Goal: Task Accomplishment & Management: Complete application form

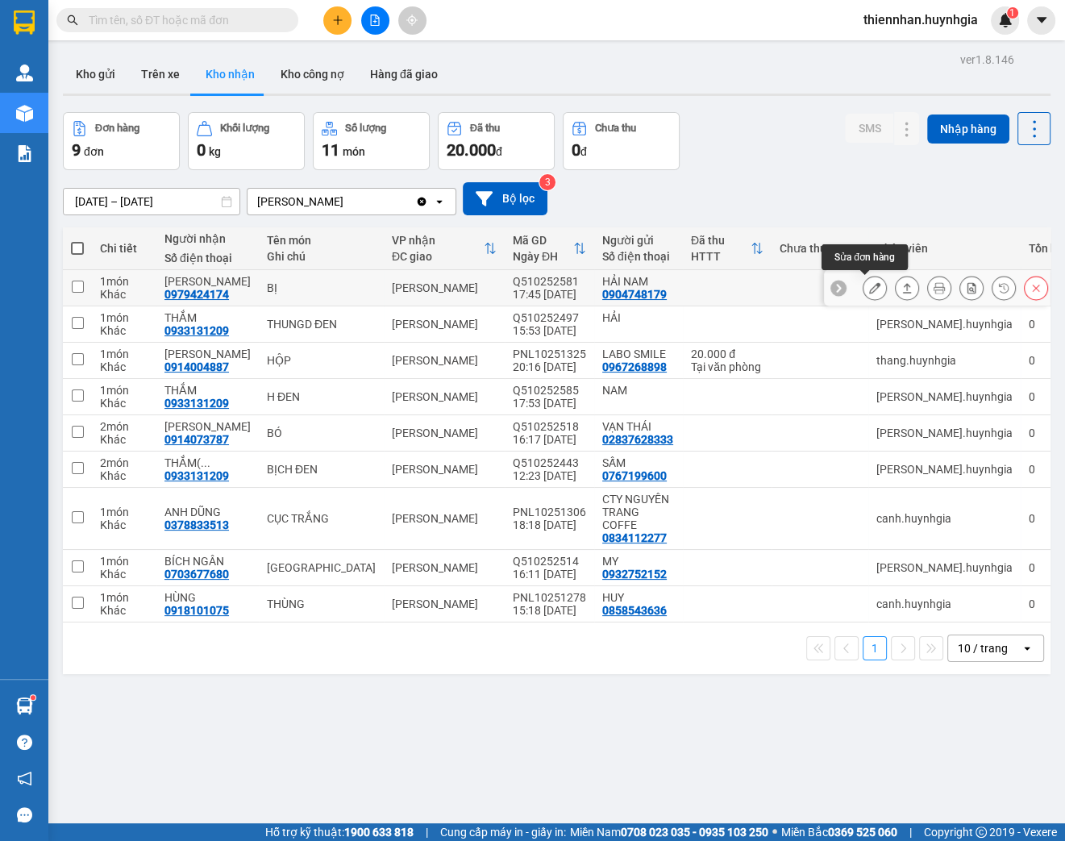
click at [863, 289] on button at bounding box center [874, 288] width 23 height 28
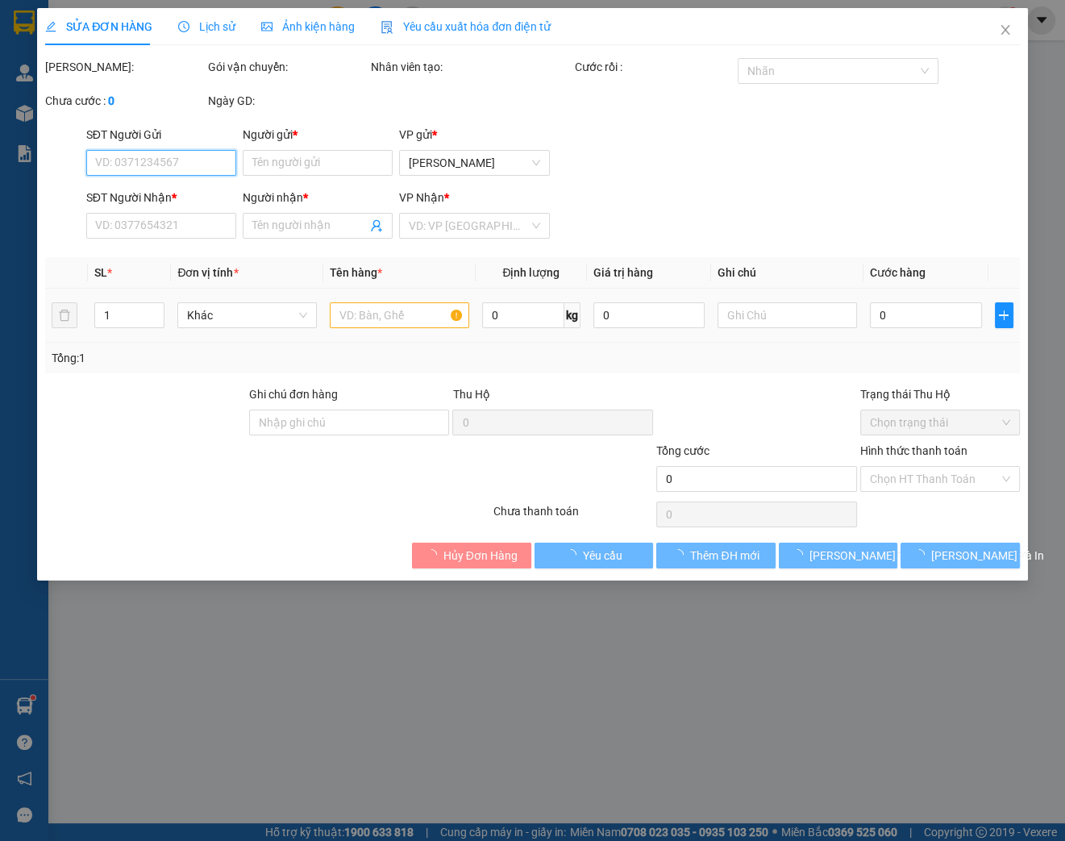
type input "0904748179"
type input "HẢI NAM"
type input "0979424174"
type input "[PERSON_NAME]"
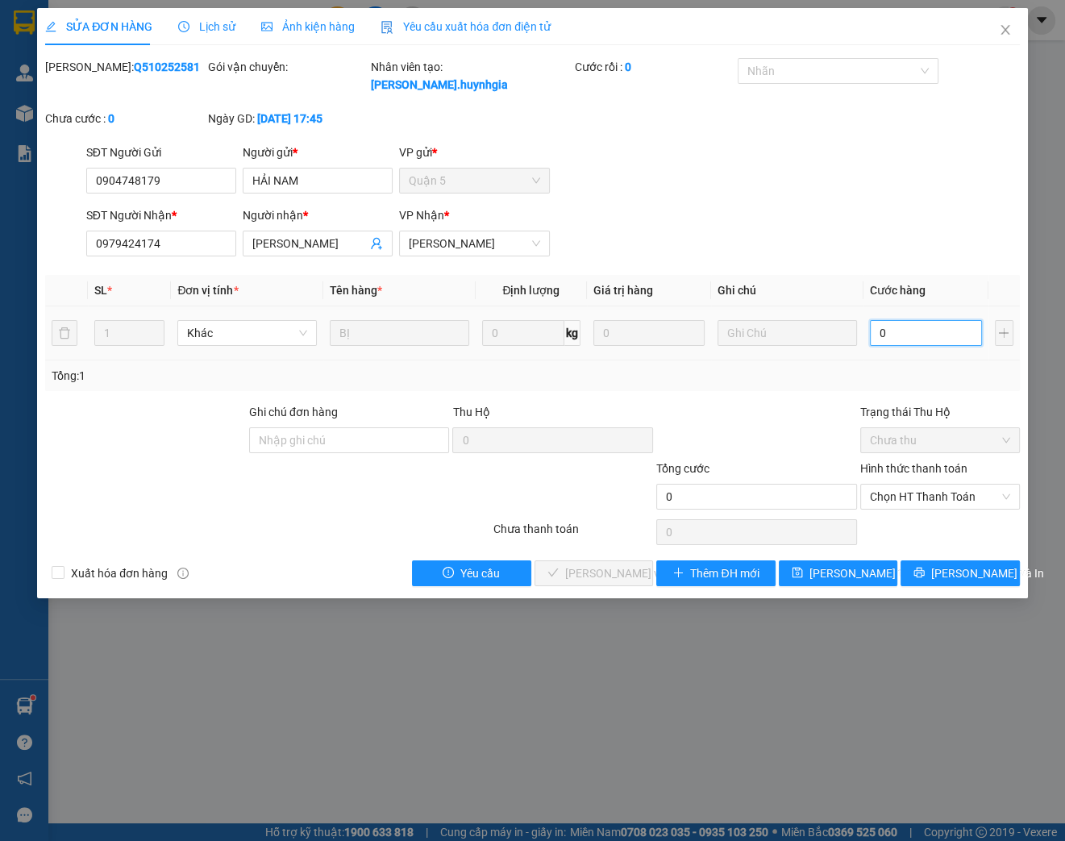
click at [893, 329] on input "0" at bounding box center [926, 333] width 112 height 26
type input "4"
type input "40"
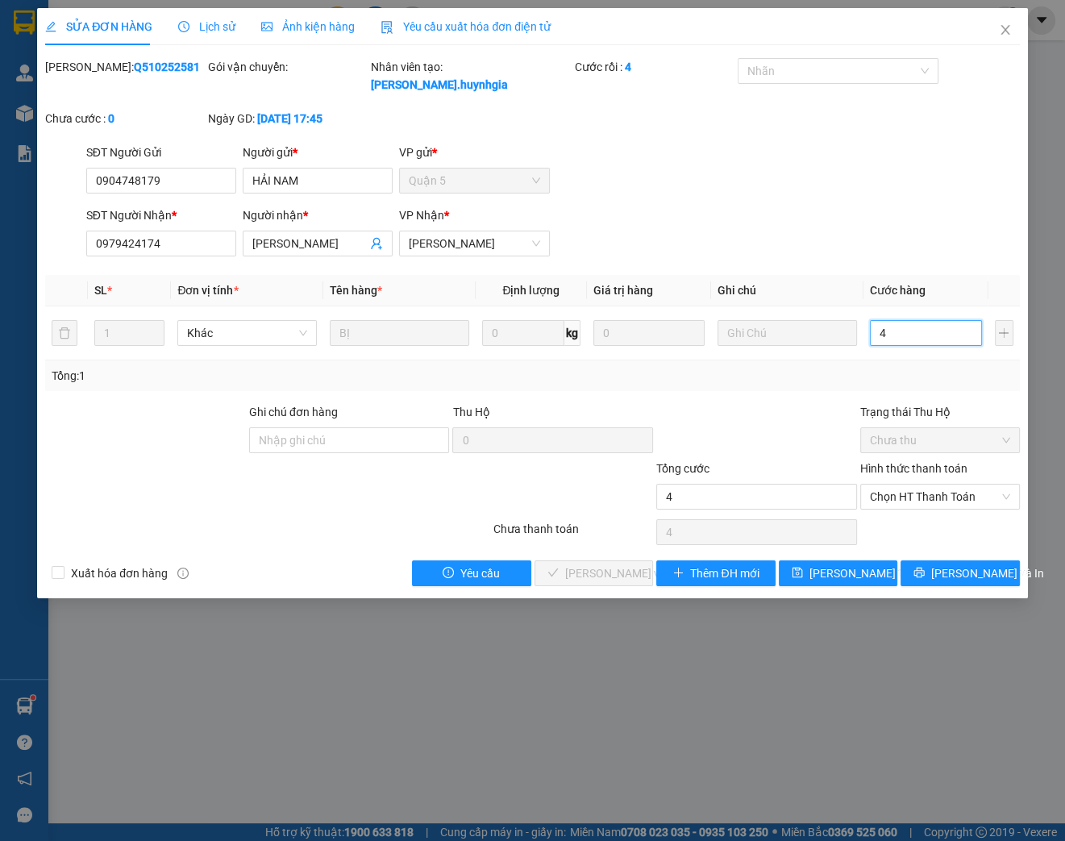
type input "40"
type input "400"
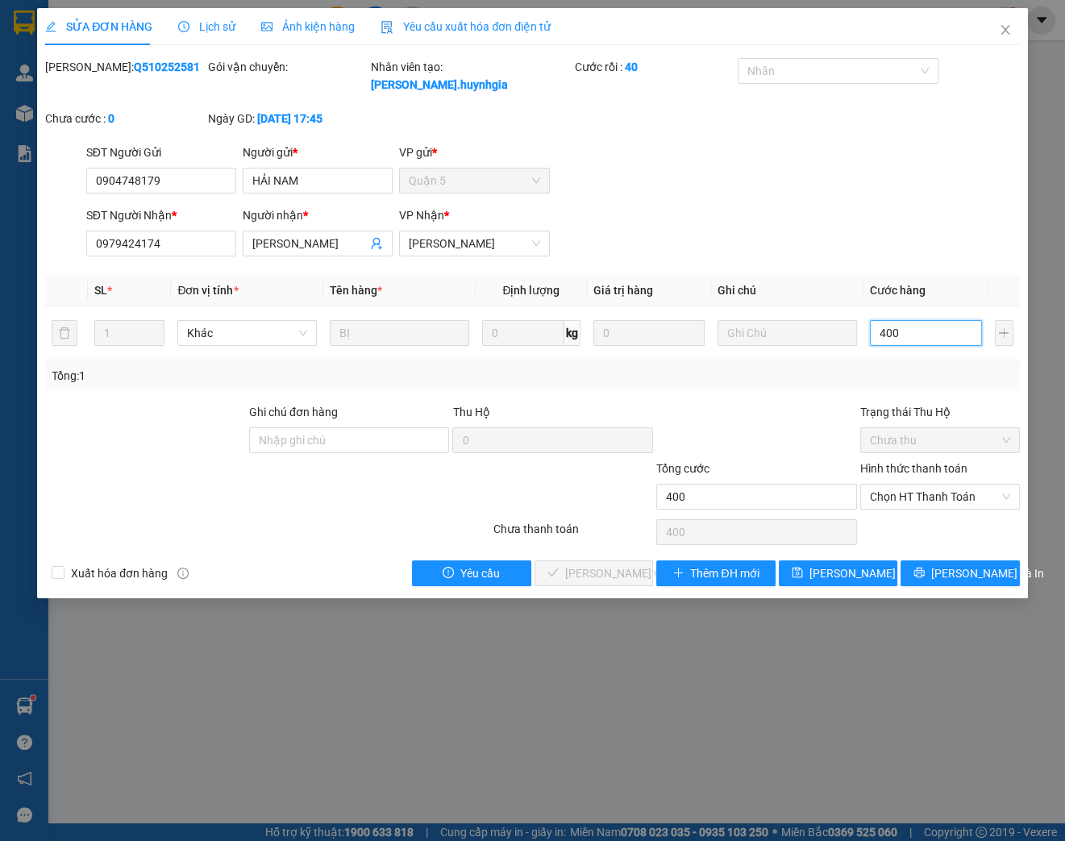
type input "4.000"
type input "40.000"
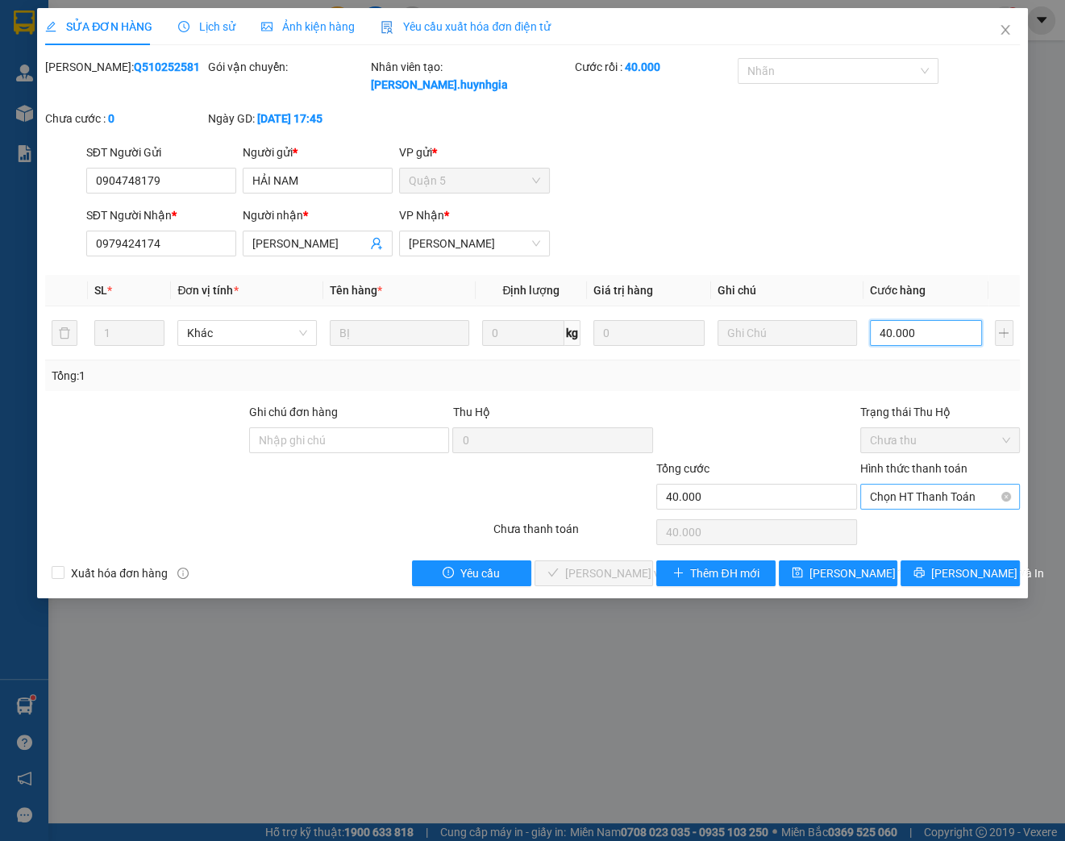
click at [903, 507] on span "Chọn HT Thanh Toán" at bounding box center [940, 496] width 140 height 24
type input "40.000"
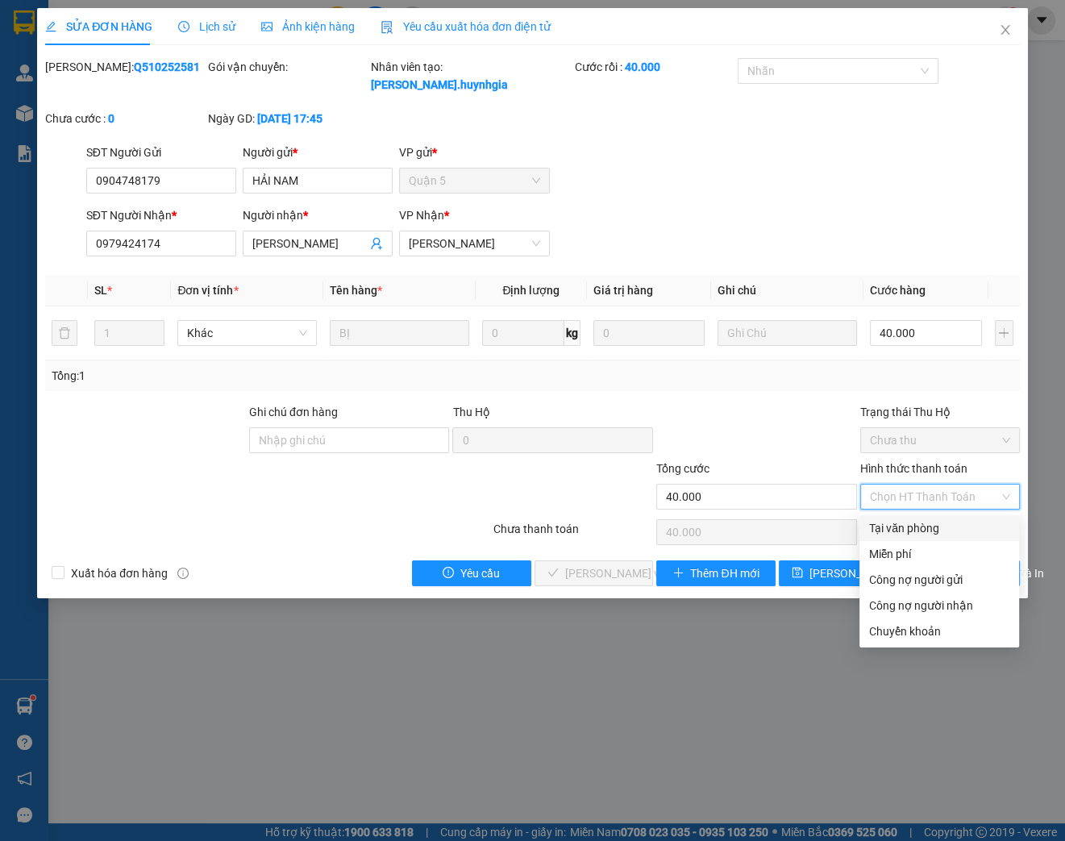
drag, startPoint x: 897, startPoint y: 526, endPoint x: 833, endPoint y: 527, distance: 64.5
click at [896, 527] on div "Tại văn phòng" at bounding box center [939, 528] width 140 height 18
type input "0"
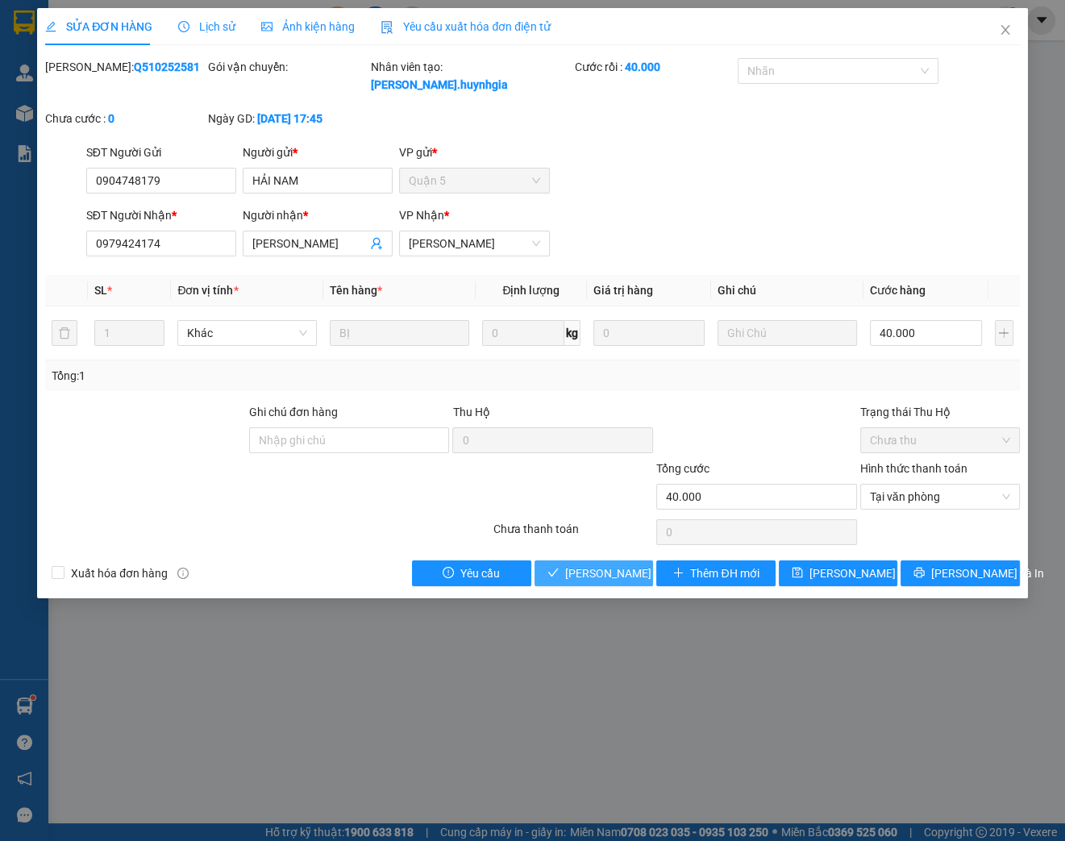
click at [603, 567] on span "[PERSON_NAME] và Giao hàng" at bounding box center [642, 573] width 155 height 18
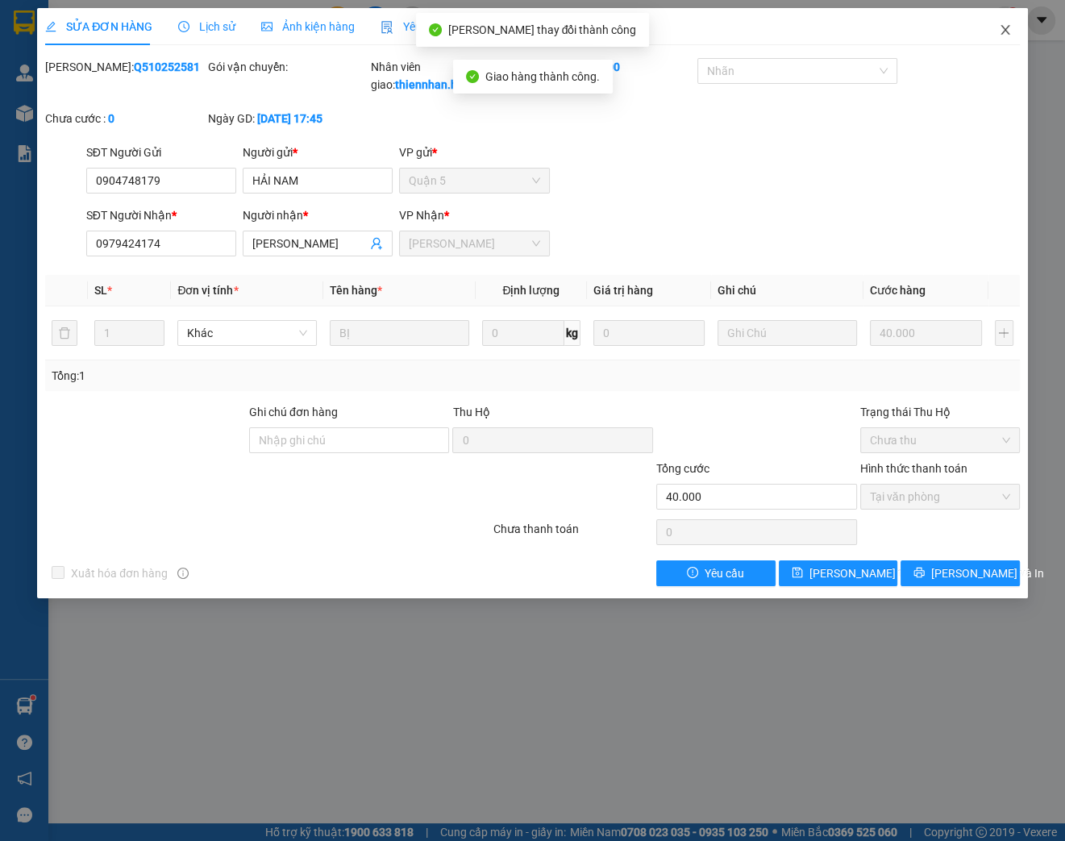
click at [999, 33] on icon "close" at bounding box center [1005, 29] width 13 height 13
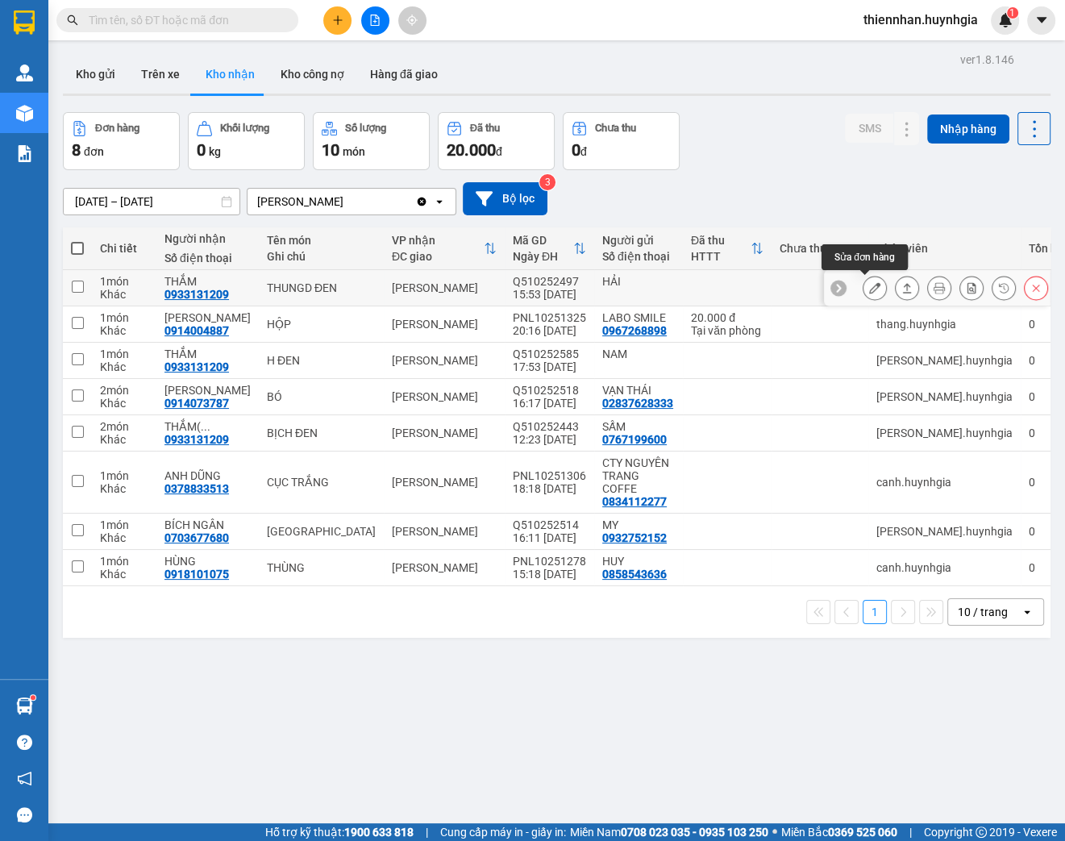
click at [869, 285] on icon at bounding box center [874, 287] width 11 height 11
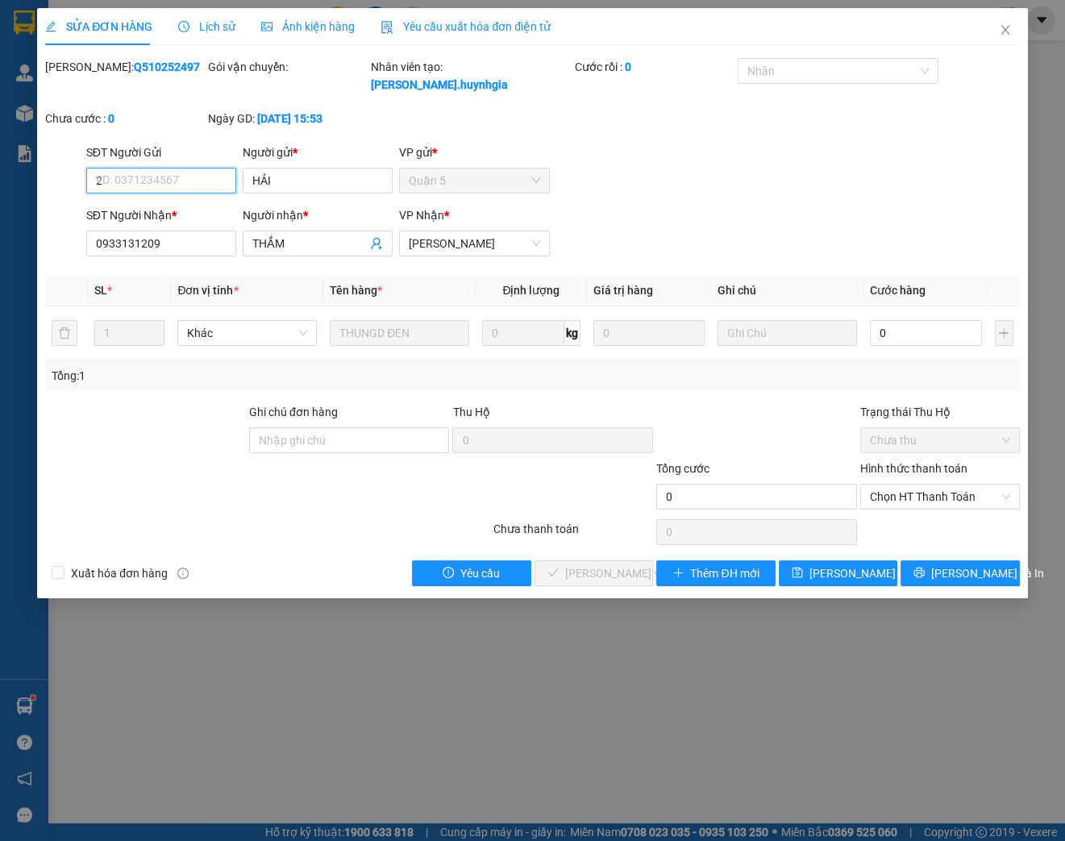
type input "20"
drag, startPoint x: 115, startPoint y: 181, endPoint x: 48, endPoint y: 168, distance: 68.1
click at [48, 168] on div "SĐT Người Gửi 20 20 Người gửi * HẢI VP gửi * [GEOGRAPHIC_DATA]" at bounding box center [533, 171] width 978 height 56
click at [885, 332] on input "0" at bounding box center [926, 333] width 112 height 26
type input "2"
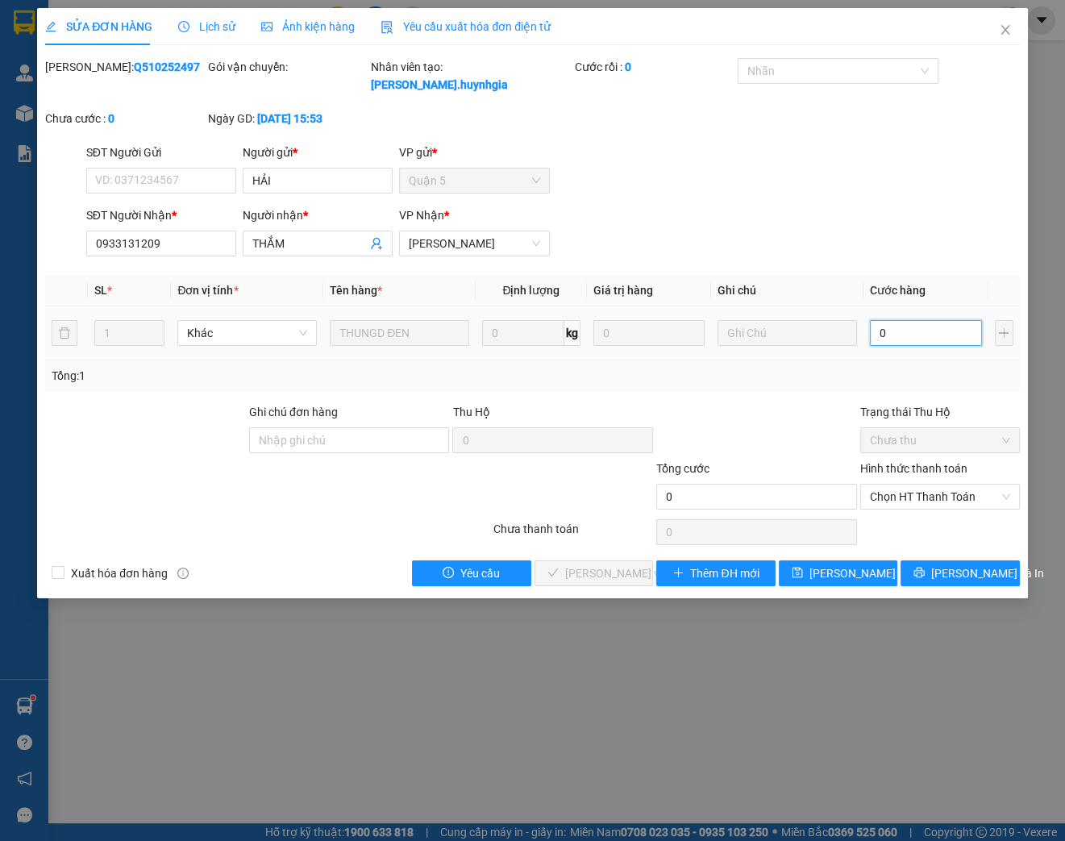
type input "2"
type input "20"
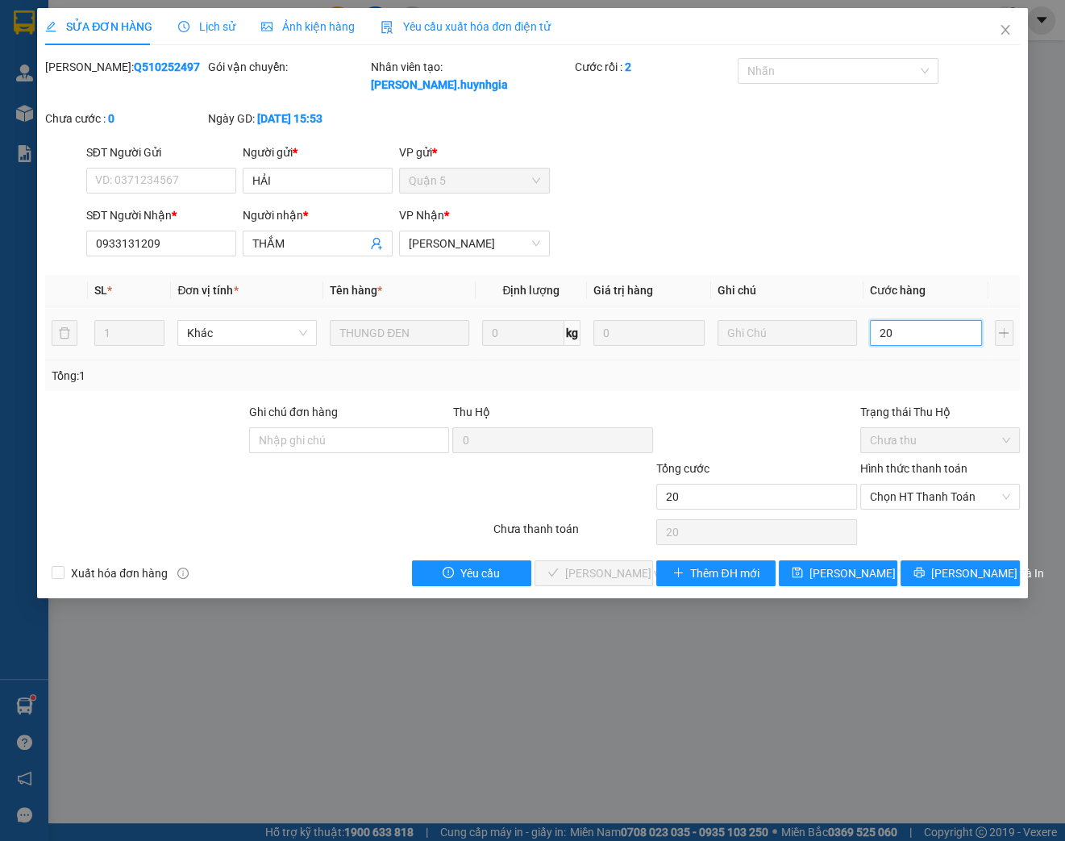
type input "200"
type input "2.000"
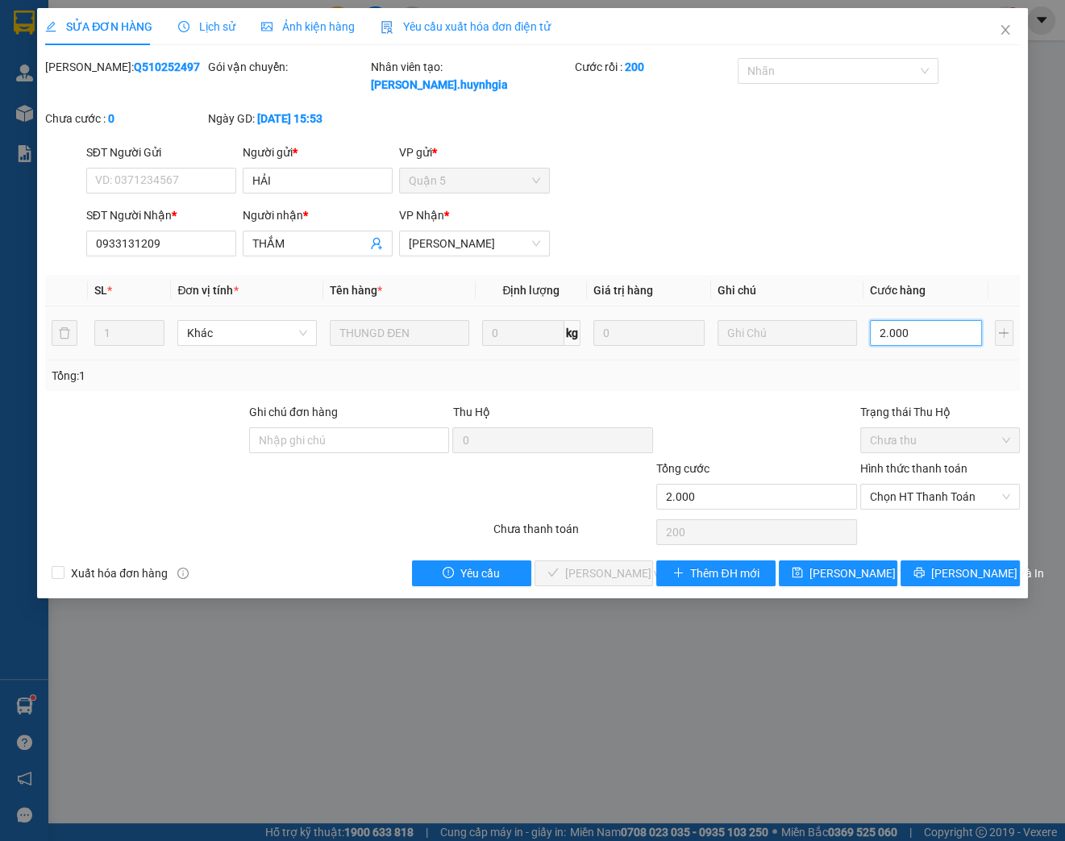
type input "2.000"
type input "20.000"
click at [931, 489] on span "Chọn HT Thanh Toán" at bounding box center [940, 496] width 140 height 24
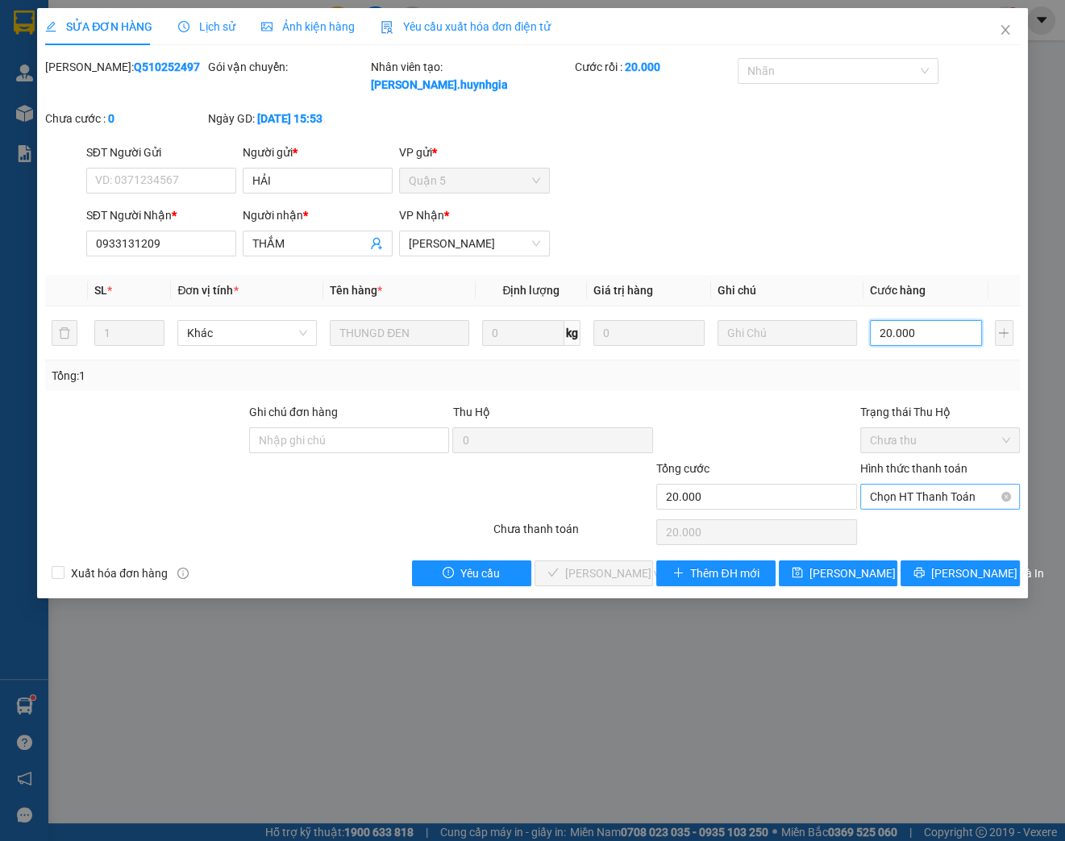
type input "20.000"
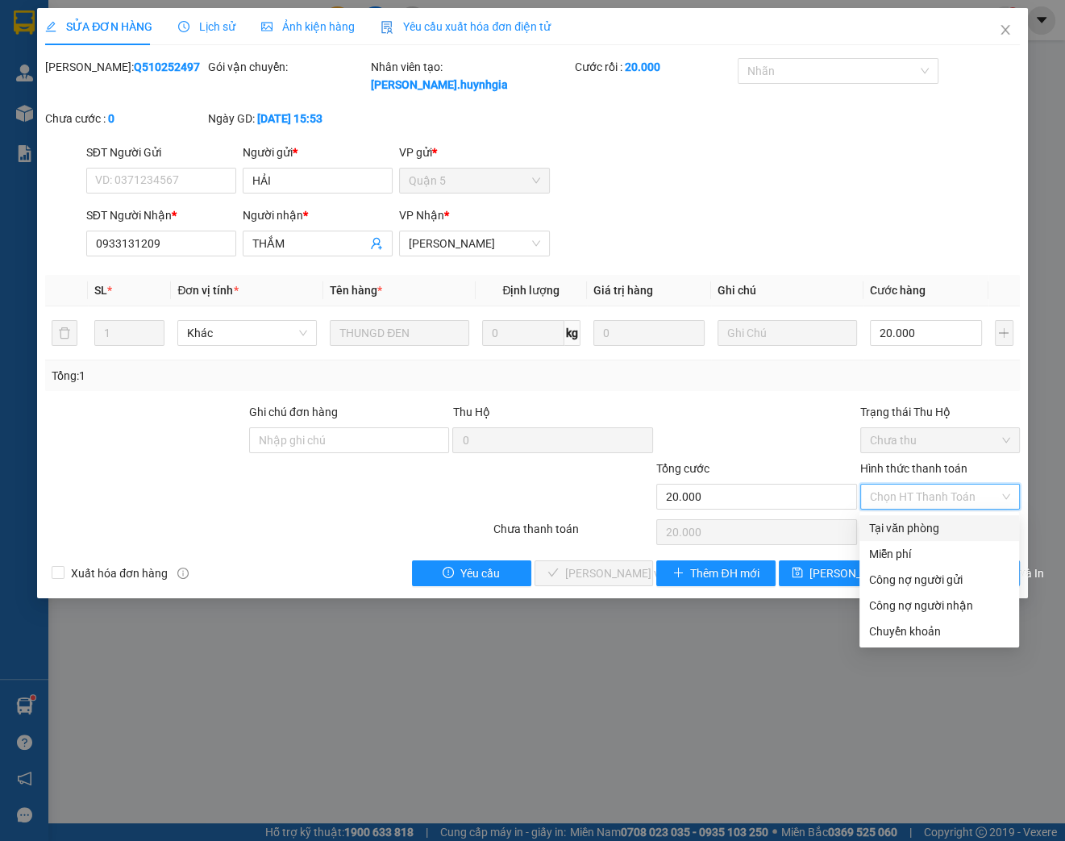
drag, startPoint x: 904, startPoint y: 523, endPoint x: 794, endPoint y: 533, distance: 110.0
click at [903, 523] on div "Tại văn phòng" at bounding box center [939, 528] width 140 height 18
type input "0"
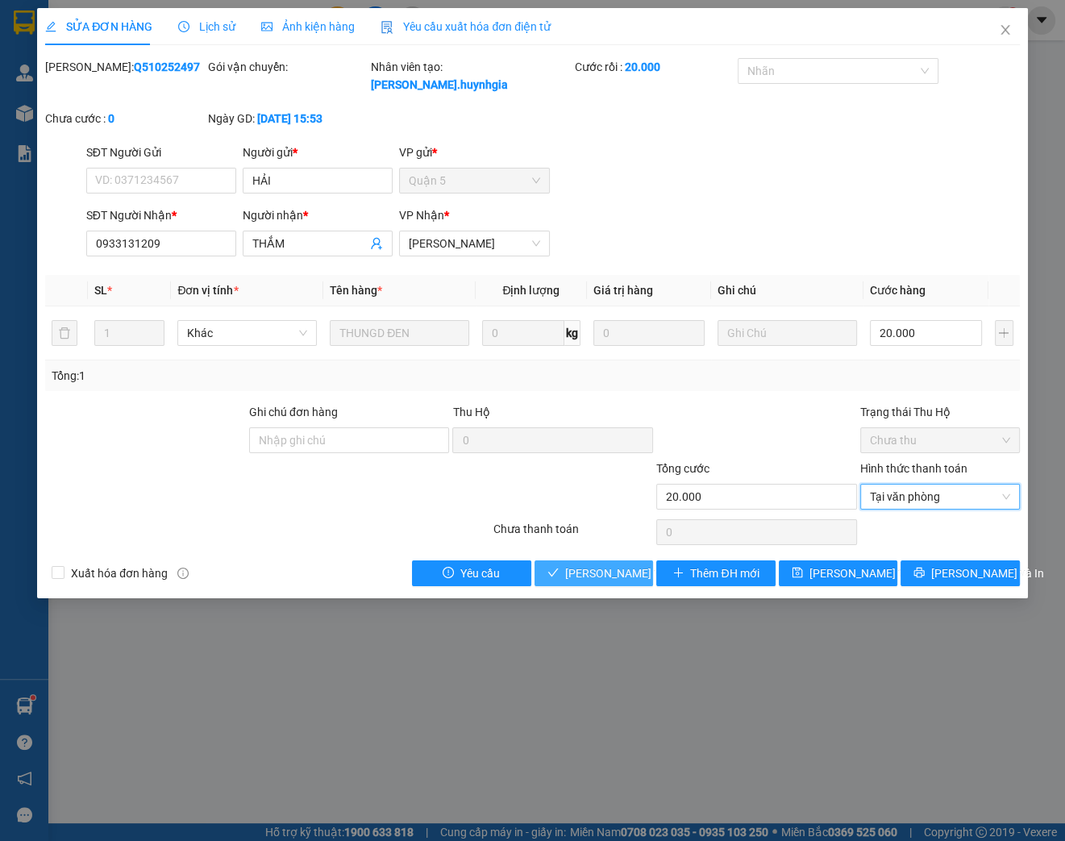
drag, startPoint x: 617, startPoint y: 571, endPoint x: 858, endPoint y: 222, distance: 423.4
click at [616, 571] on span "[PERSON_NAME] và Giao hàng" at bounding box center [642, 573] width 155 height 18
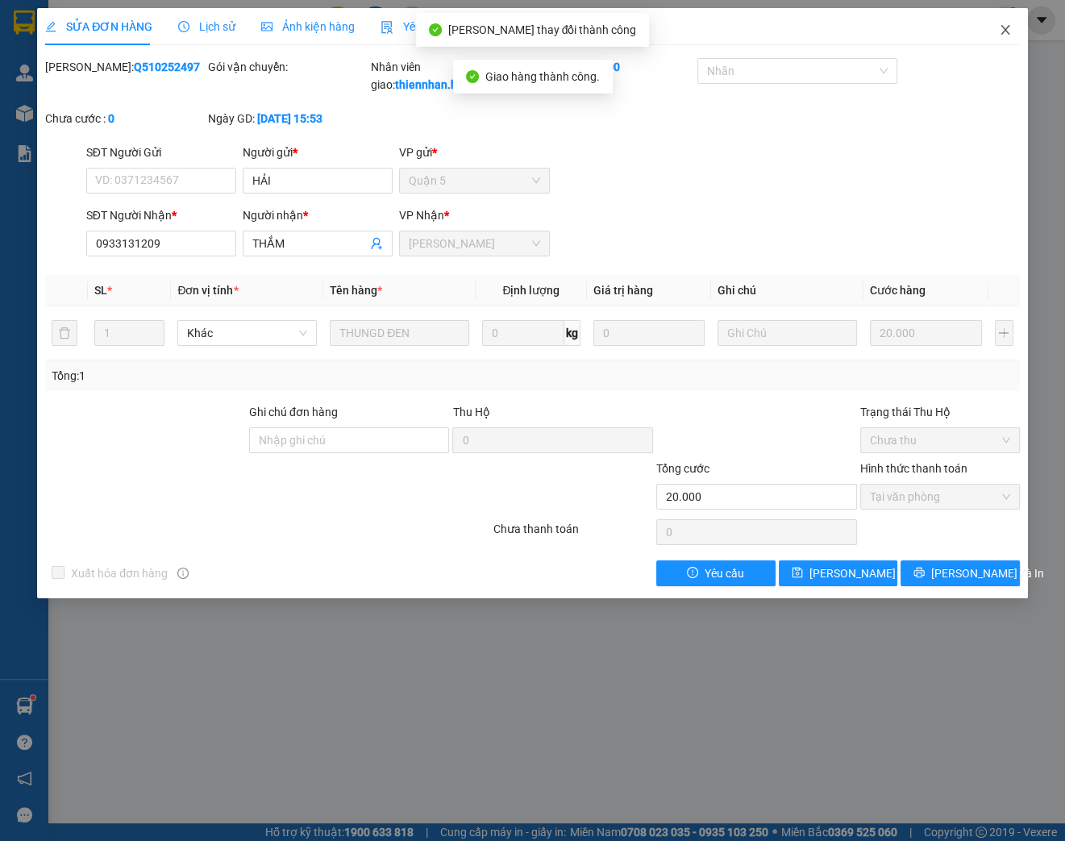
click at [1006, 28] on icon "close" at bounding box center [1004, 30] width 9 height 10
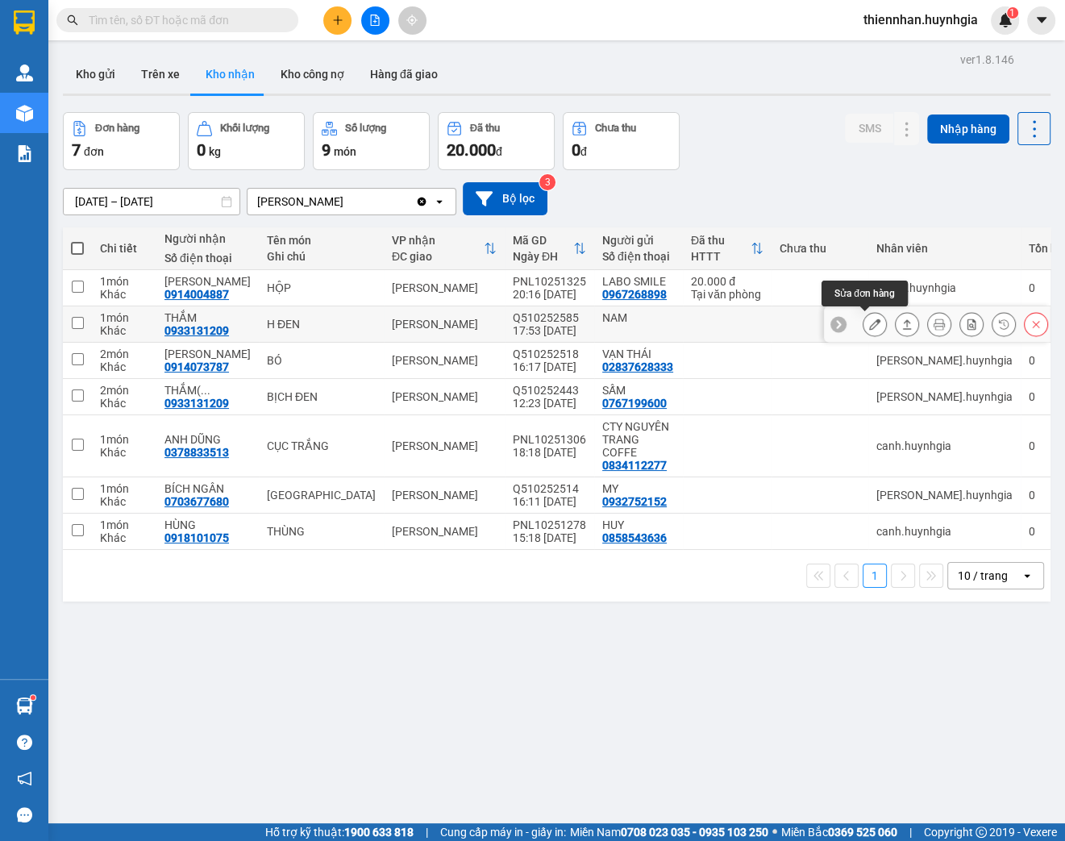
click at [869, 322] on icon at bounding box center [874, 323] width 11 height 11
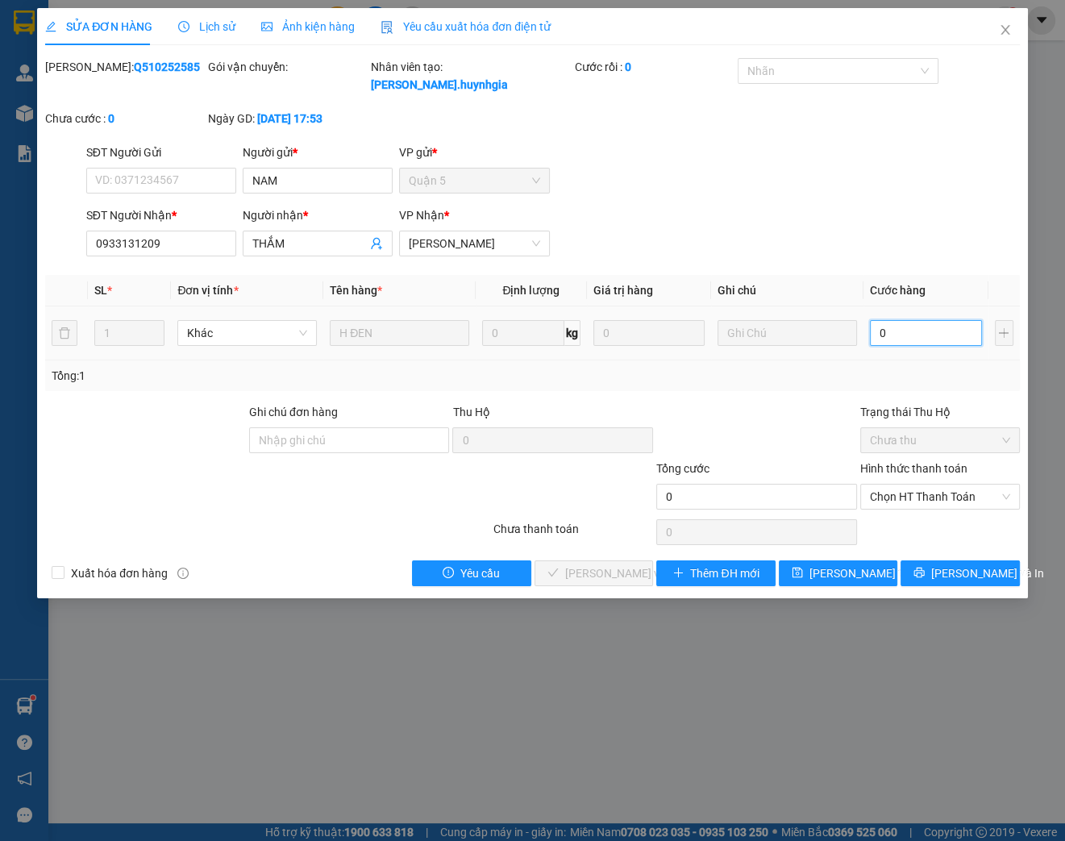
click at [906, 342] on input "0" at bounding box center [926, 333] width 112 height 26
type input "2"
type input "20"
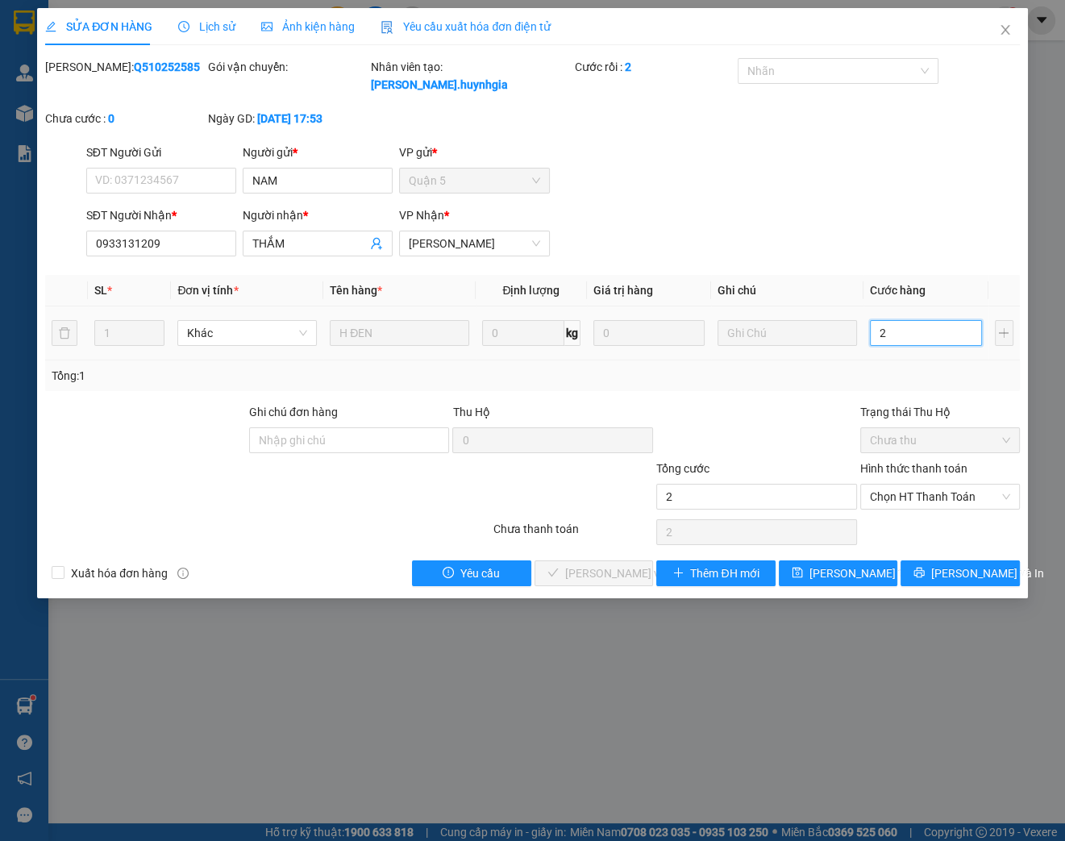
type input "20"
type input "200"
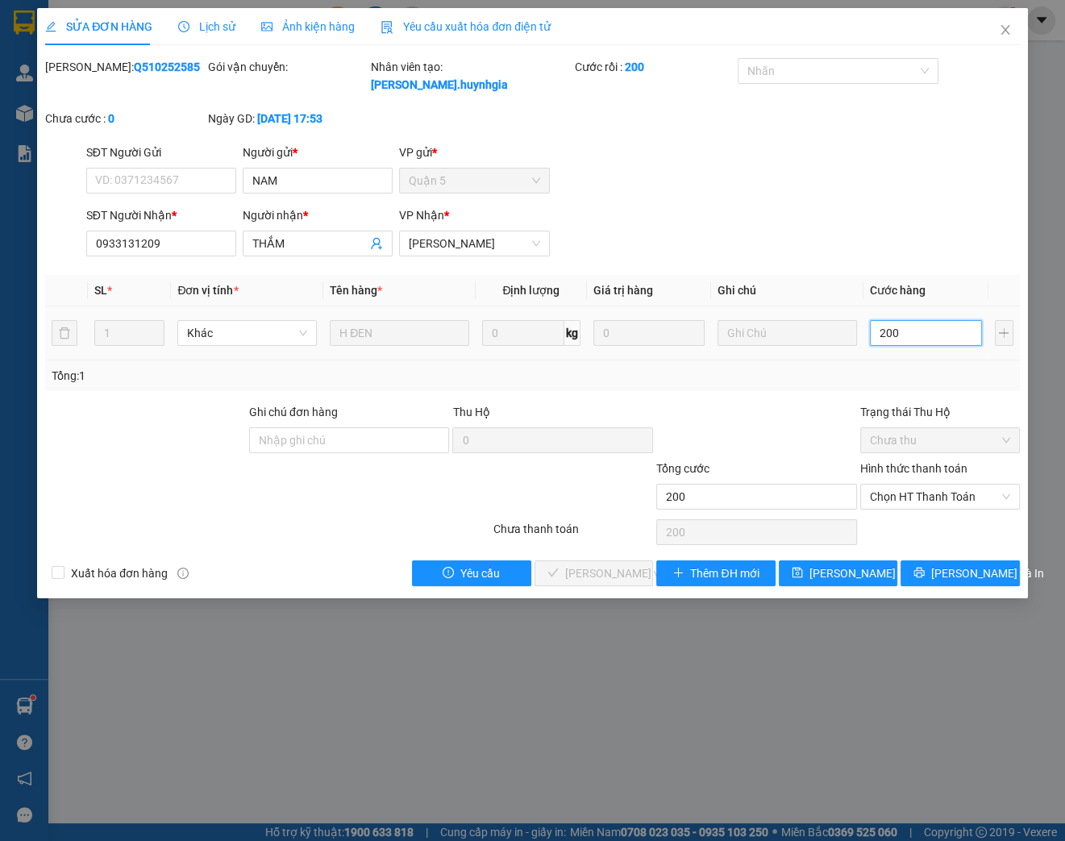
type input "2.000"
type input "20.000"
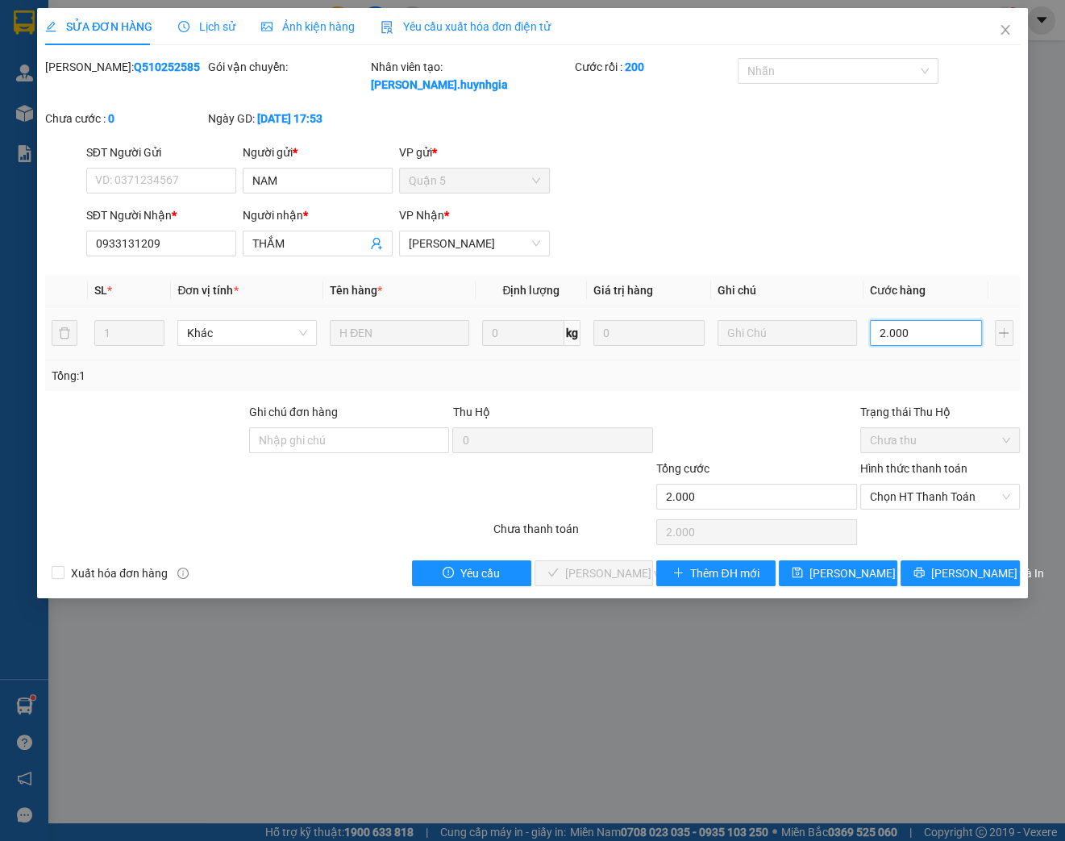
type input "20.000"
click at [934, 494] on span "Chọn HT Thanh Toán" at bounding box center [940, 496] width 140 height 24
type input "20.000"
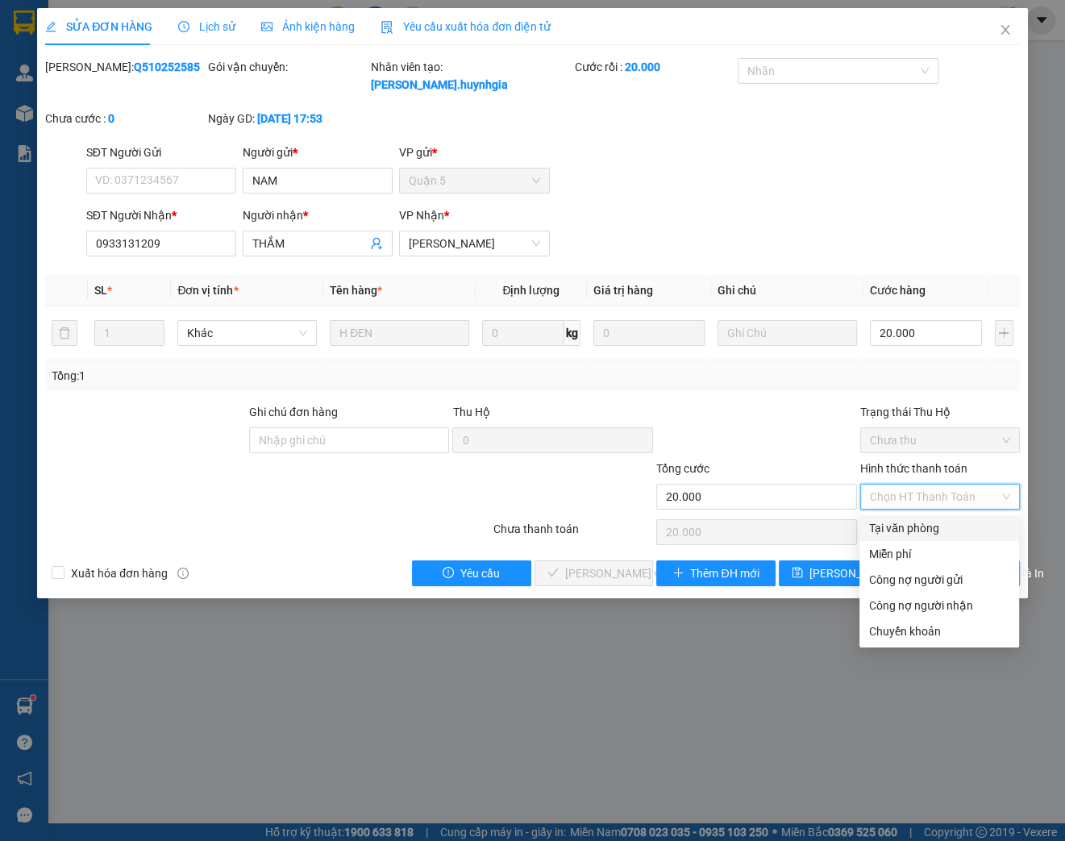
click at [906, 522] on div "Tại văn phòng" at bounding box center [939, 528] width 140 height 18
type input "0"
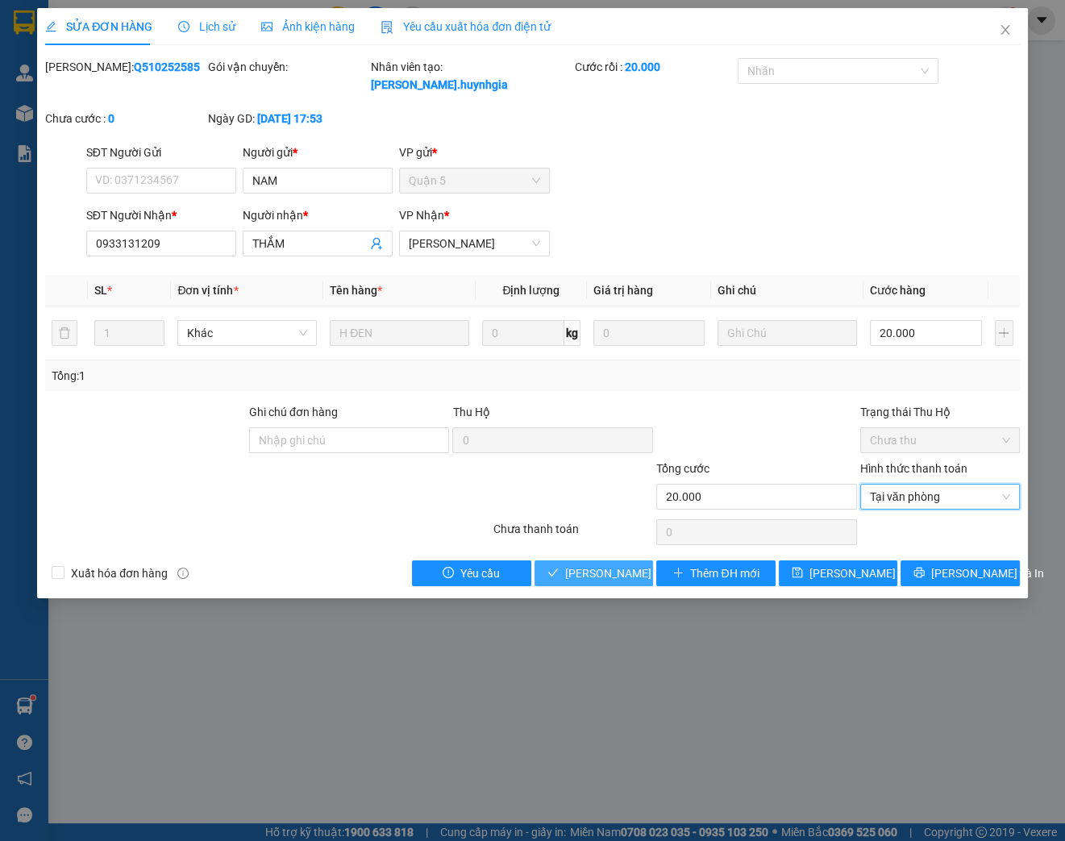
click at [606, 571] on span "[PERSON_NAME] và Giao hàng" at bounding box center [642, 573] width 155 height 18
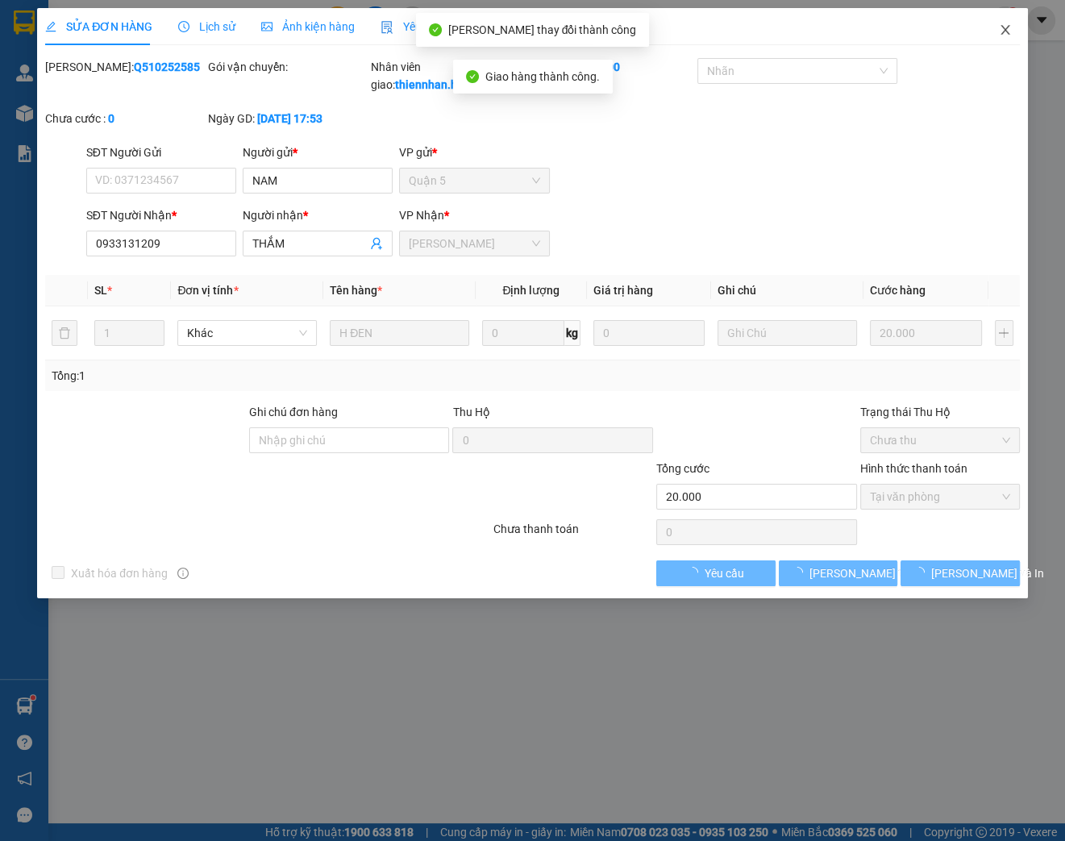
click at [999, 30] on icon "close" at bounding box center [1005, 29] width 13 height 13
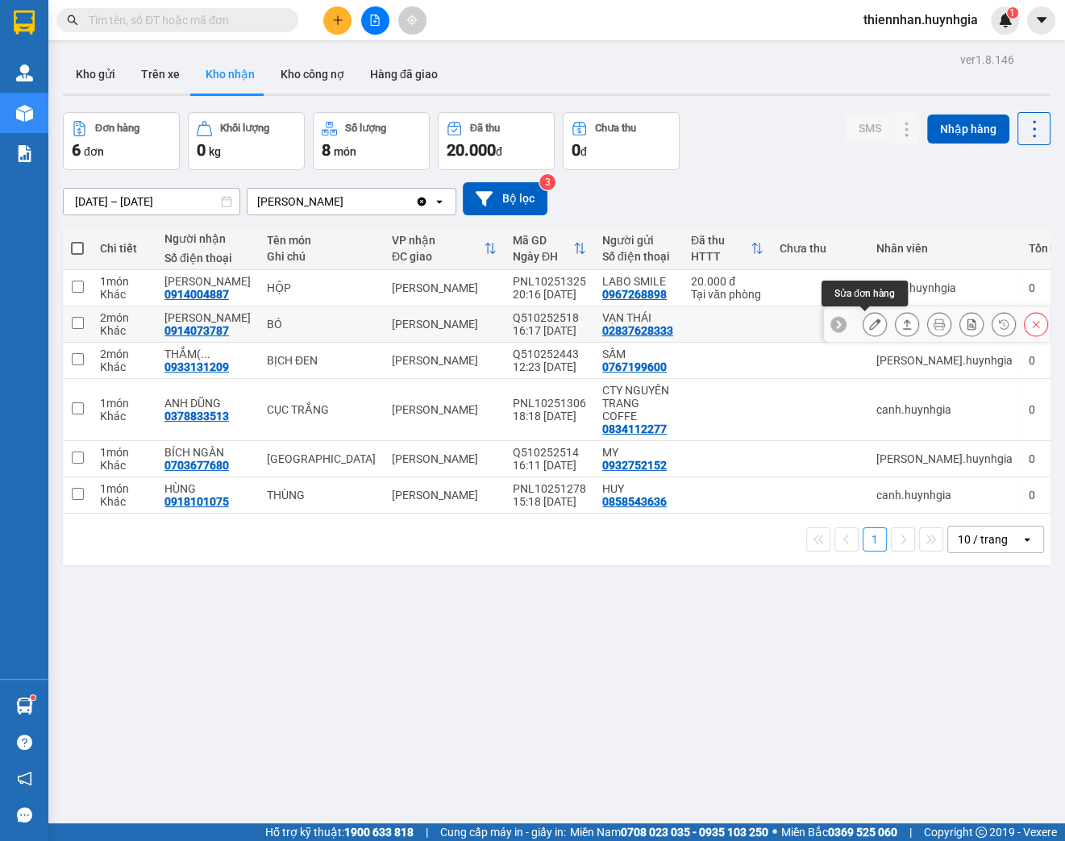
click at [863, 316] on button at bounding box center [874, 324] width 23 height 28
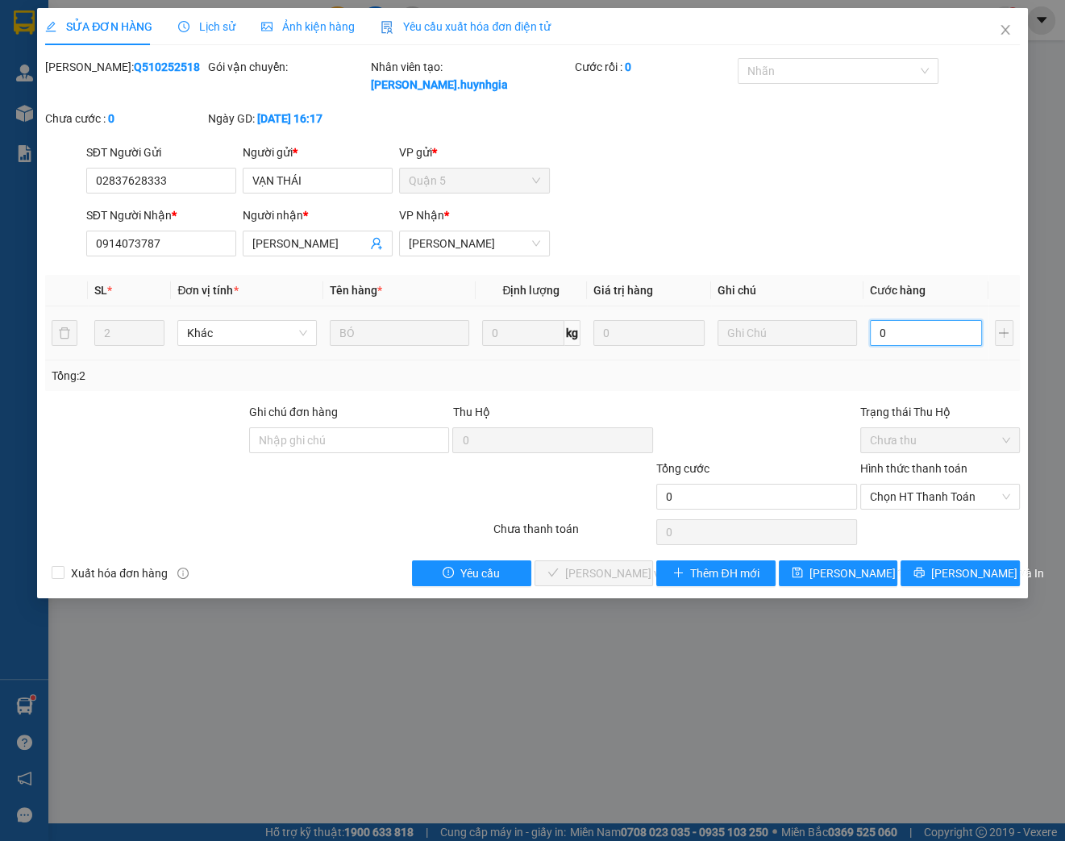
click at [899, 333] on input "0" at bounding box center [926, 333] width 112 height 26
type input "1"
type input "14"
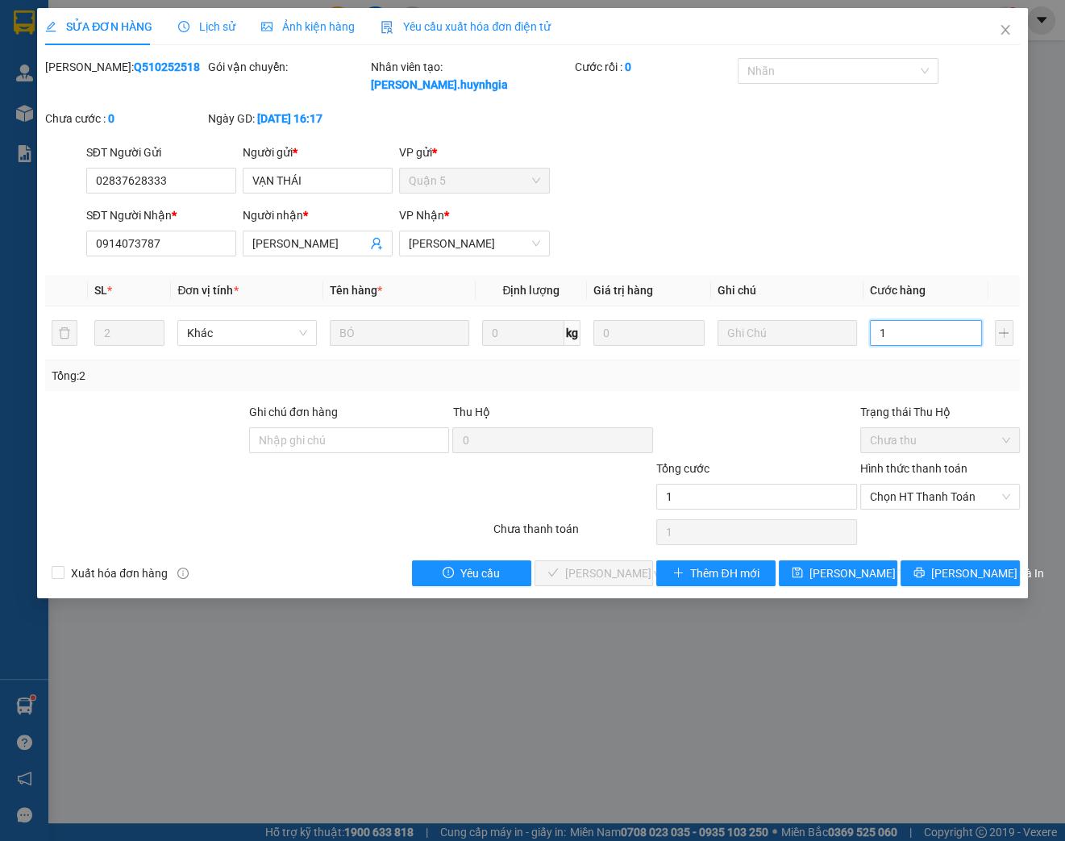
type input "14"
type input "140"
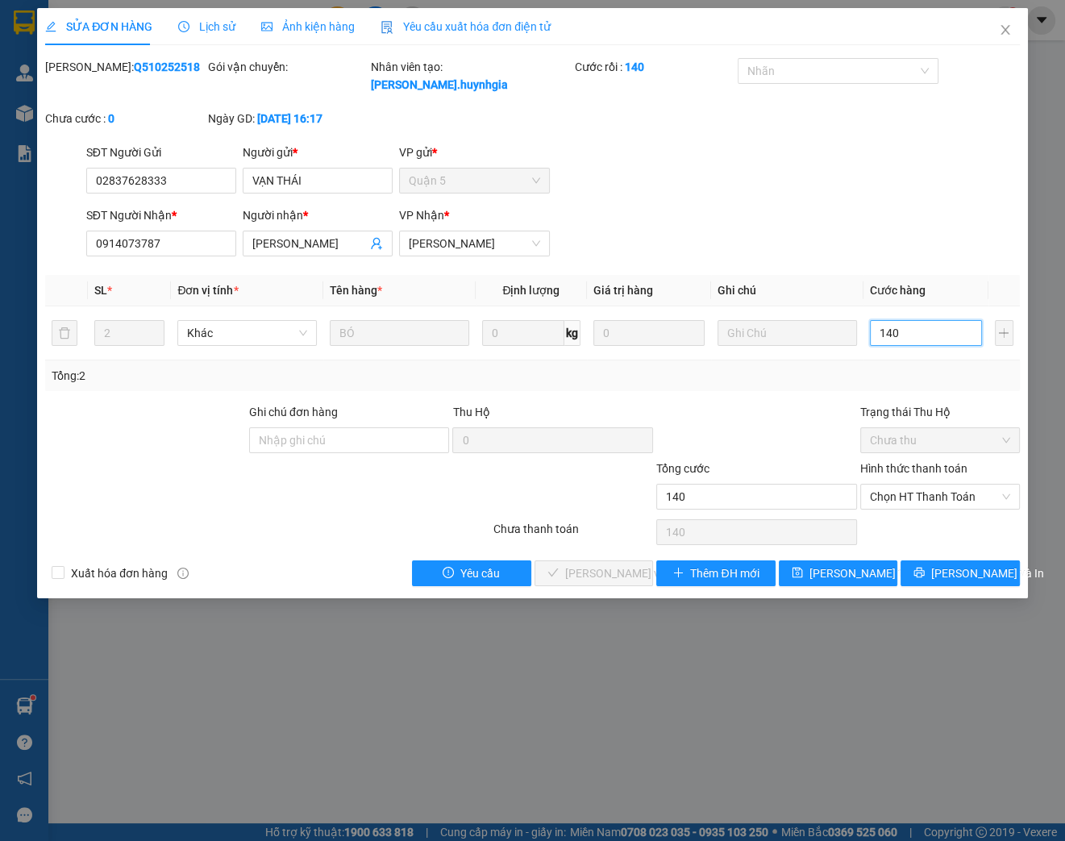
type input "1.400"
type input "14.000"
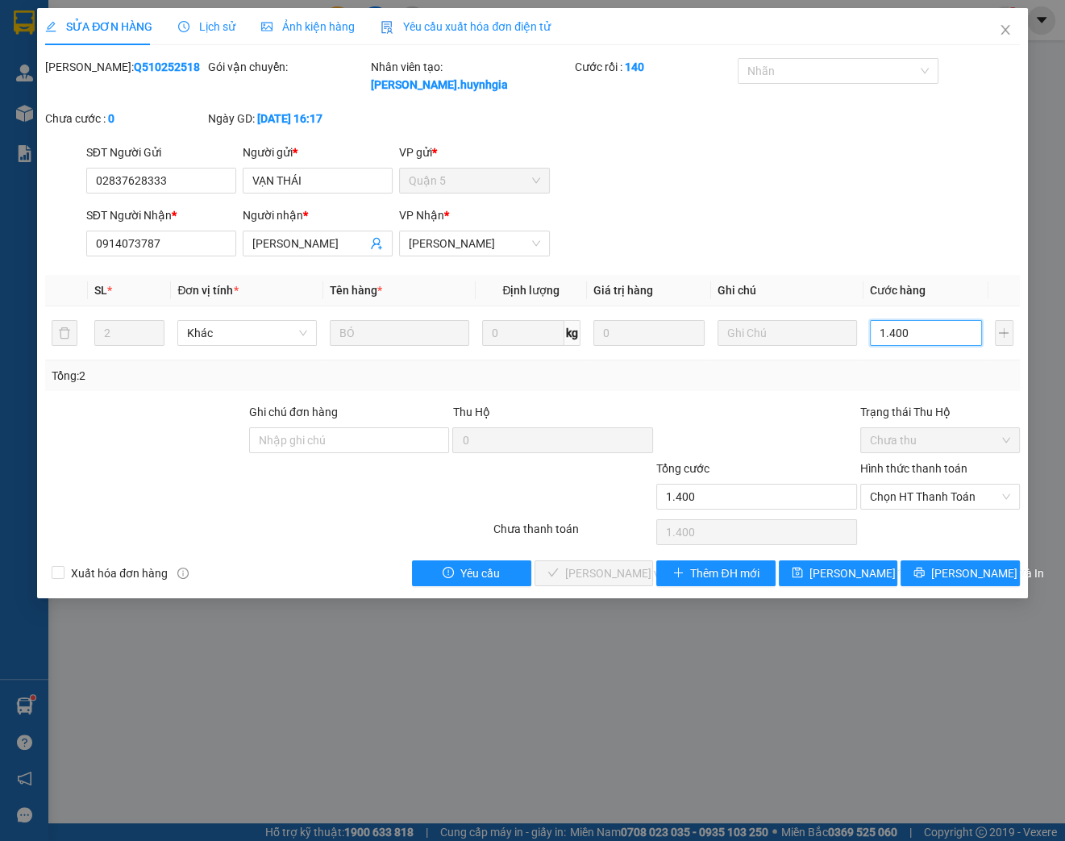
type input "14.000"
type input "140.000"
click at [929, 493] on span "Chọn HT Thanh Toán" at bounding box center [940, 496] width 140 height 24
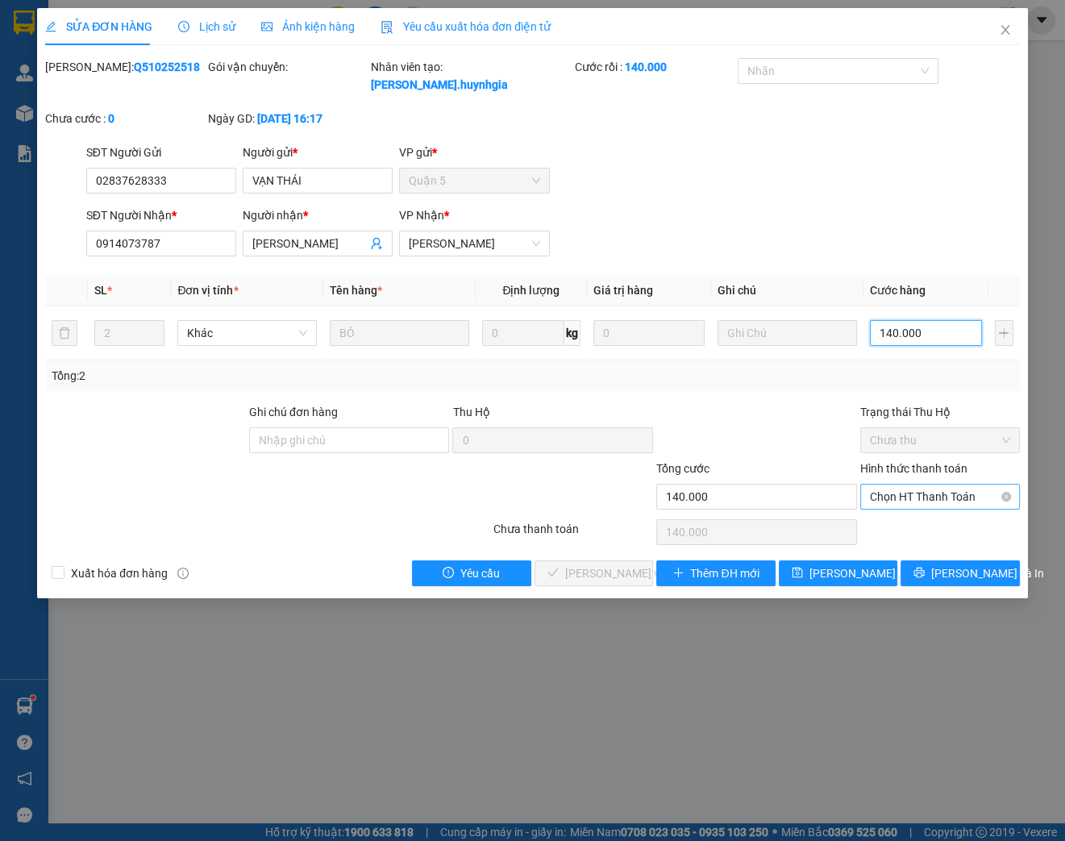
type input "140.000"
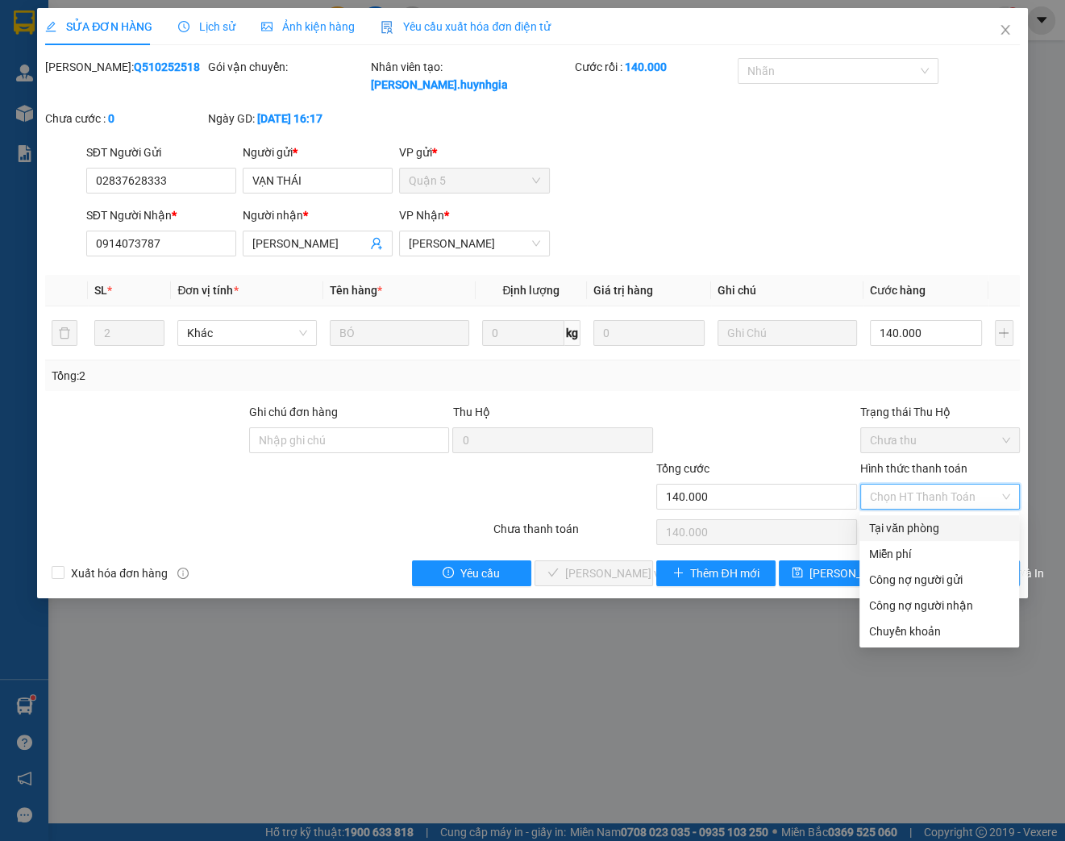
drag, startPoint x: 910, startPoint y: 527, endPoint x: 832, endPoint y: 529, distance: 78.2
click at [908, 528] on div "Tại văn phòng" at bounding box center [939, 528] width 140 height 18
type input "0"
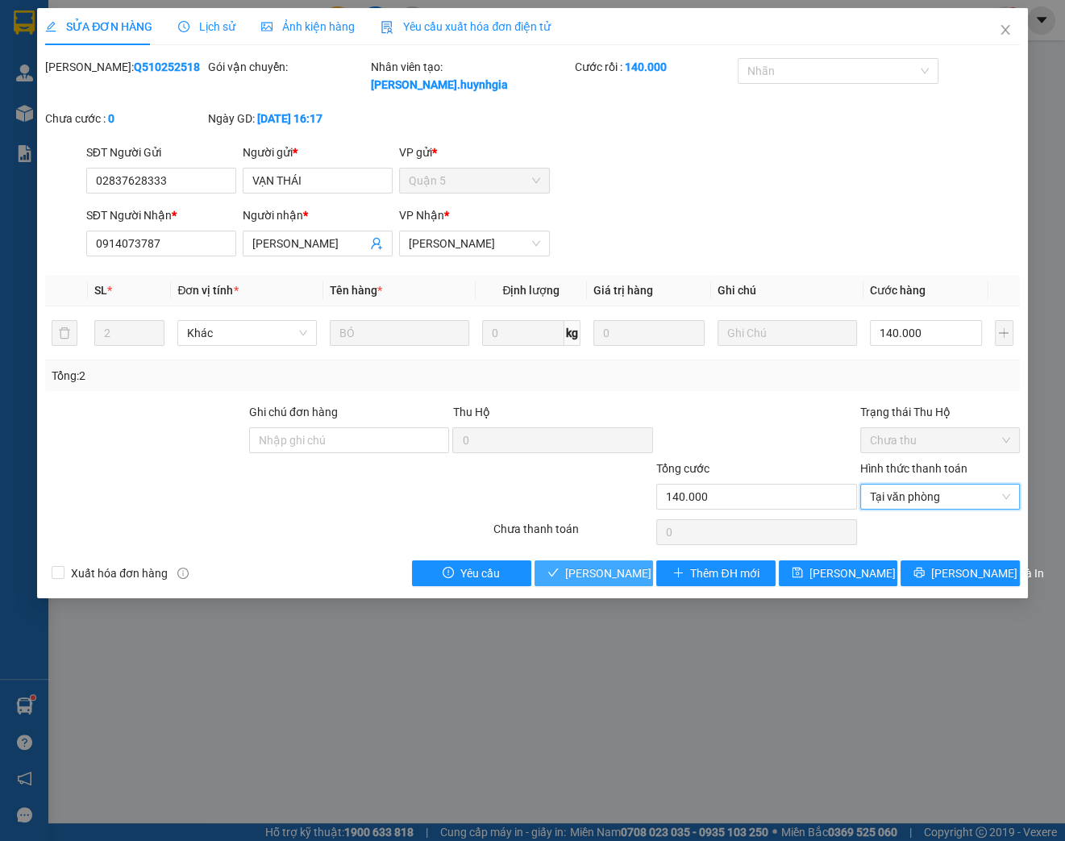
click at [606, 569] on span "[PERSON_NAME] và Giao hàng" at bounding box center [642, 573] width 155 height 18
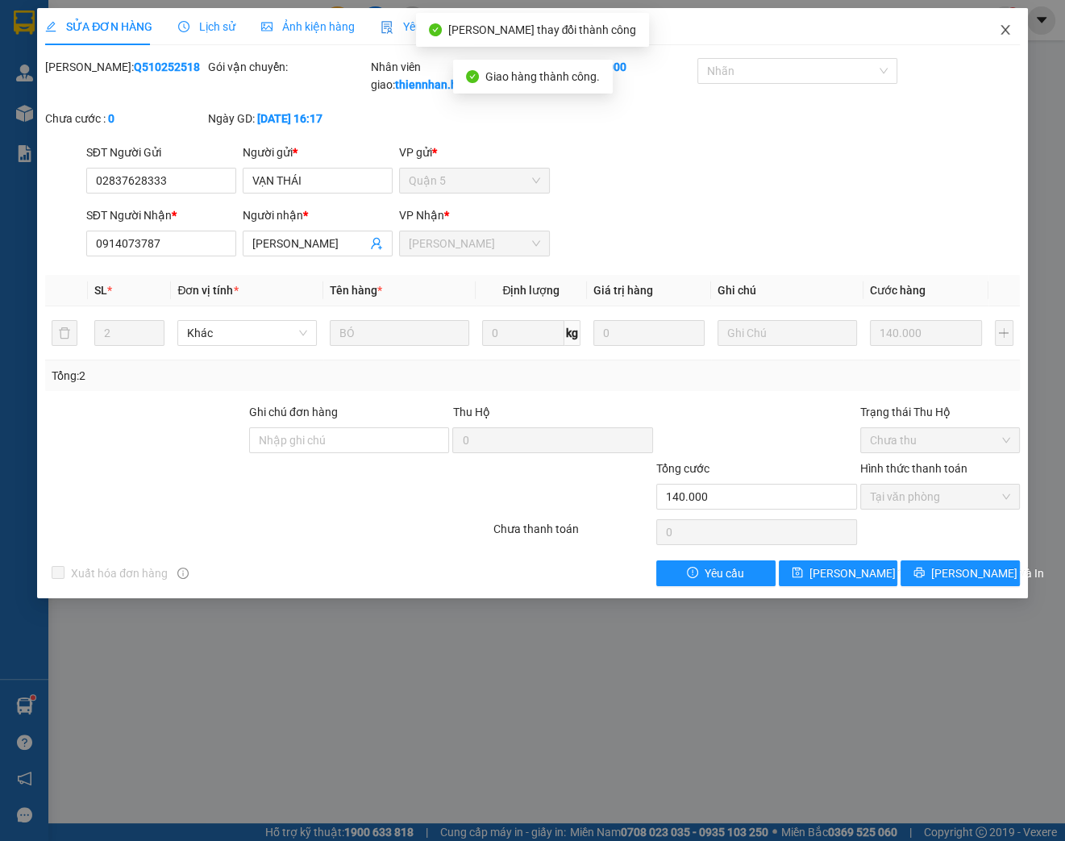
click at [1007, 33] on icon "close" at bounding box center [1005, 29] width 13 height 13
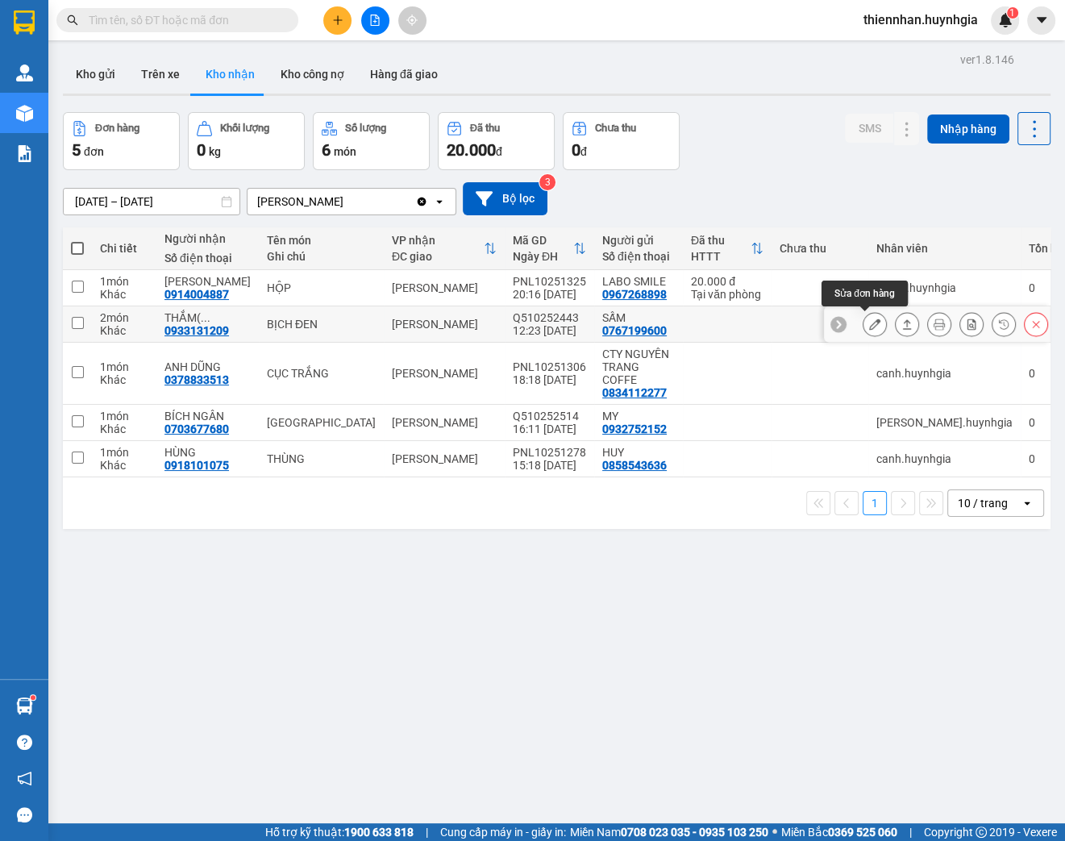
click at [869, 323] on icon at bounding box center [874, 323] width 11 height 11
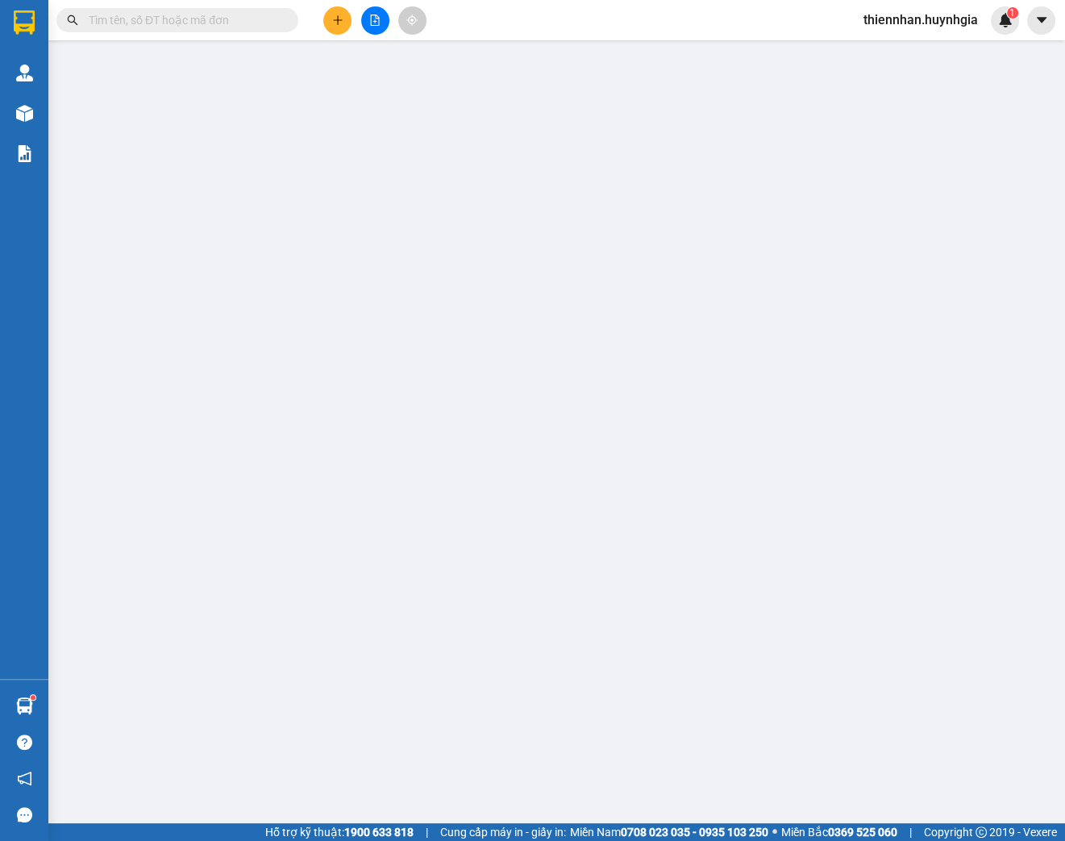
type input "0767199600"
type input "SẤM"
type input "0933131209"
type input "THẮM( [PERSON_NAME])"
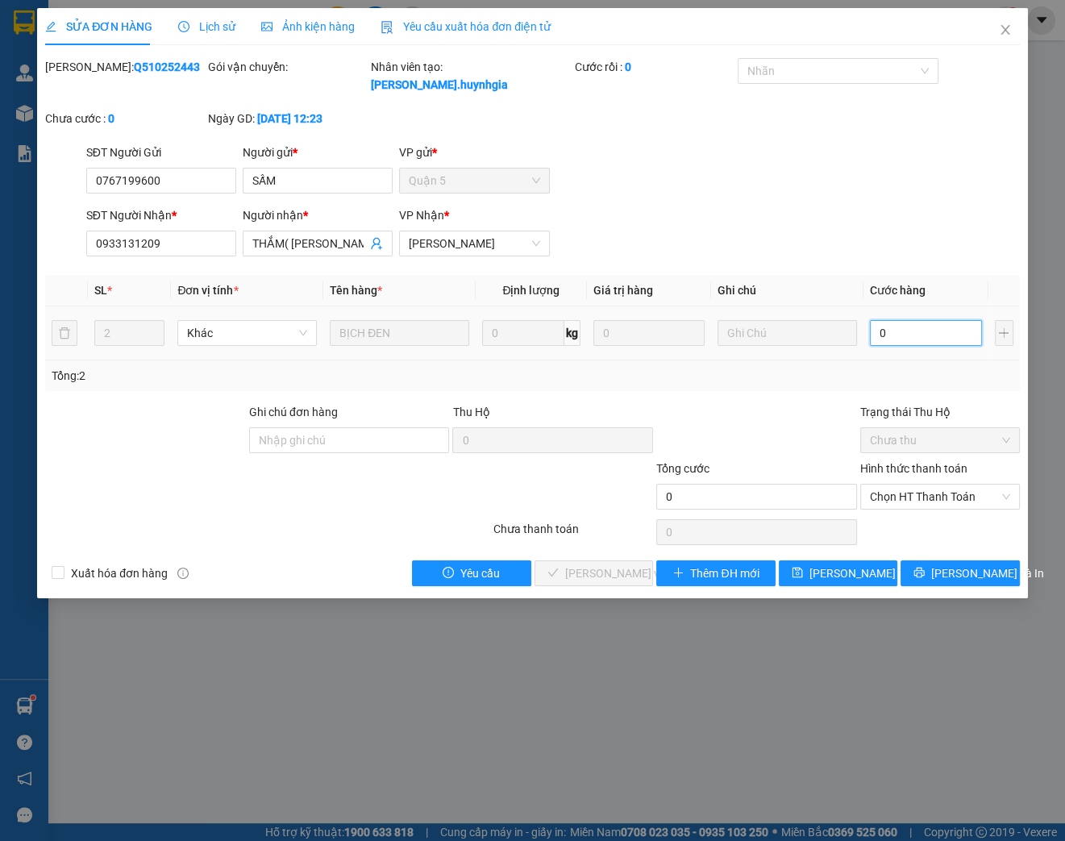
click at [920, 334] on input "0" at bounding box center [926, 333] width 112 height 26
type input "8"
type input "80"
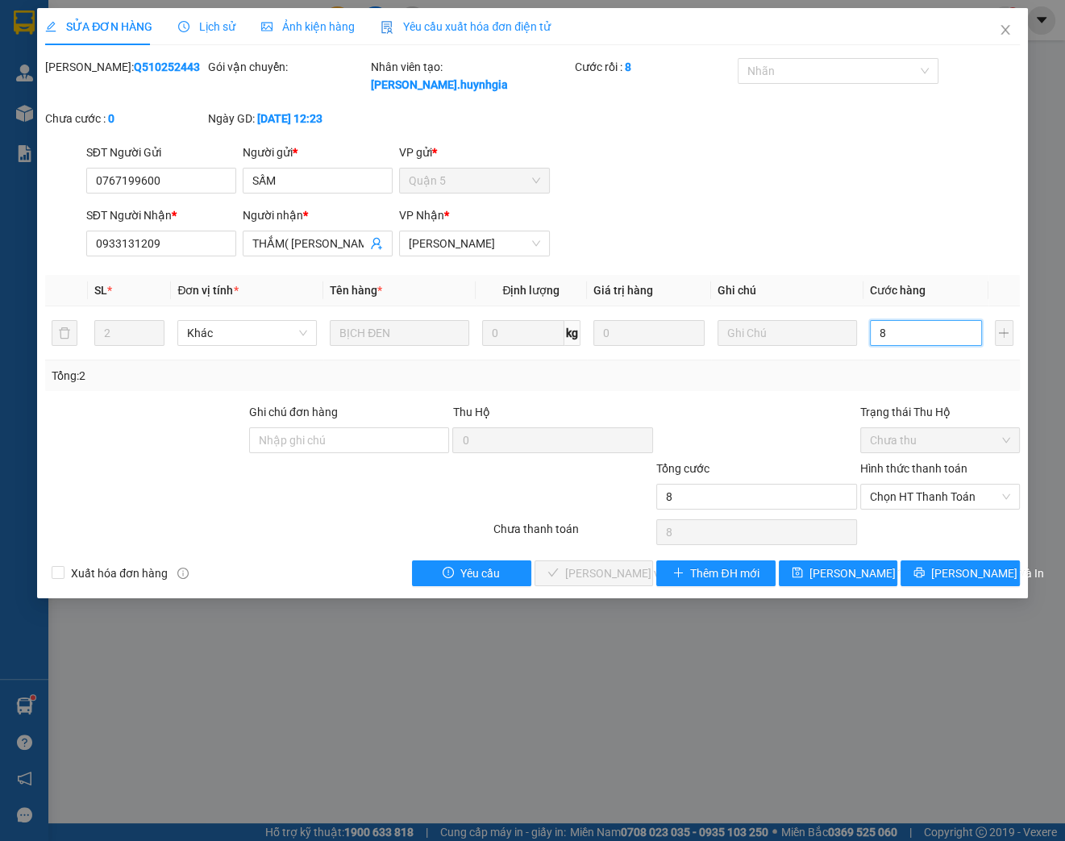
type input "80"
type input "800"
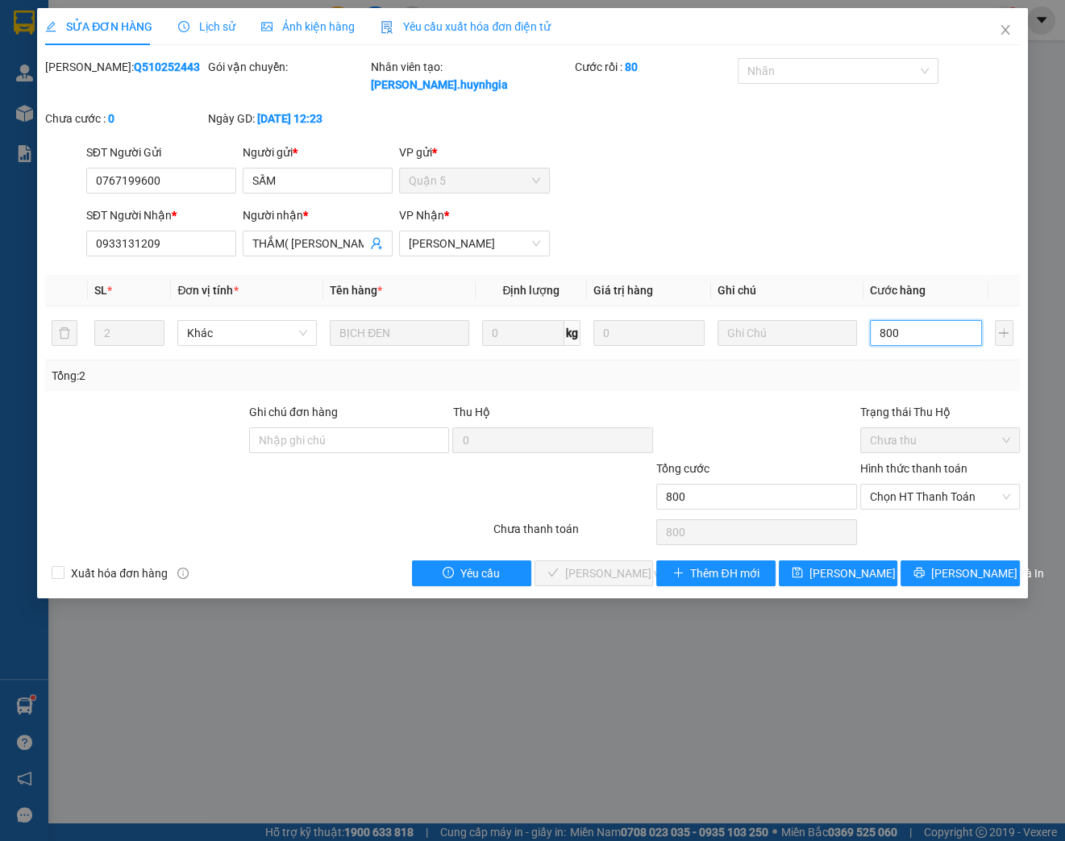
type input "8.000"
type input "80.000"
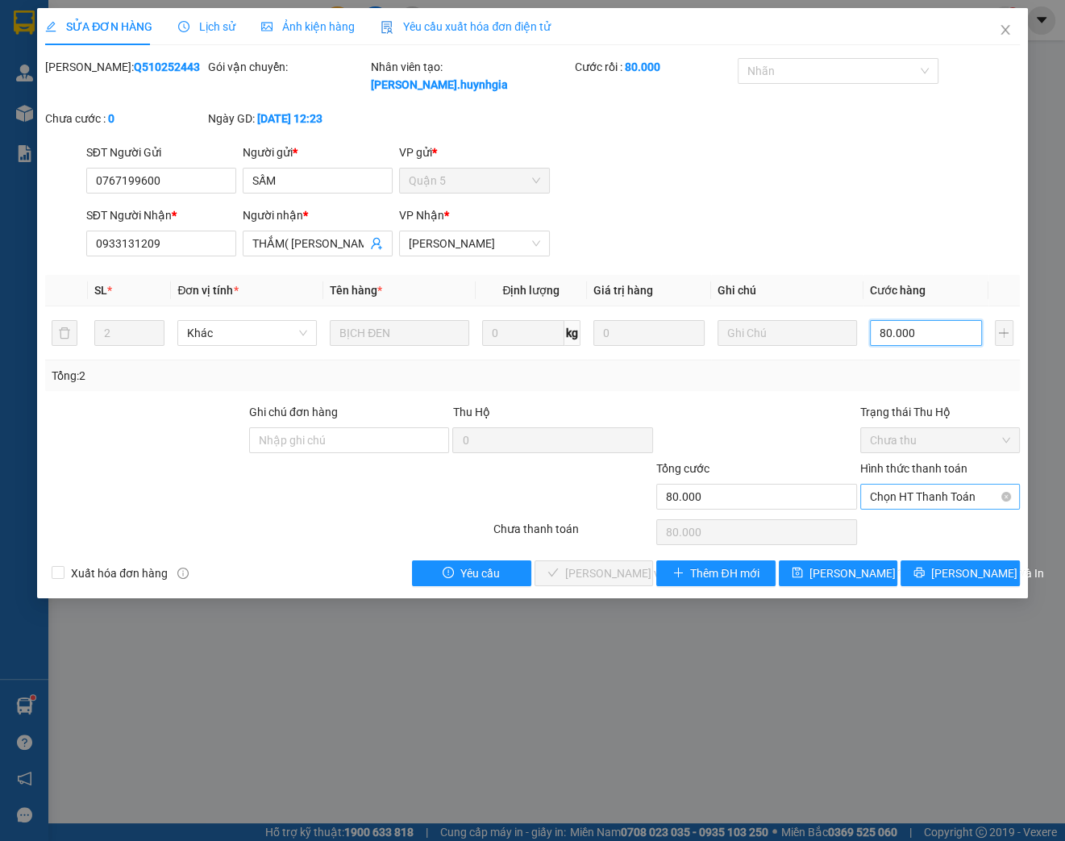
click at [942, 492] on span "Chọn HT Thanh Toán" at bounding box center [940, 496] width 140 height 24
type input "80.000"
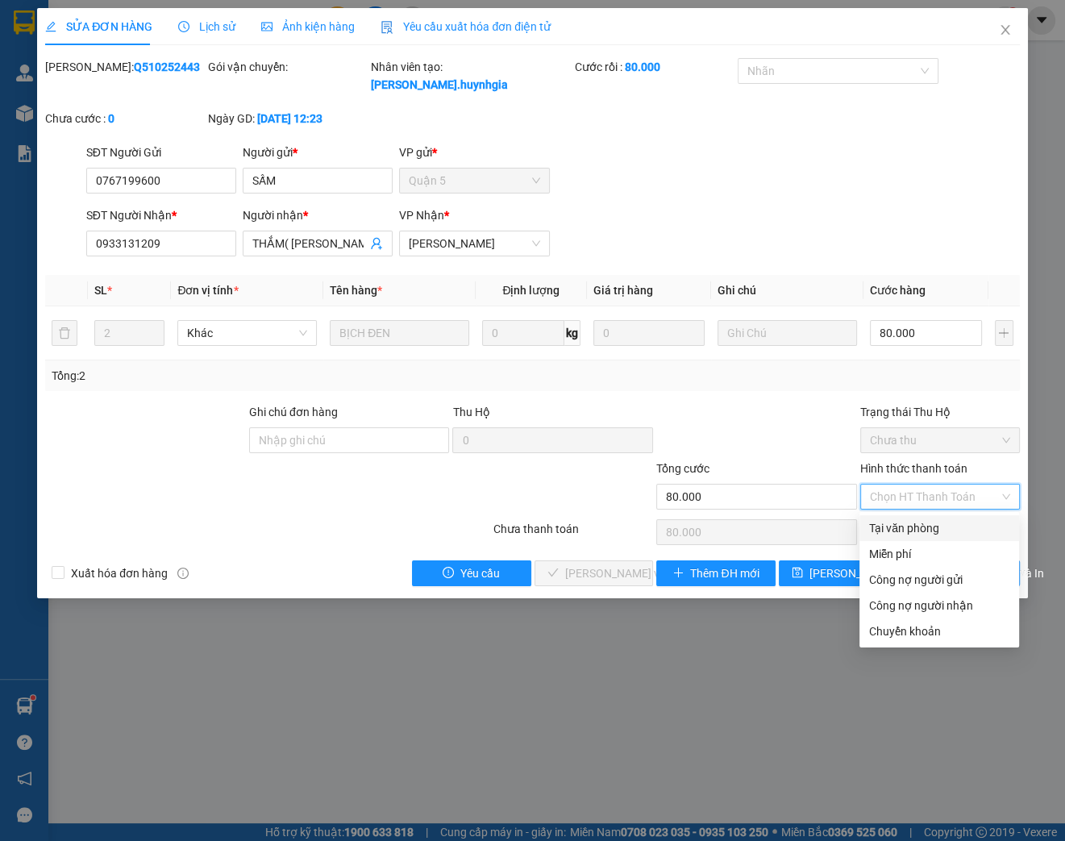
click at [904, 532] on div "Tại văn phòng" at bounding box center [939, 528] width 140 height 18
type input "0"
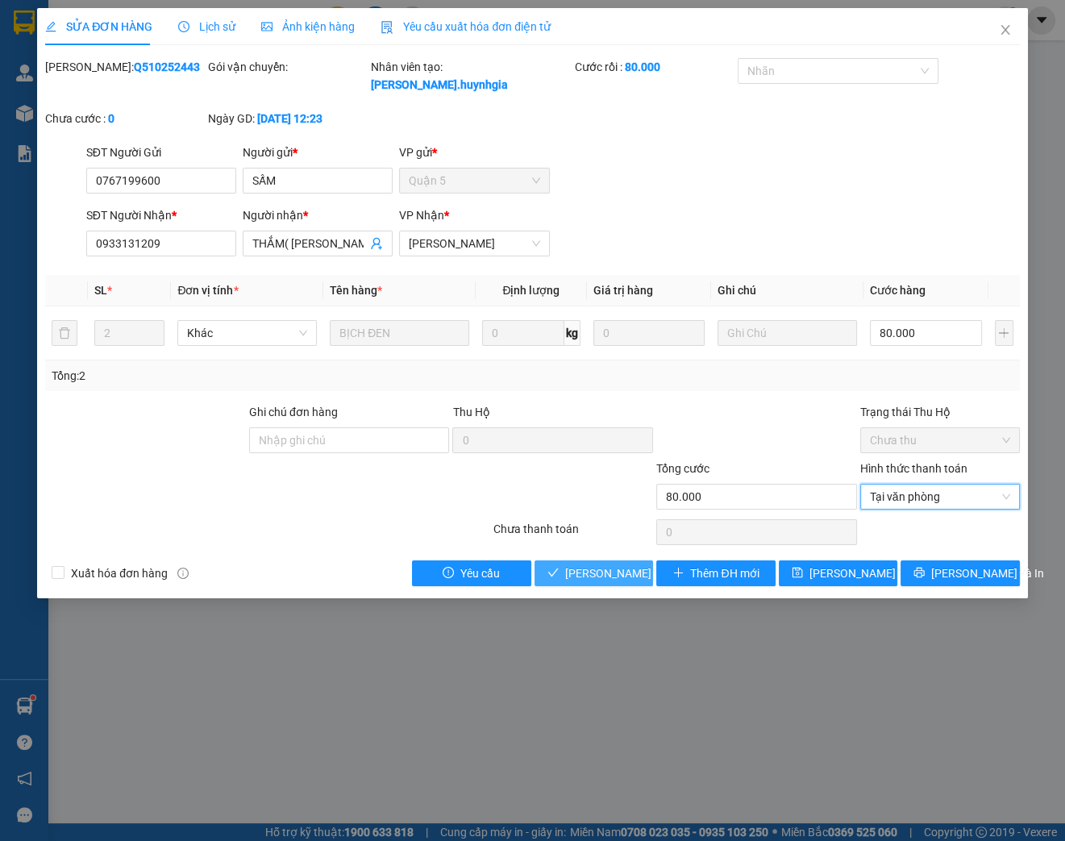
click at [587, 564] on span "[PERSON_NAME] và Giao hàng" at bounding box center [642, 573] width 155 height 18
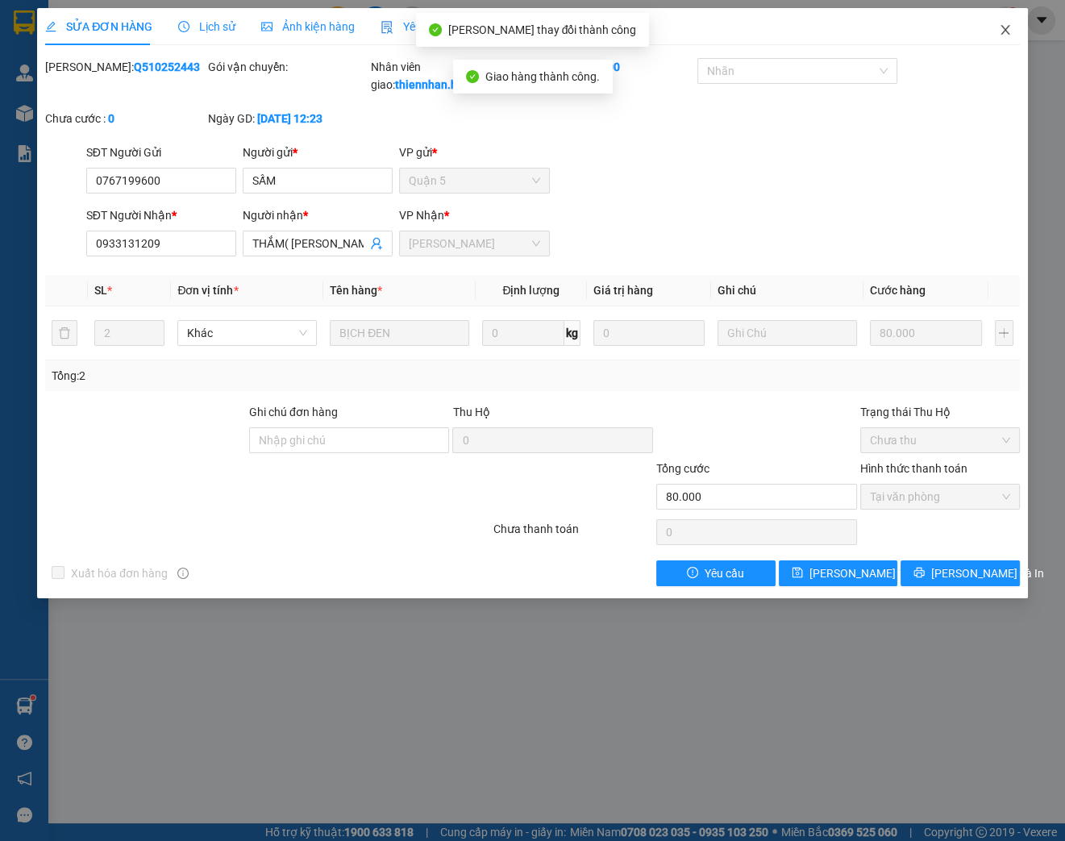
click at [1013, 28] on span "Close" at bounding box center [1004, 30] width 45 height 45
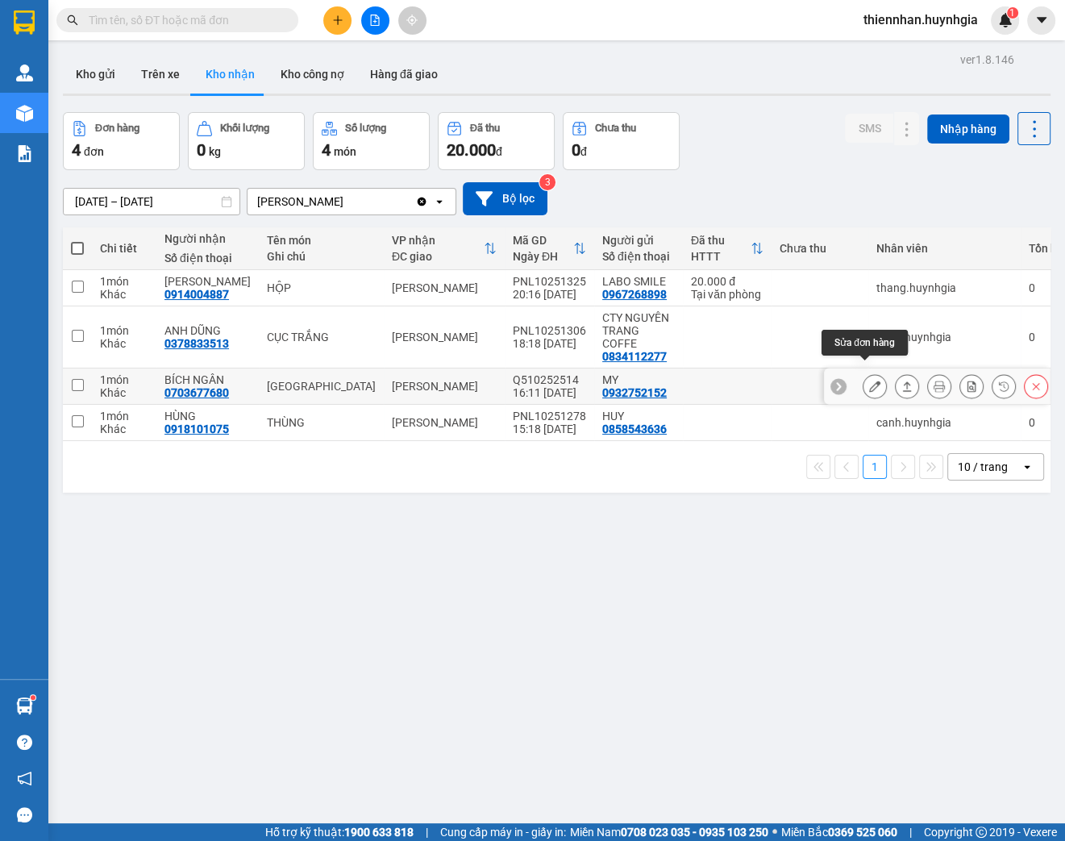
click at [869, 380] on icon at bounding box center [874, 385] width 11 height 11
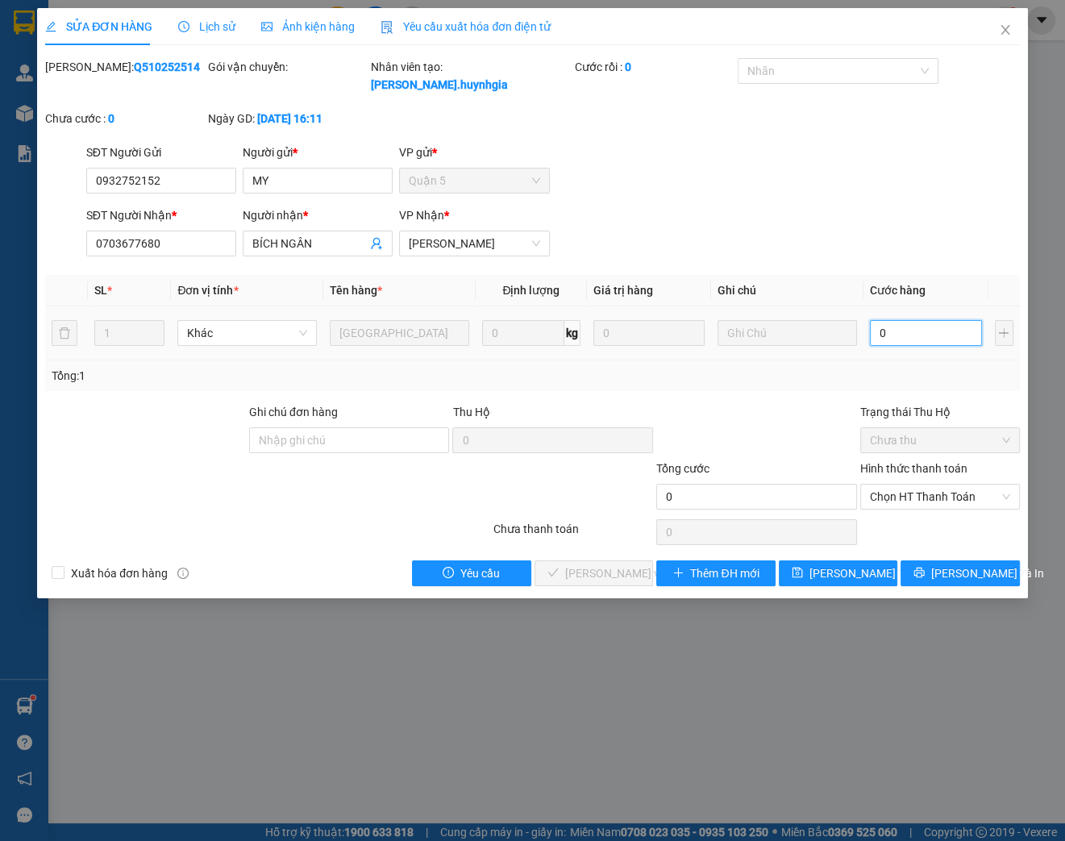
click at [896, 326] on input "0" at bounding box center [926, 333] width 112 height 26
type input "8"
type input "80"
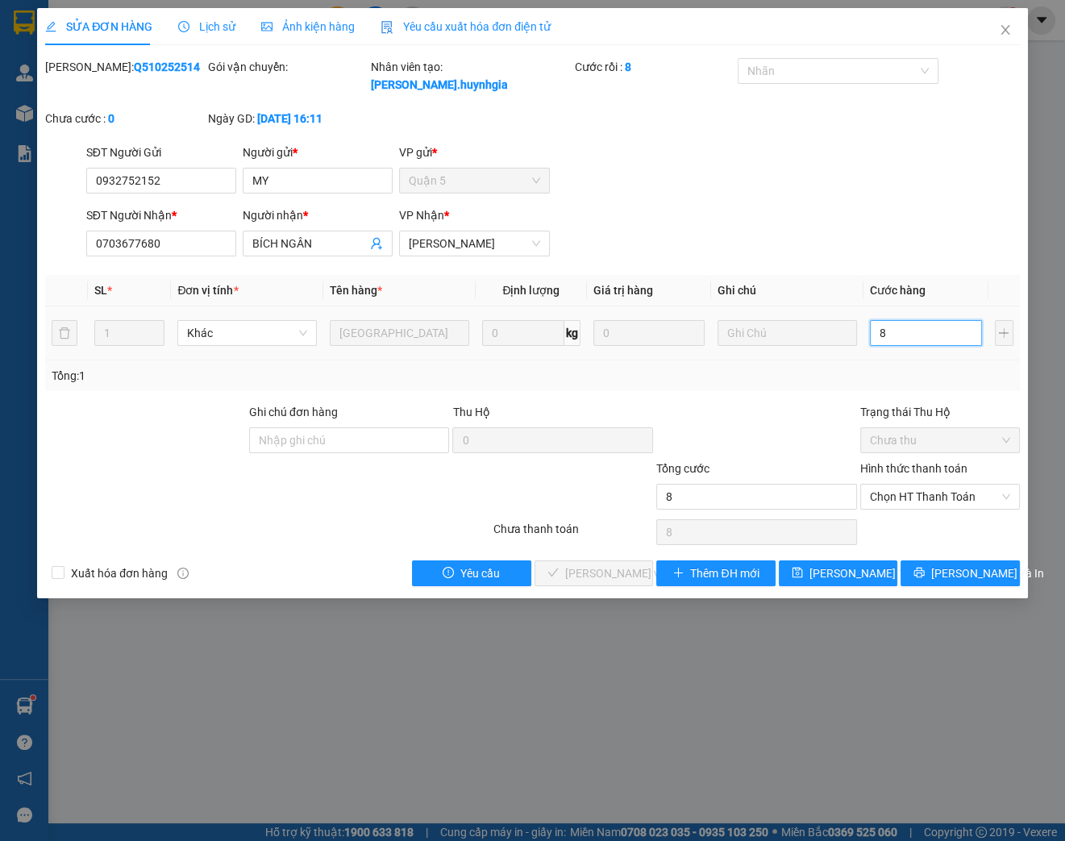
type input "80"
type input "800"
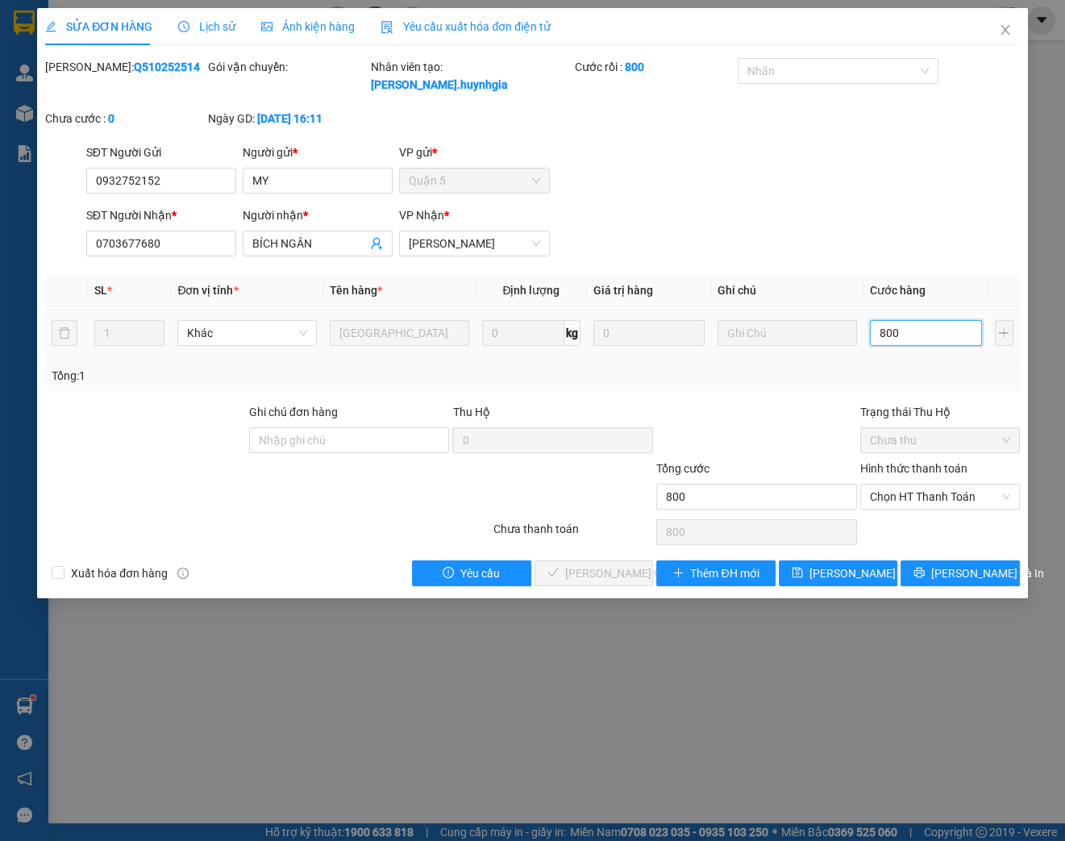
type input "8.000"
type input "80.000"
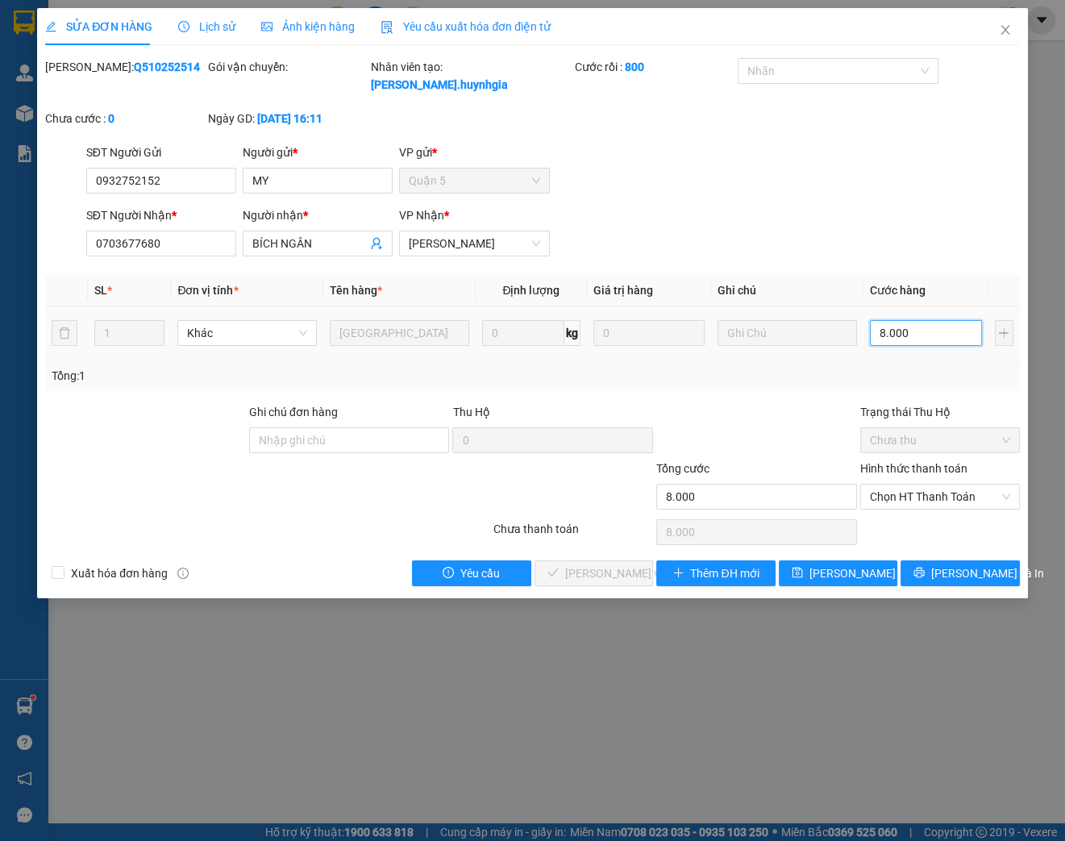
type input "80.000"
type input "8.000"
type input "800"
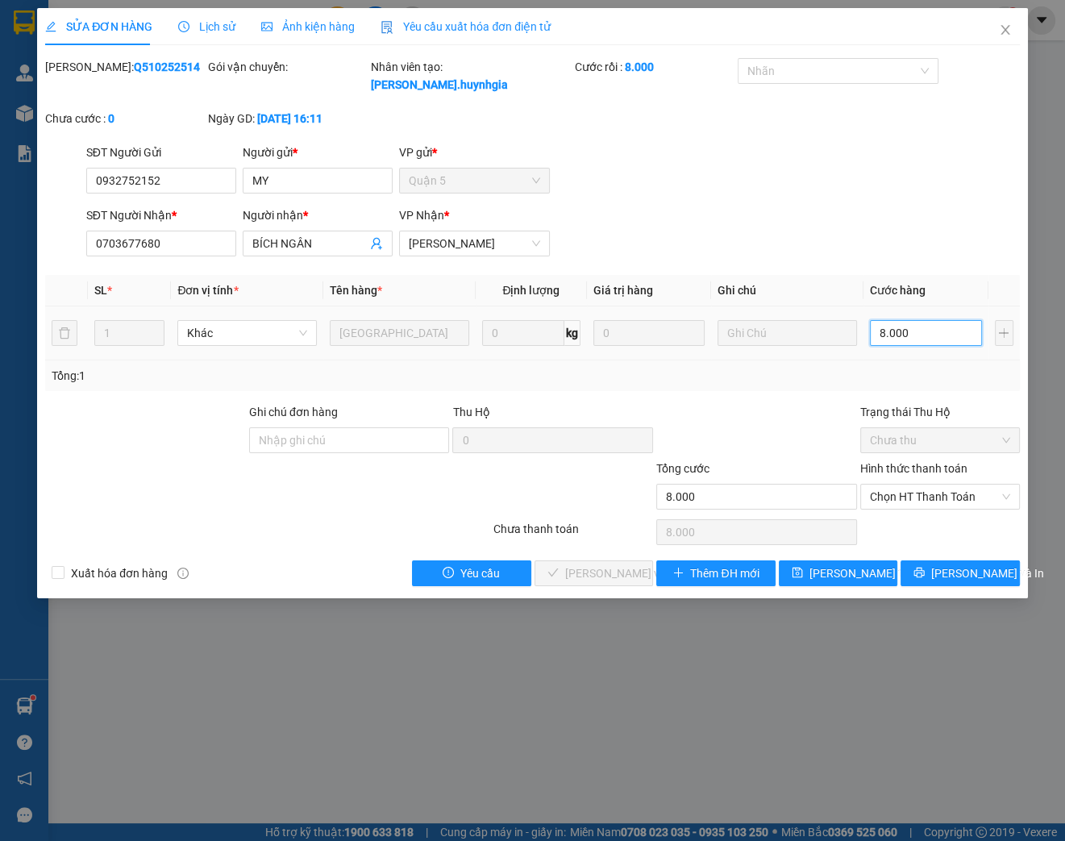
type input "800"
type input "80"
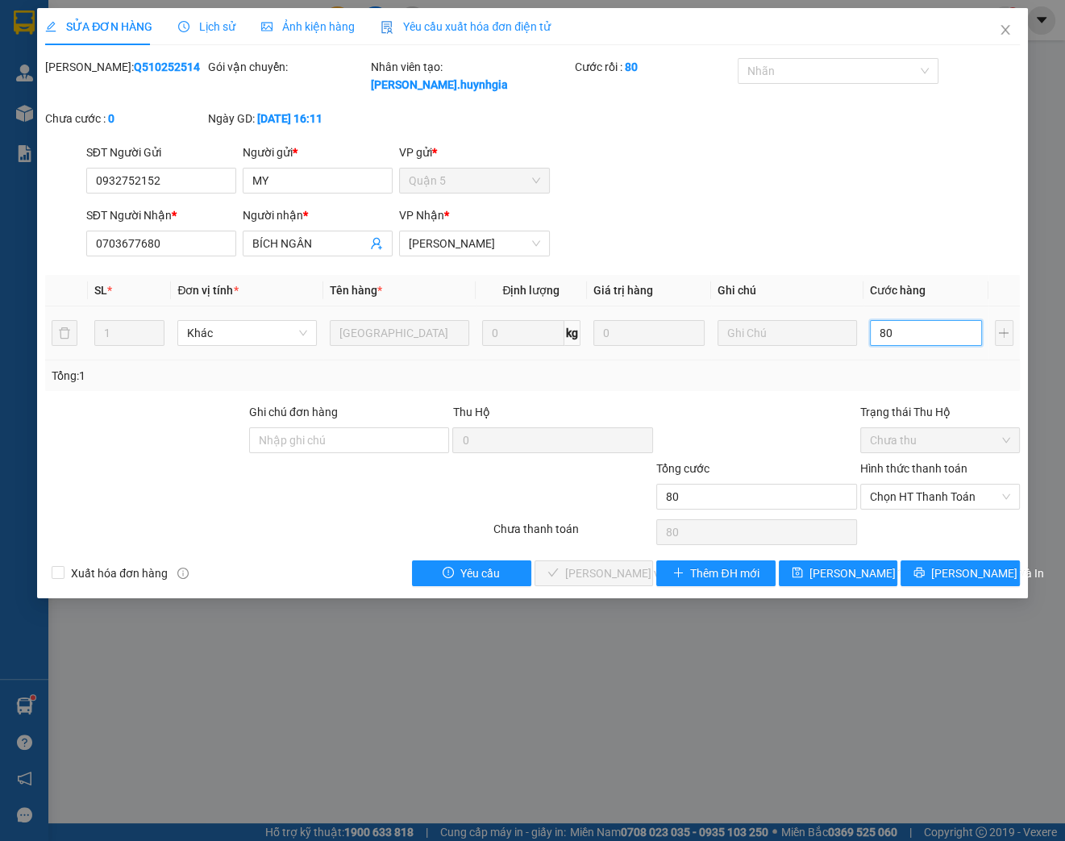
type input "8"
type input "0"
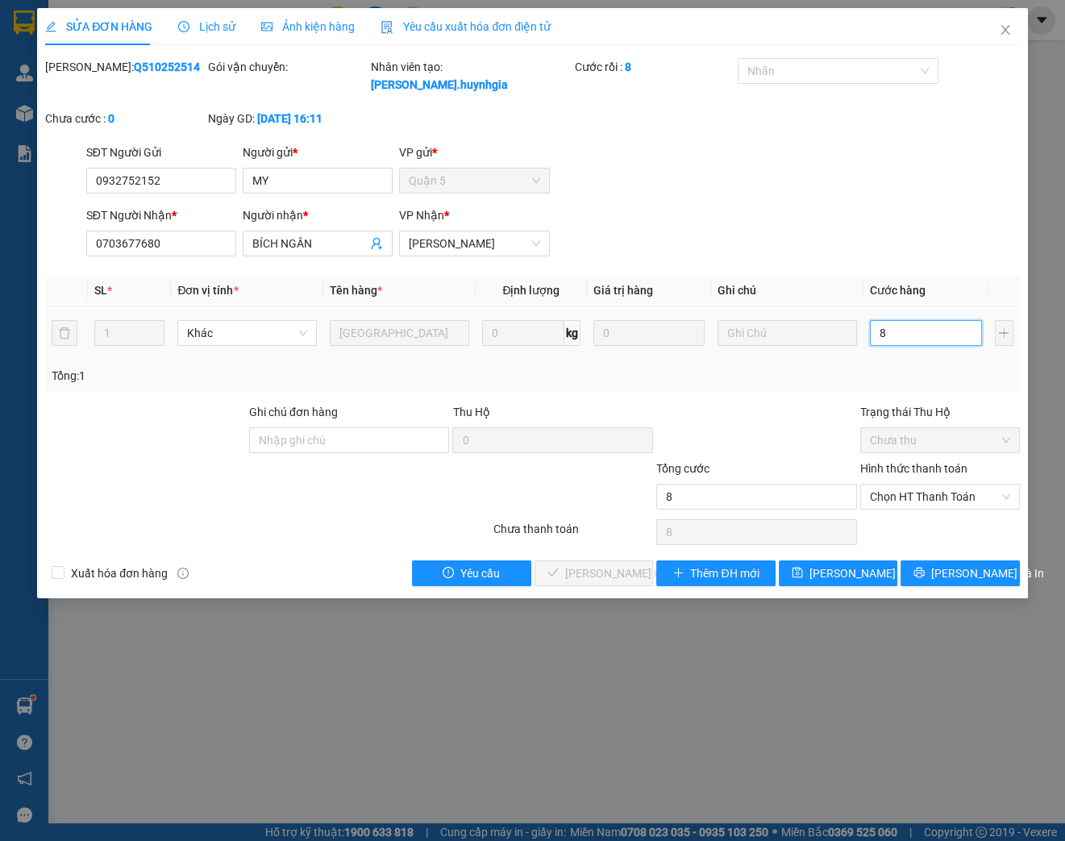
type input "0"
type input "07"
type input "7"
type input "070"
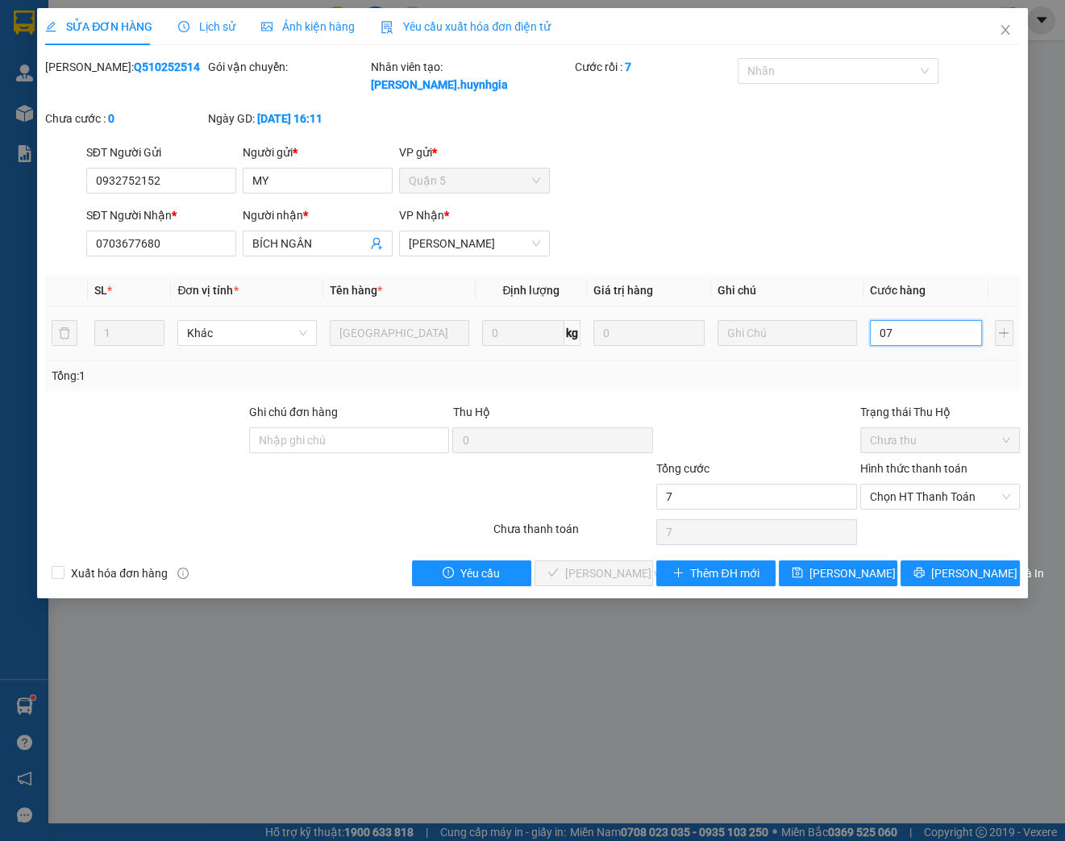
type input "70"
type input "0.700"
type input "700"
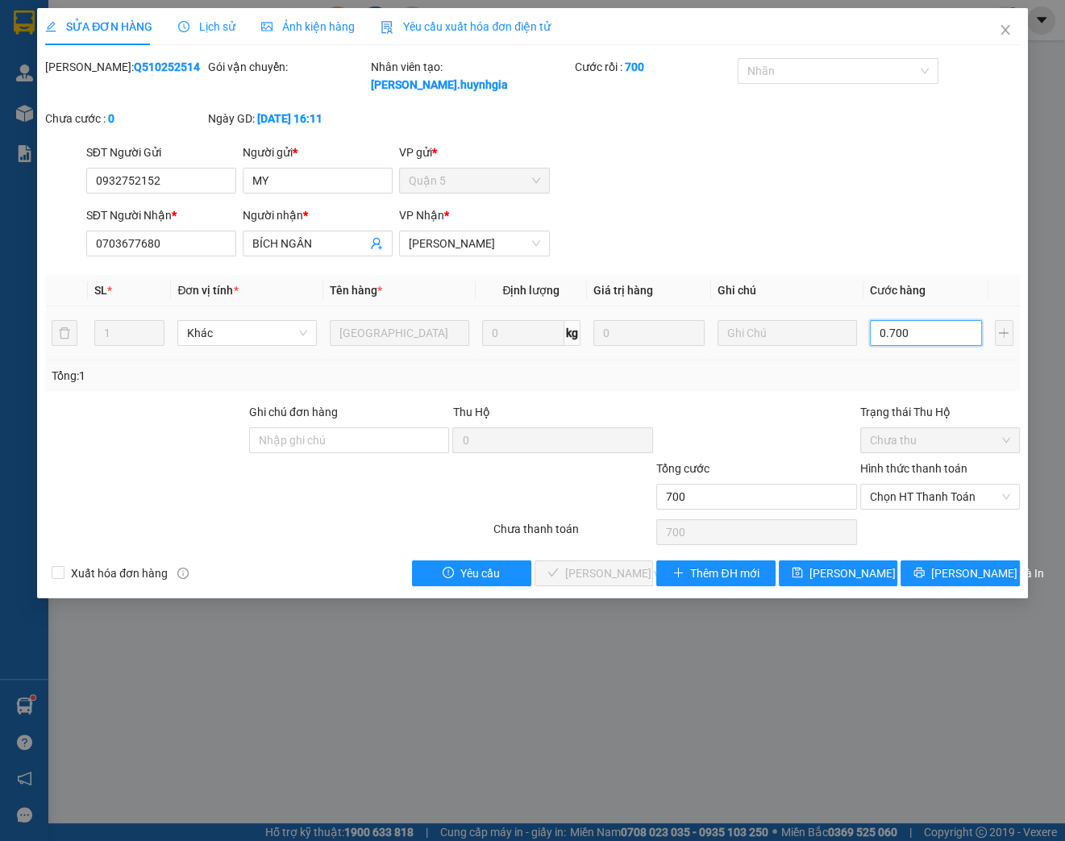
type input "07.000"
type input "7.000"
type input "070.000"
type input "70.000"
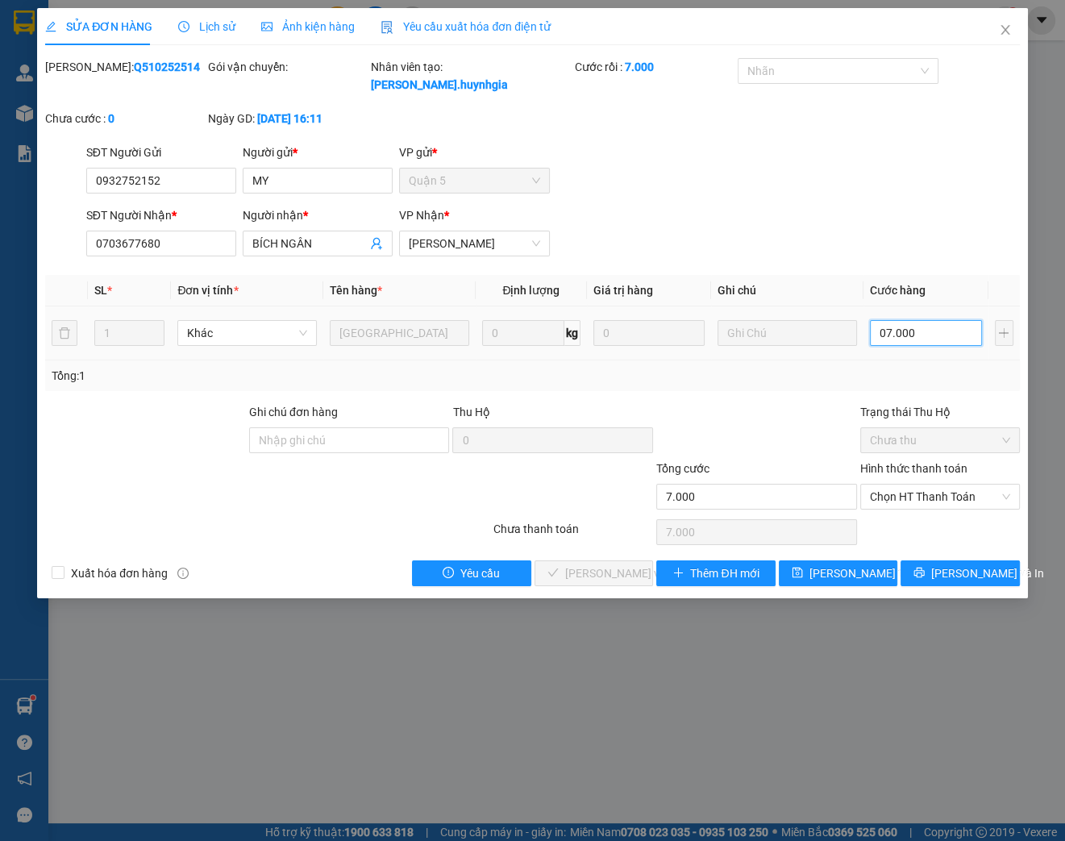
type input "70.000"
click at [874, 442] on span "Chưa thu" at bounding box center [940, 440] width 140 height 24
click at [919, 489] on span "Chọn HT Thanh Toán" at bounding box center [940, 496] width 140 height 24
type input "70.000"
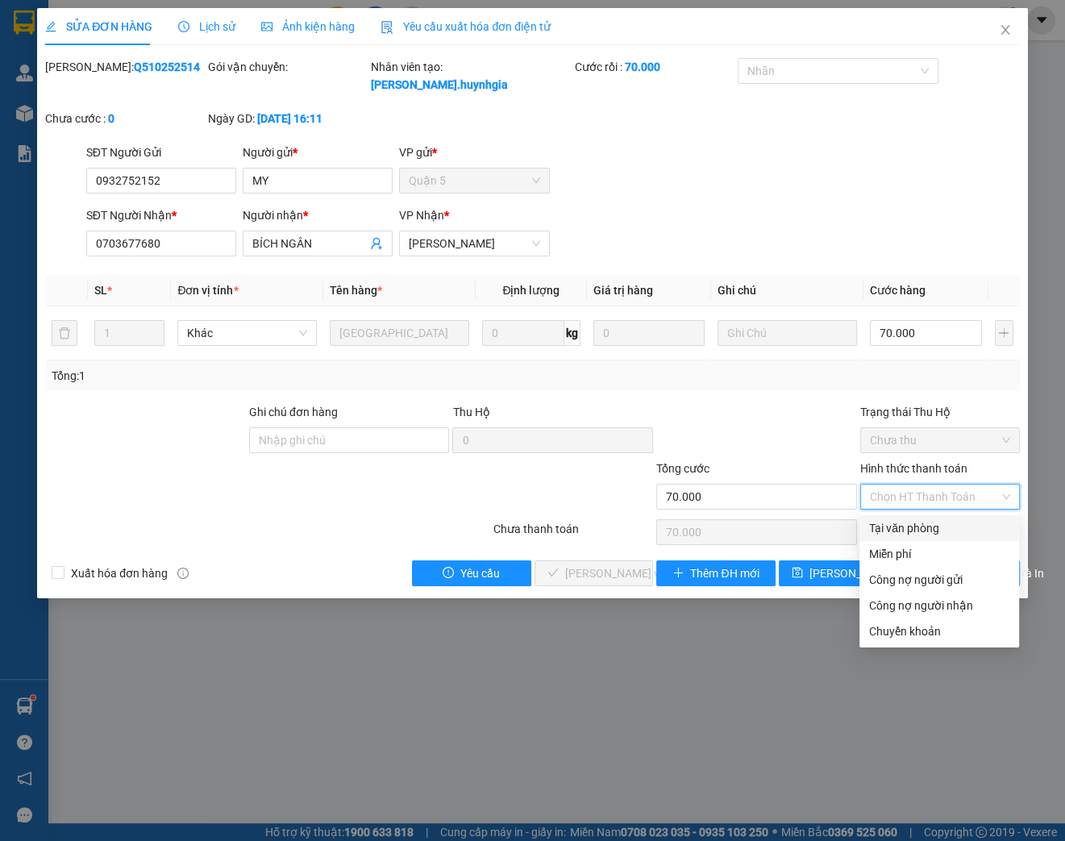
click at [908, 522] on div "Tại văn phòng" at bounding box center [939, 528] width 140 height 18
type input "0"
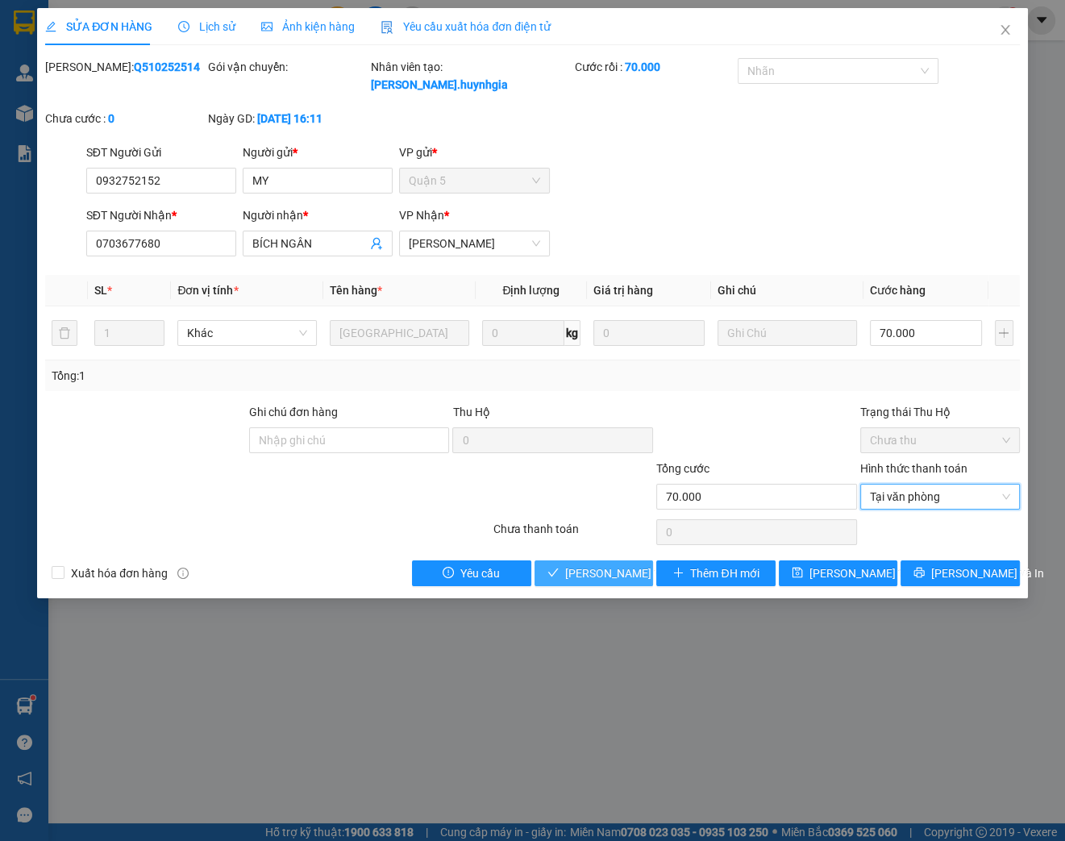
click at [590, 575] on span "[PERSON_NAME] và Giao hàng" at bounding box center [642, 573] width 155 height 18
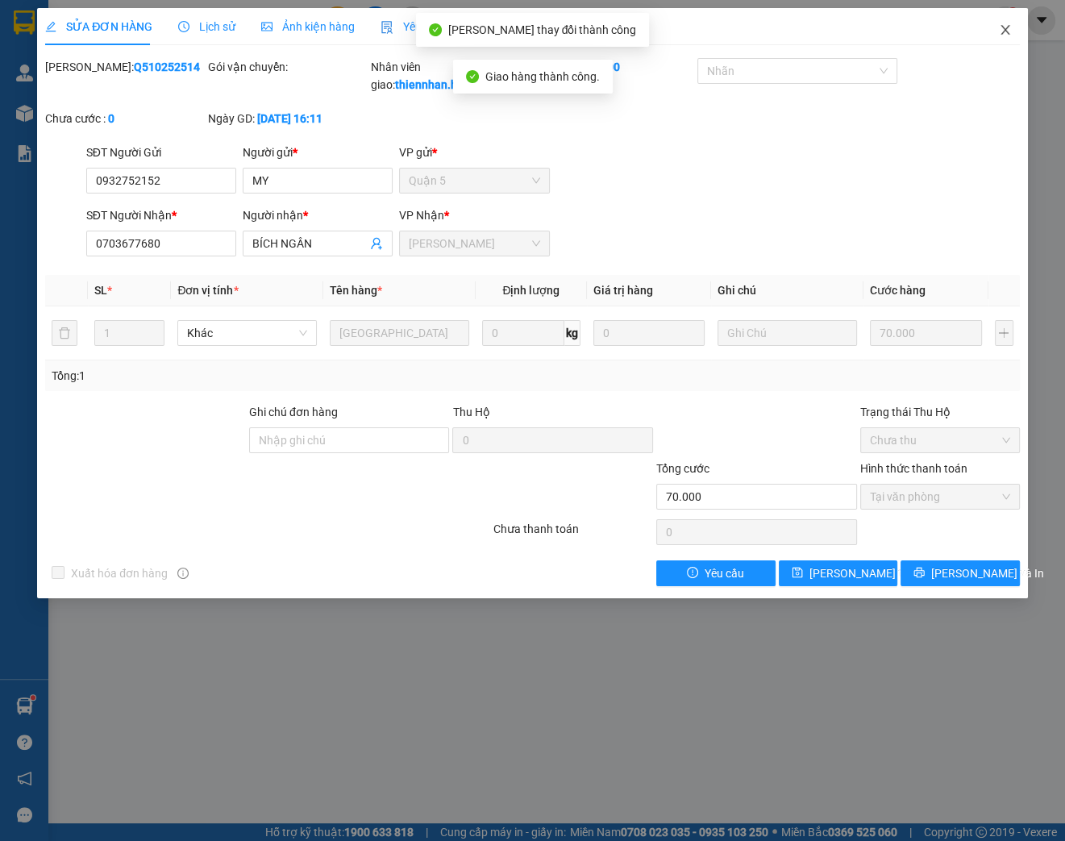
click at [1001, 32] on icon "close" at bounding box center [1005, 29] width 13 height 13
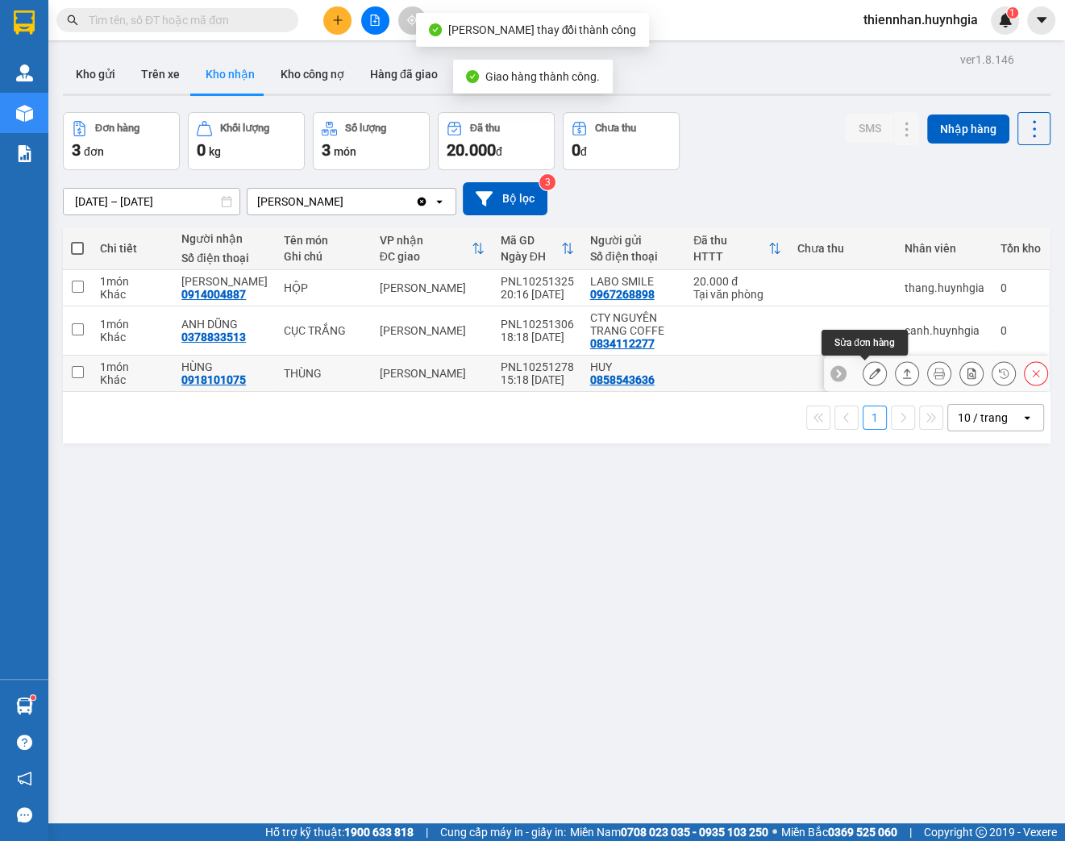
click at [863, 372] on button at bounding box center [874, 373] width 23 height 28
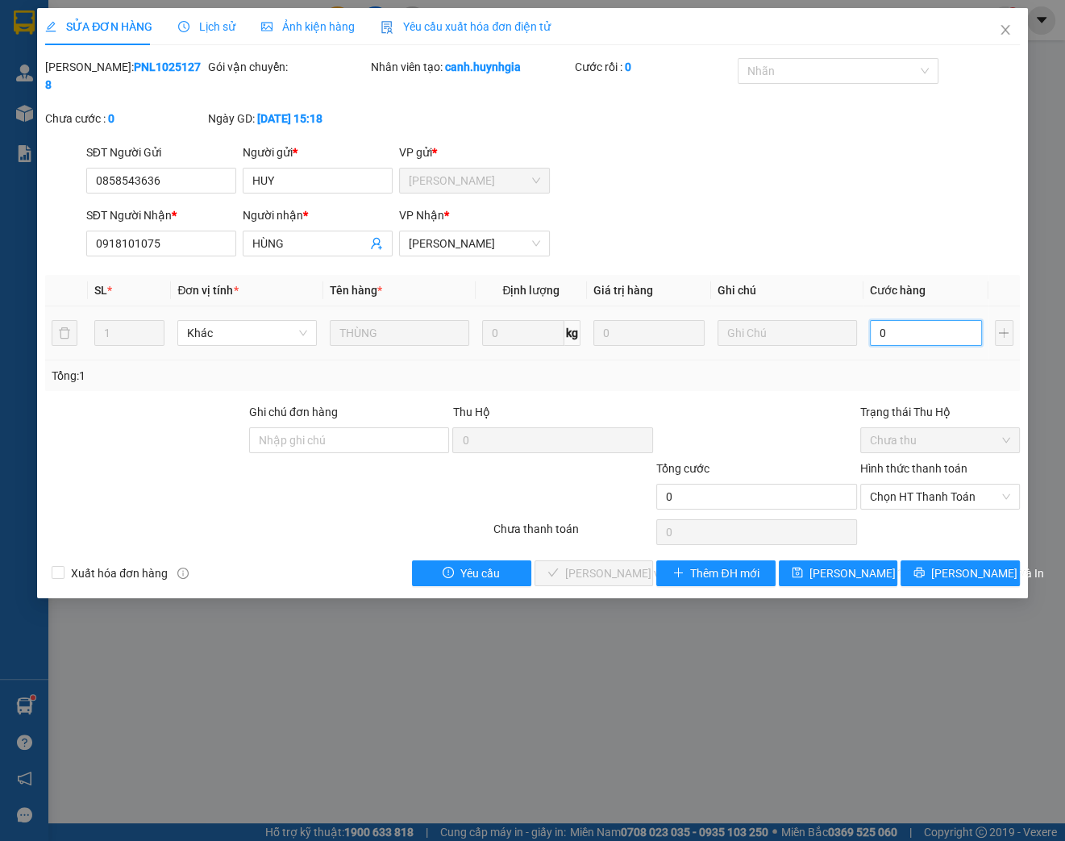
type input "5"
type input "50"
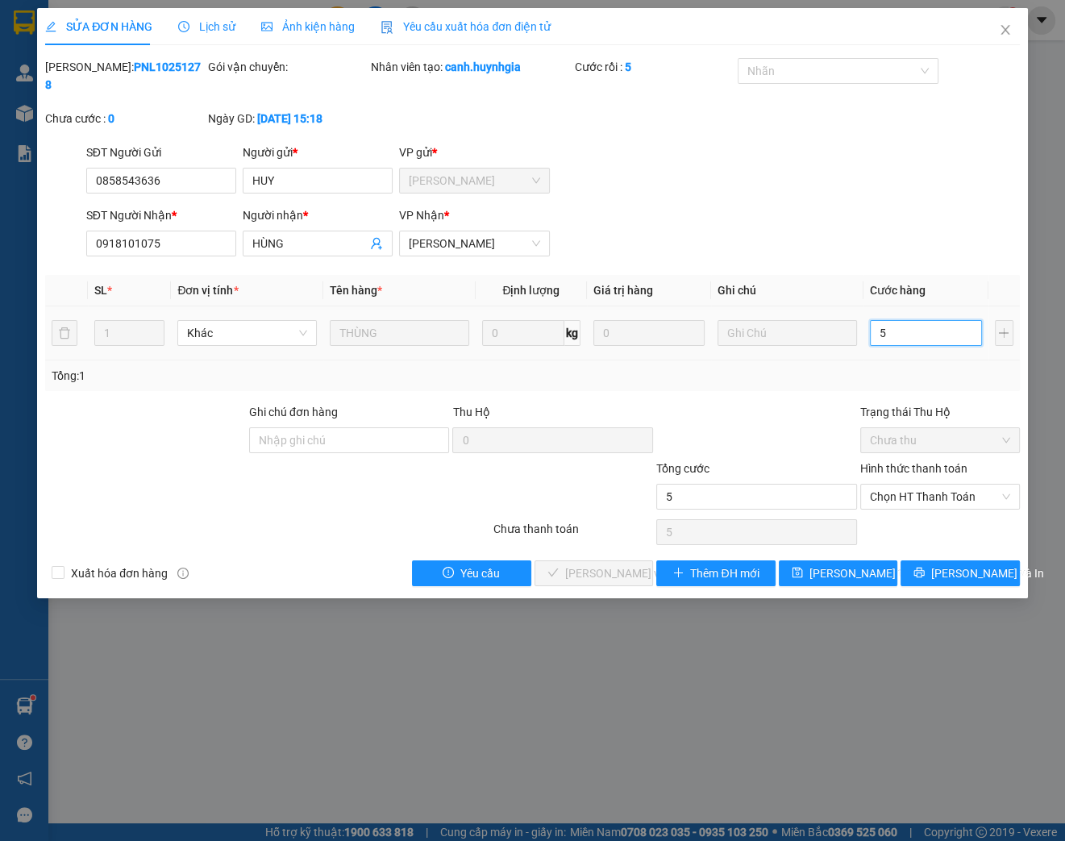
type input "50"
type input "500"
type input "5.000"
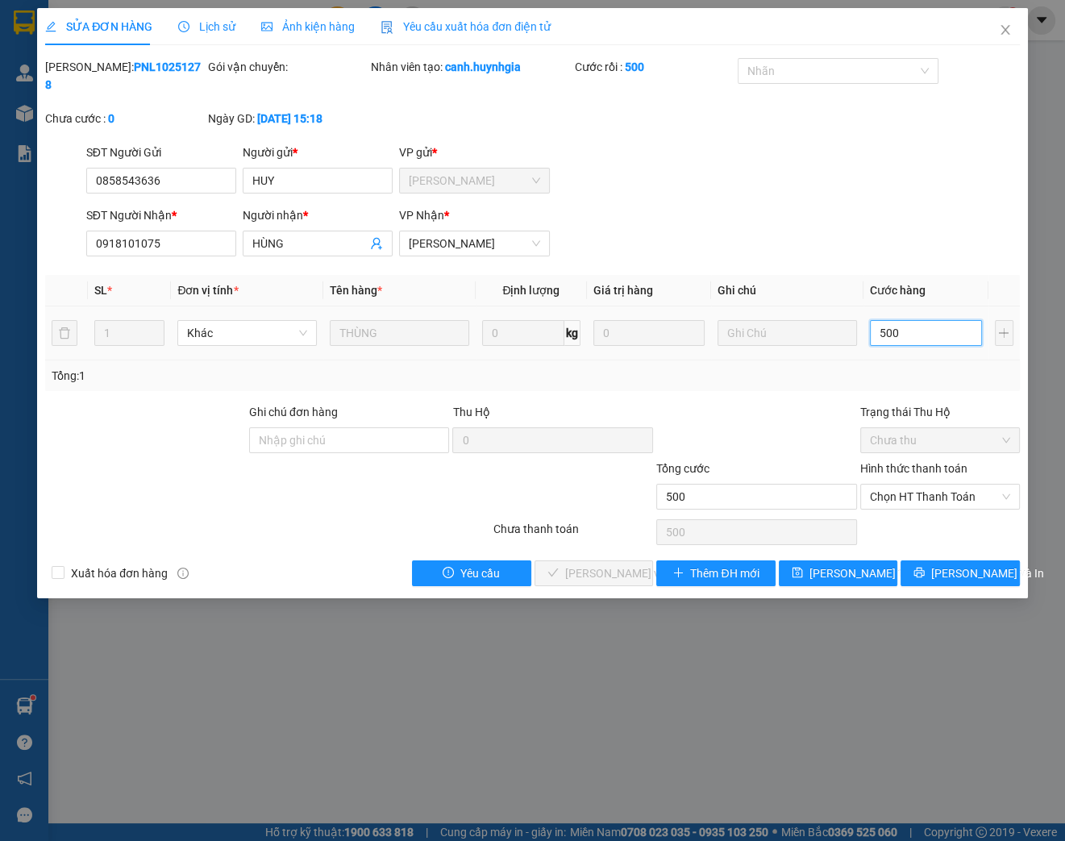
type input "5.000"
type input "50.000"
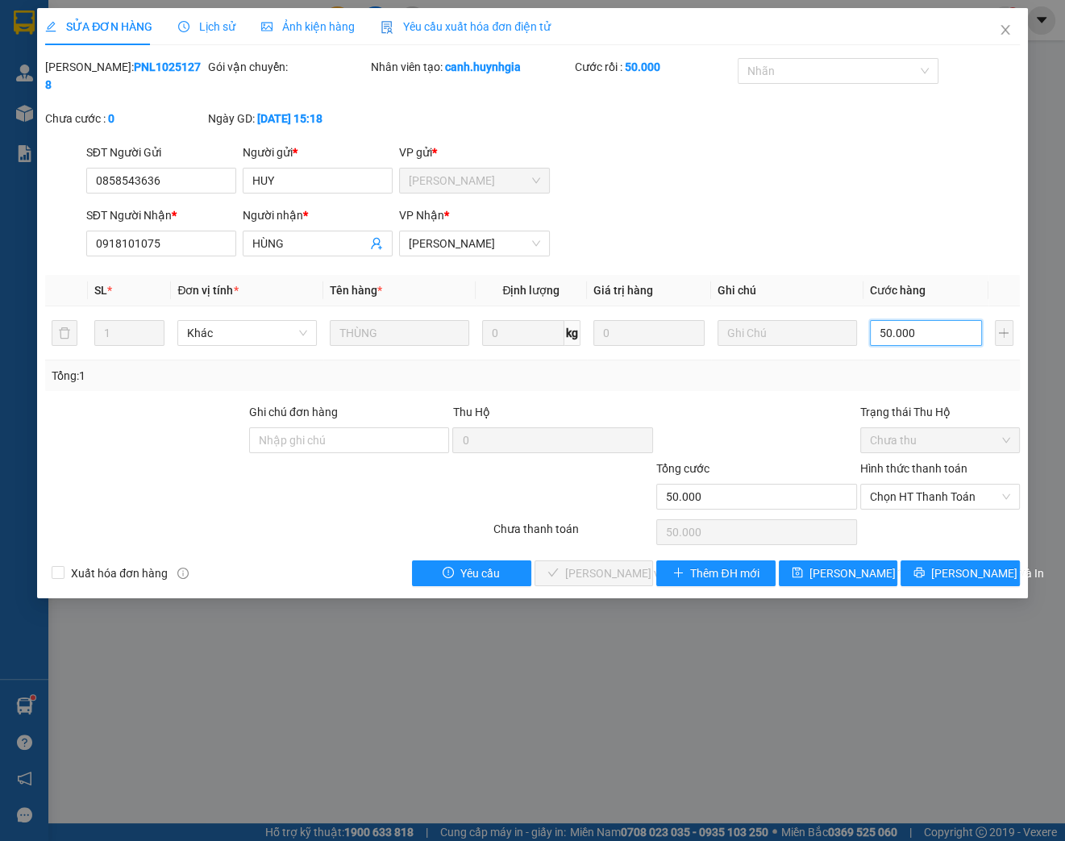
type input "50.000"
click at [862, 275] on th "Ghi chú" at bounding box center [787, 290] width 152 height 31
click at [887, 503] on span "Chọn HT Thanh Toán" at bounding box center [940, 496] width 140 height 24
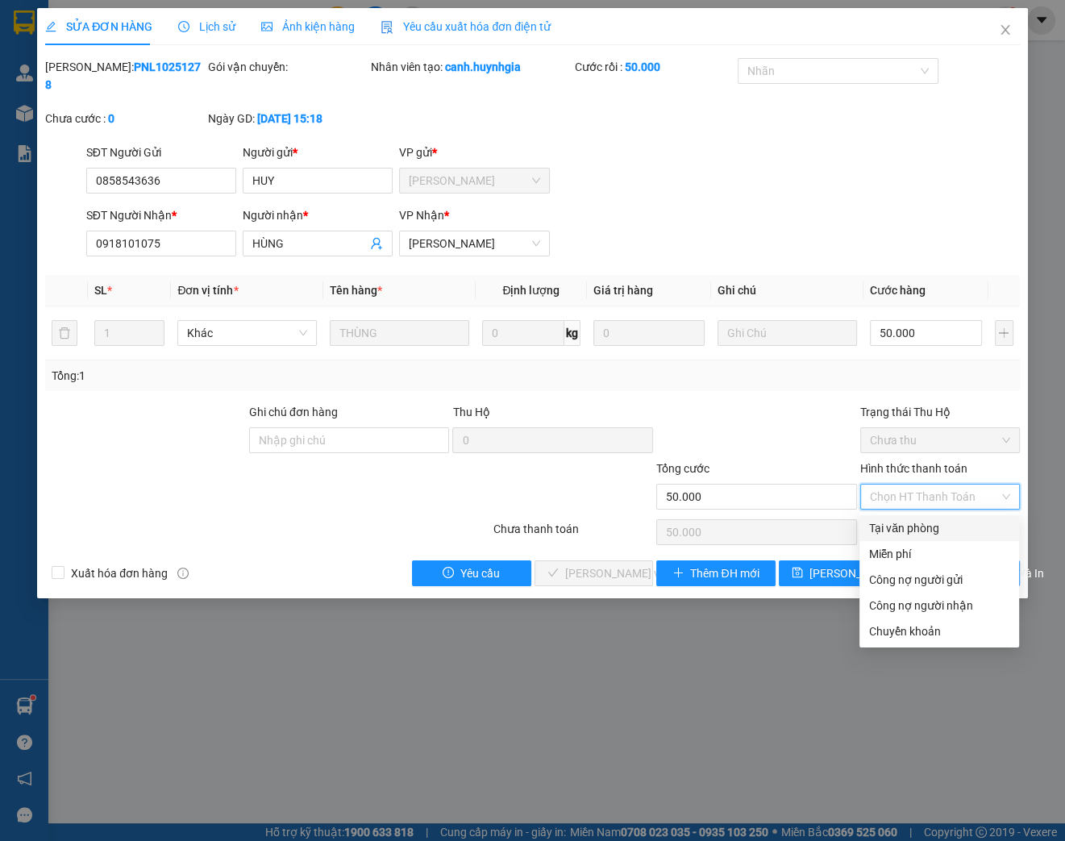
drag, startPoint x: 883, startPoint y: 525, endPoint x: 799, endPoint y: 525, distance: 84.6
click at [881, 525] on div "Tại văn phòng" at bounding box center [939, 528] width 140 height 18
type input "0"
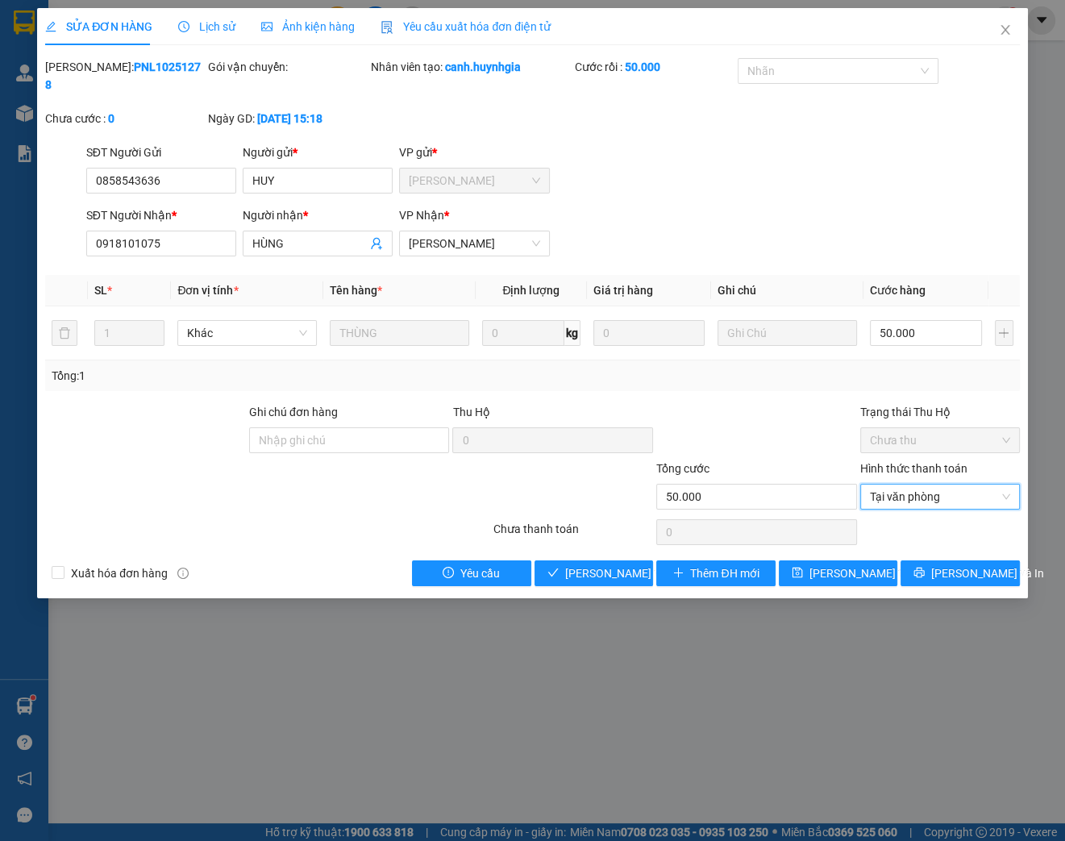
click at [565, 590] on div "SỬA ĐƠN HÀNG Lịch sử Ảnh kiện hàng Yêu cầu xuất hóa đơn điện tử Total Paid Fee …" at bounding box center [532, 303] width 991 height 590
drag, startPoint x: 567, startPoint y: 578, endPoint x: 579, endPoint y: 564, distance: 18.3
click at [567, 578] on span "[PERSON_NAME] và Giao hàng" at bounding box center [642, 573] width 155 height 18
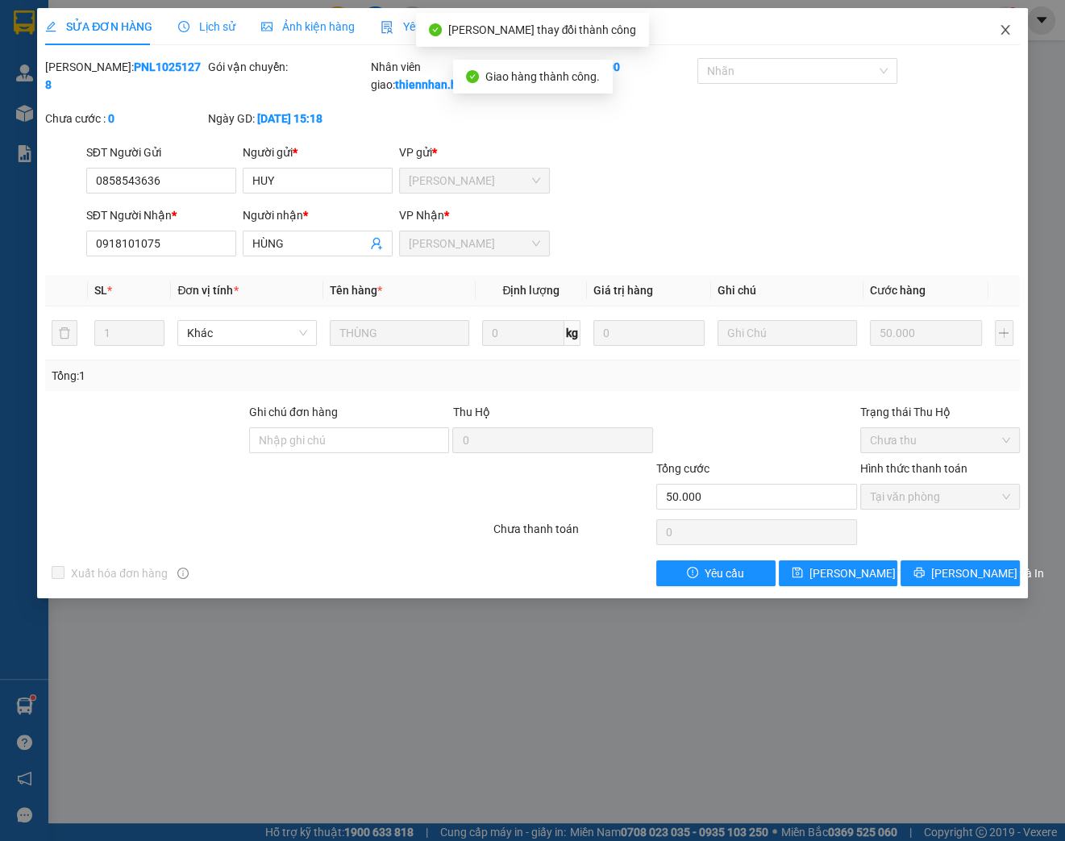
click at [1006, 23] on span "Close" at bounding box center [1004, 30] width 45 height 45
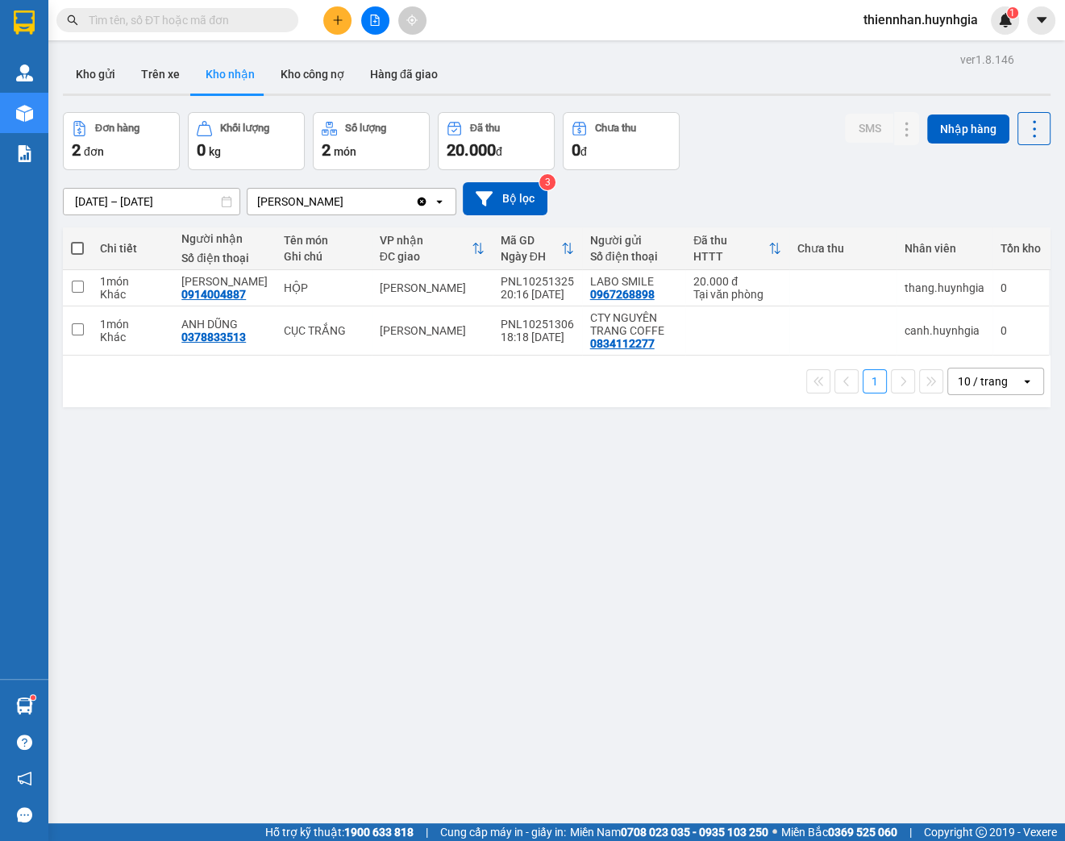
click at [150, 16] on input "text" at bounding box center [184, 20] width 190 height 18
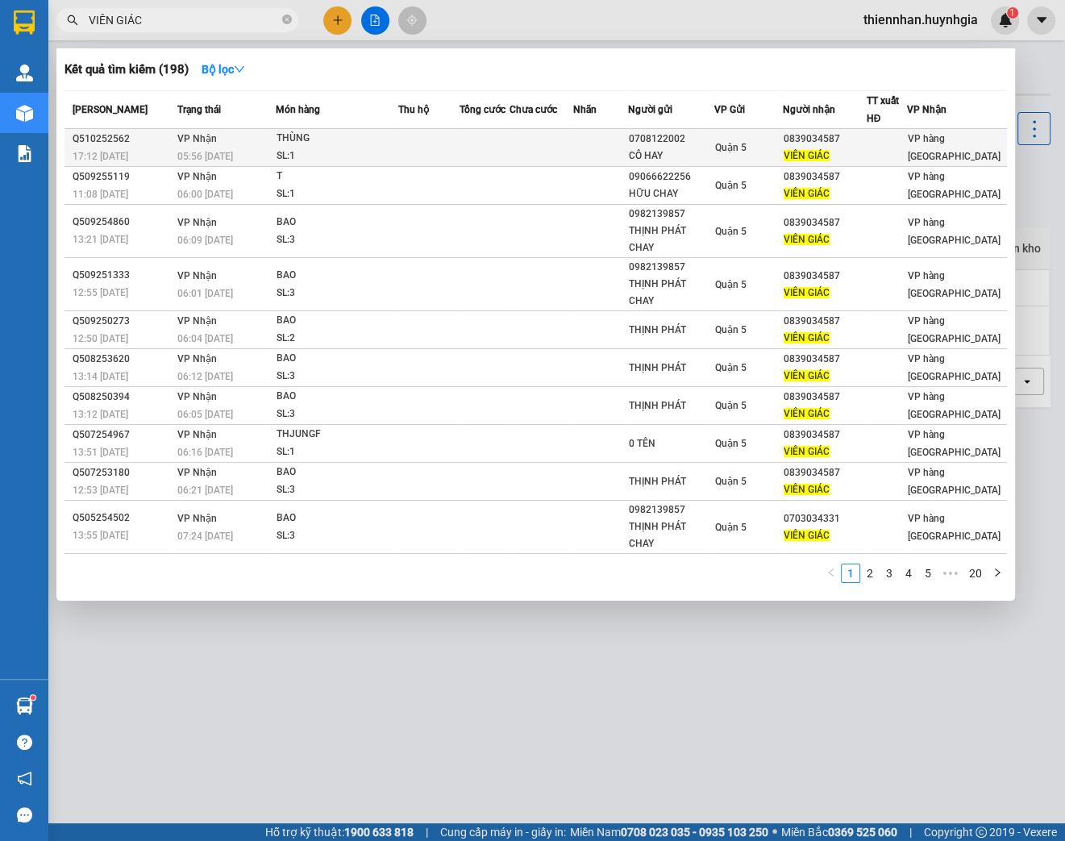
type input "VIÊN GIÁC"
click at [340, 131] on div "THÙNG" at bounding box center [336, 139] width 121 height 18
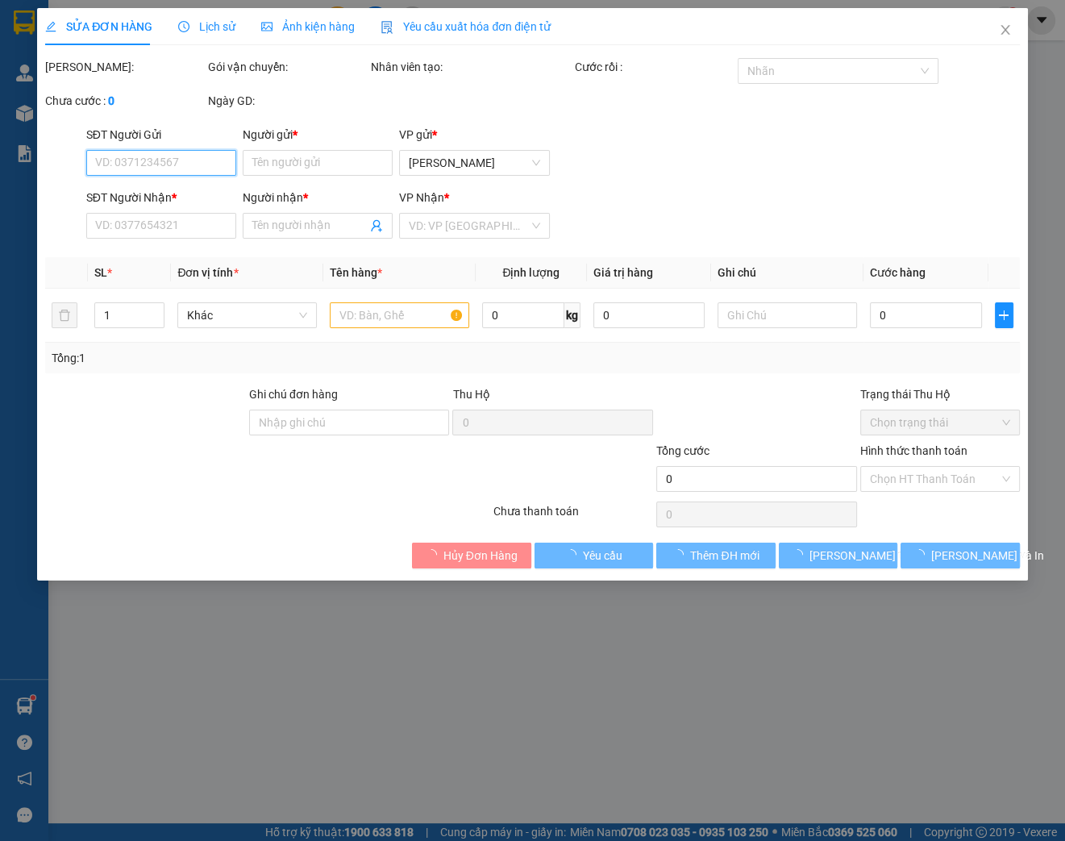
type input "0708122002"
type input "CÔ HAY"
type input "0839034587"
type input "VIÊN GIÁC"
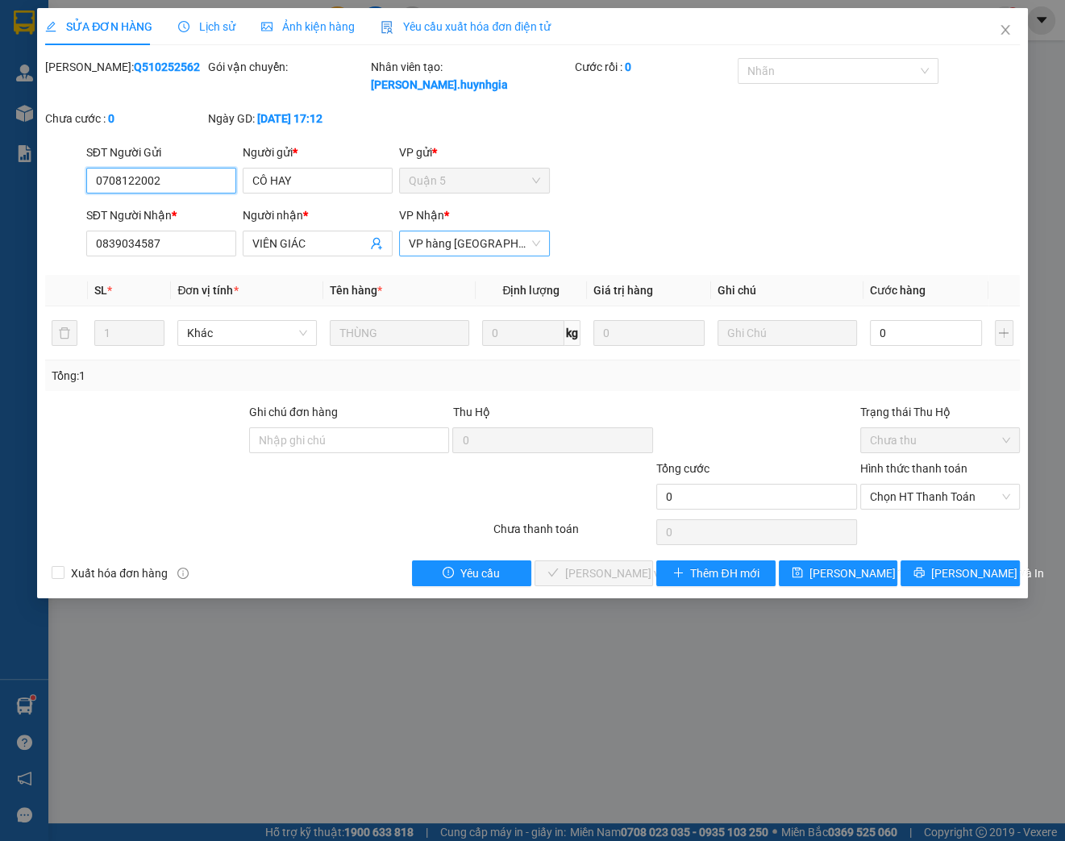
click at [538, 251] on span "VP hàng [GEOGRAPHIC_DATA]" at bounding box center [474, 243] width 131 height 24
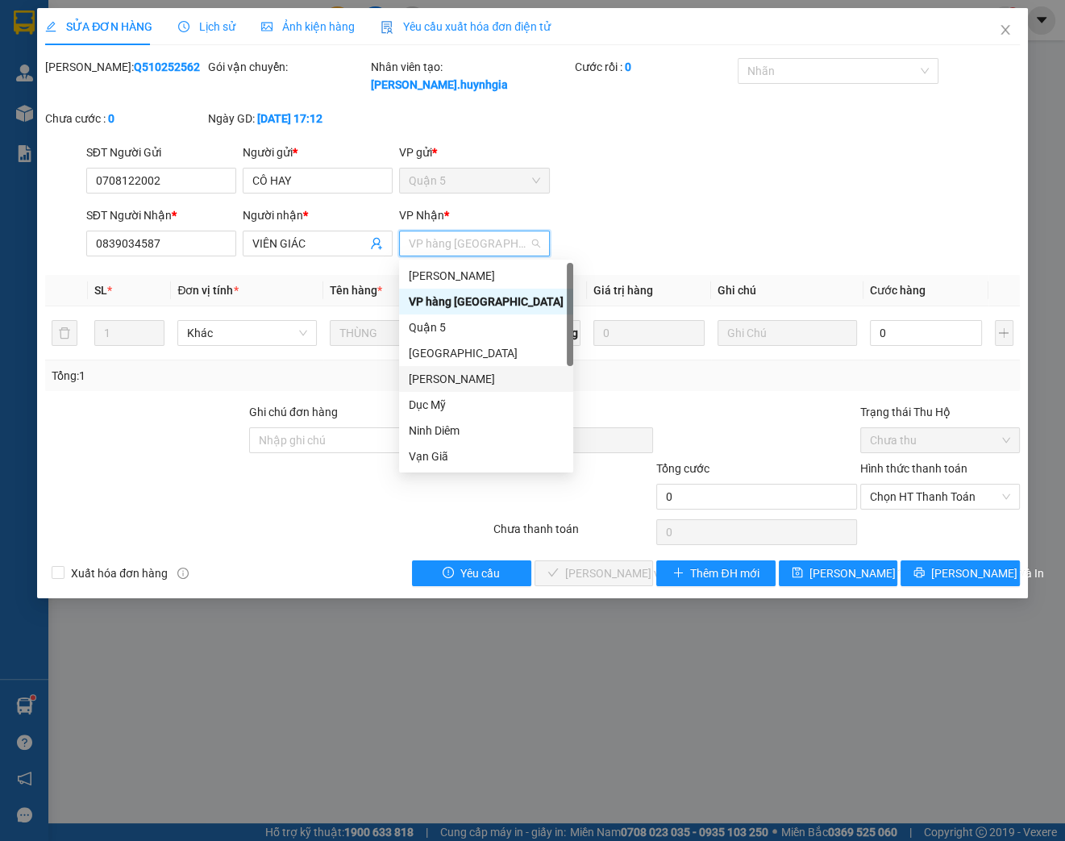
drag, startPoint x: 455, startPoint y: 382, endPoint x: 467, endPoint y: 377, distance: 12.3
click at [455, 381] on div "[PERSON_NAME]" at bounding box center [486, 379] width 155 height 18
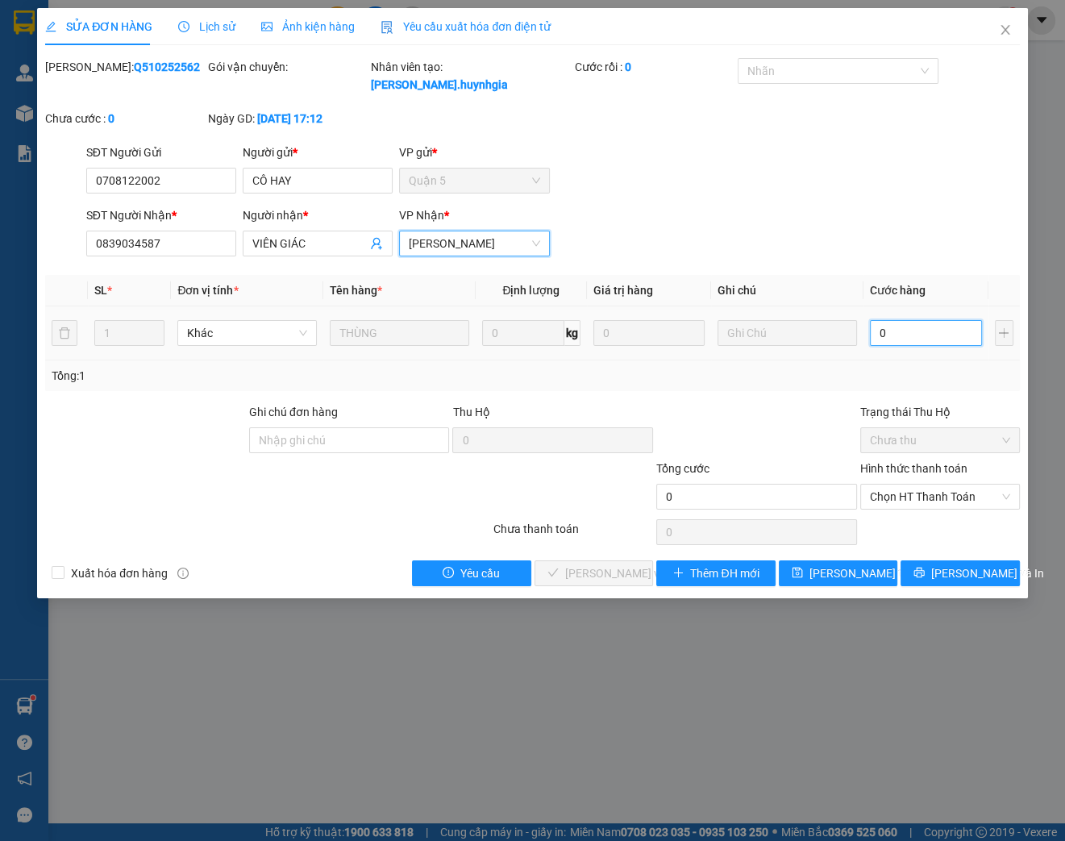
click at [906, 326] on input "0" at bounding box center [926, 333] width 112 height 26
type input "7"
type input "70"
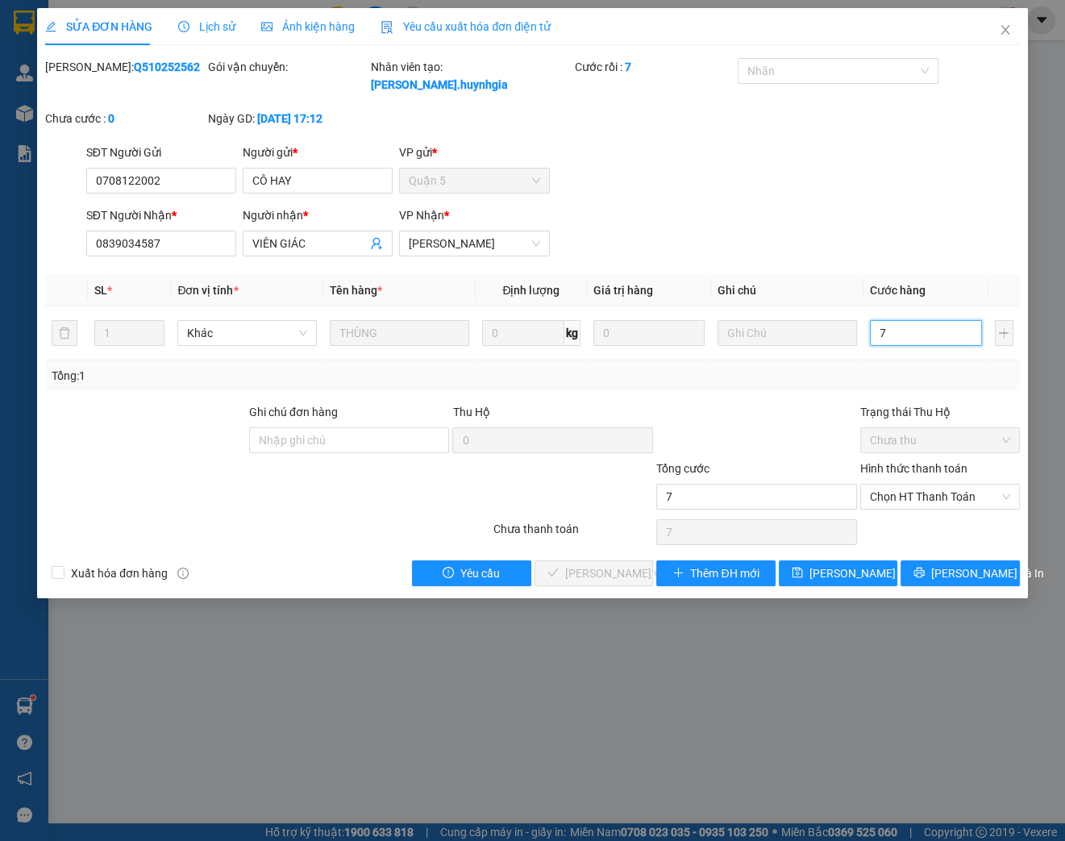
type input "70"
type input "700"
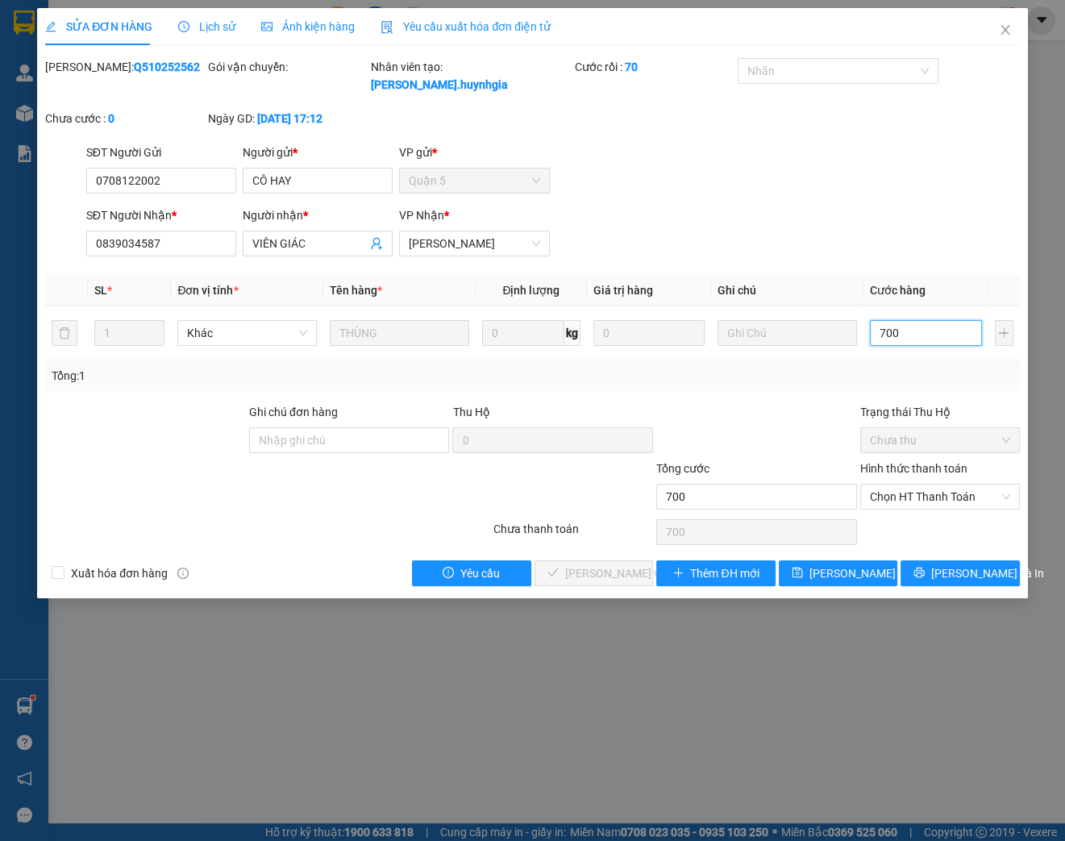
type input "7.000"
type input "70.000"
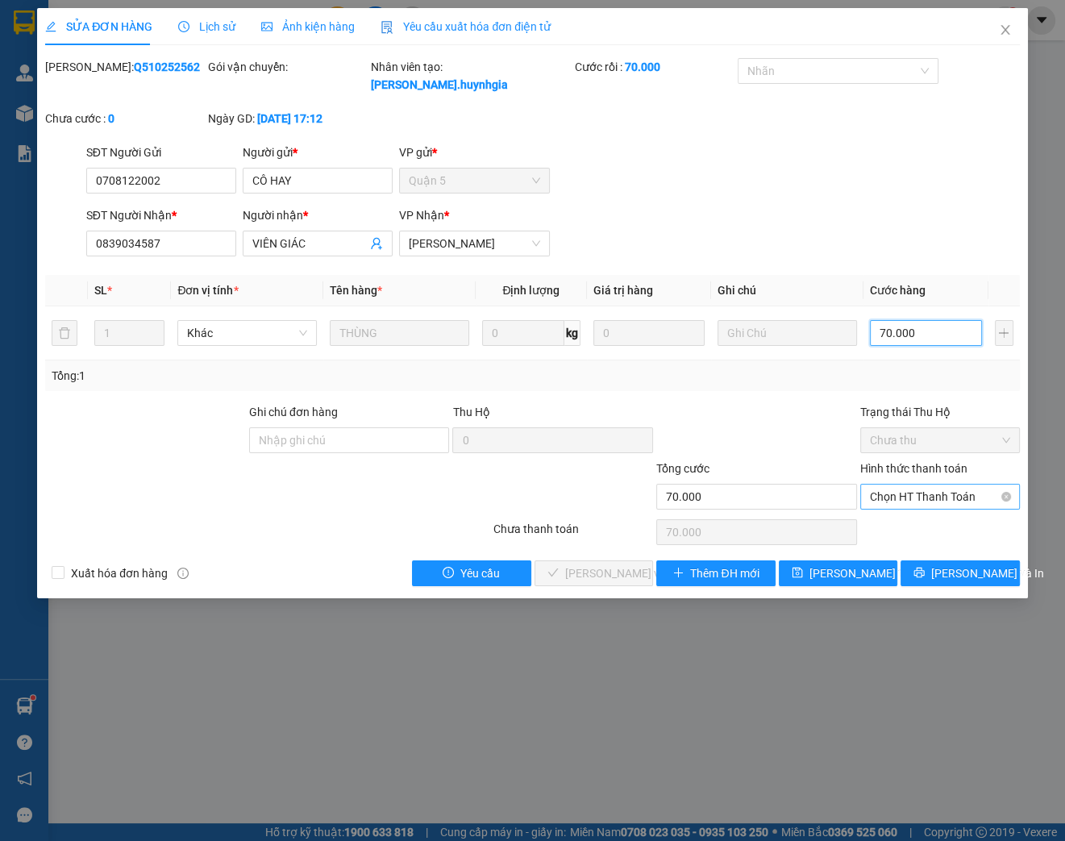
click at [942, 494] on span "Chọn HT Thanh Toán" at bounding box center [940, 496] width 140 height 24
type input "70.000"
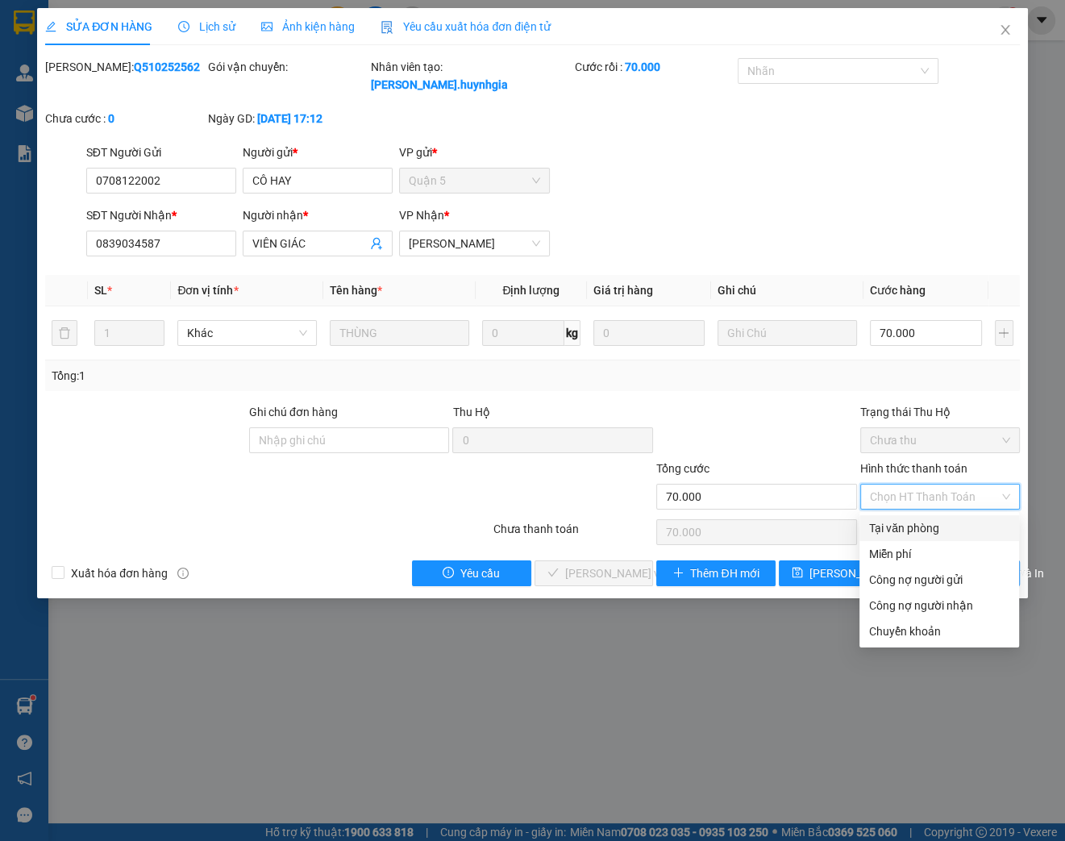
click at [906, 524] on div "Tại văn phòng" at bounding box center [939, 528] width 140 height 18
type input "0"
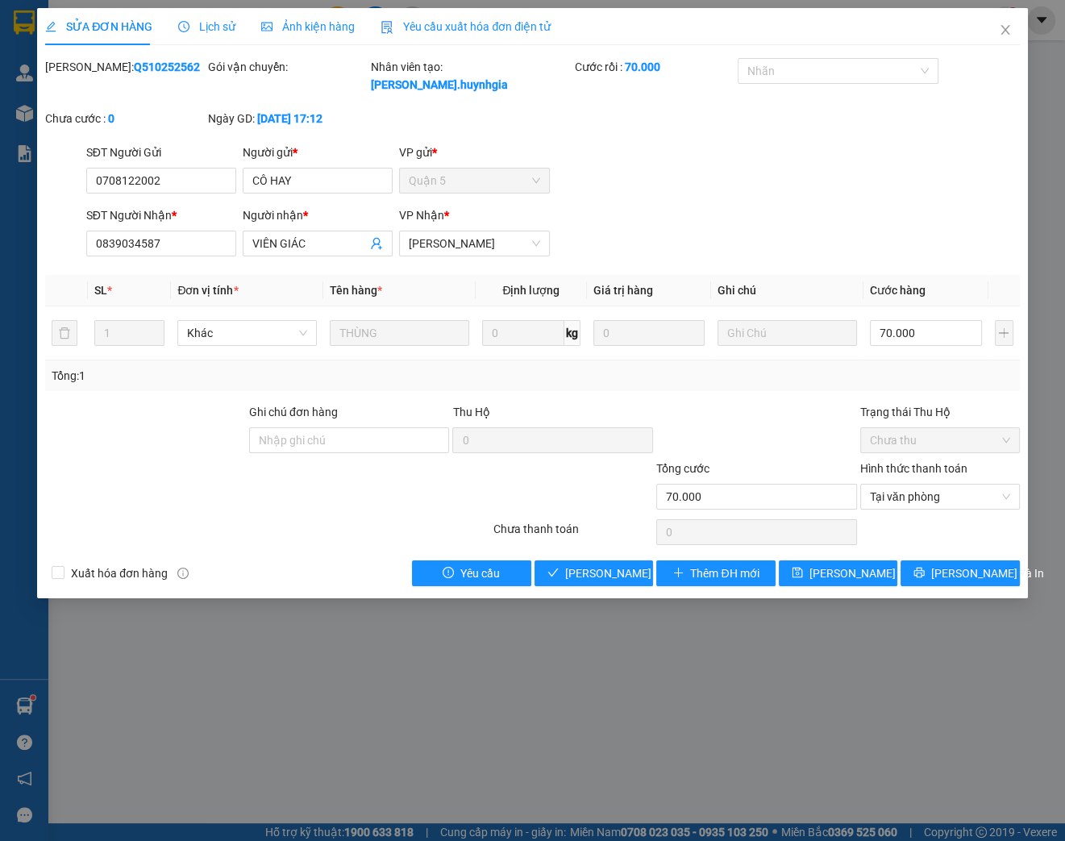
drag, startPoint x: 94, startPoint y: 69, endPoint x: 334, endPoint y: 122, distance: 245.2
click at [339, 123] on div "Ngày GD: [DATE] 17:12" at bounding box center [288, 119] width 160 height 18
drag, startPoint x: 152, startPoint y: 64, endPoint x: 88, endPoint y: 68, distance: 63.8
click at [134, 68] on b "Q510252562" at bounding box center [167, 66] width 66 height 13
copy b "Q510252562"
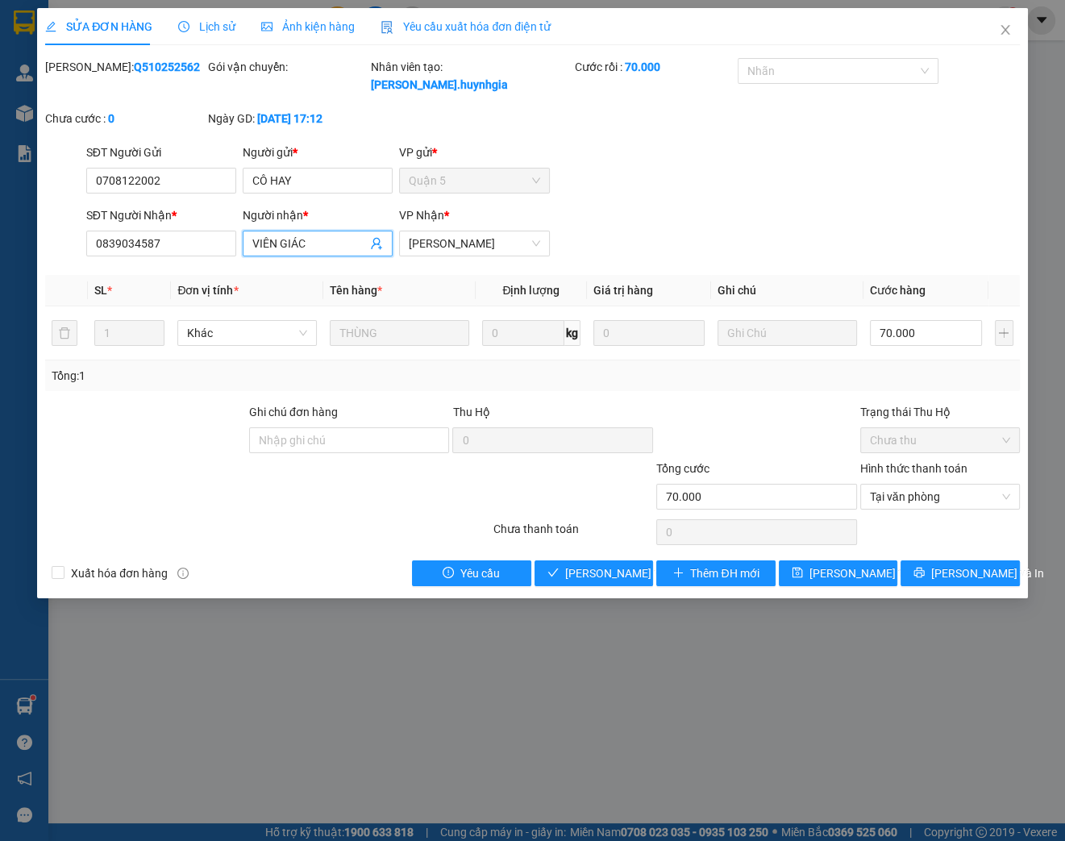
drag, startPoint x: 332, startPoint y: 239, endPoint x: 252, endPoint y: 240, distance: 79.8
click at [252, 240] on input "VIÊN GIÁC" at bounding box center [309, 244] width 114 height 18
drag, startPoint x: 177, startPoint y: 241, endPoint x: 77, endPoint y: 242, distance: 99.9
click at [77, 242] on div "SĐT Người Nhận * 0839034587 0839034587 Người nhận * VIÊN GIÁC VP Nhận * [PERSON…" at bounding box center [533, 234] width 978 height 56
click at [583, 574] on span "[PERSON_NAME] và Giao hàng" at bounding box center [642, 573] width 155 height 18
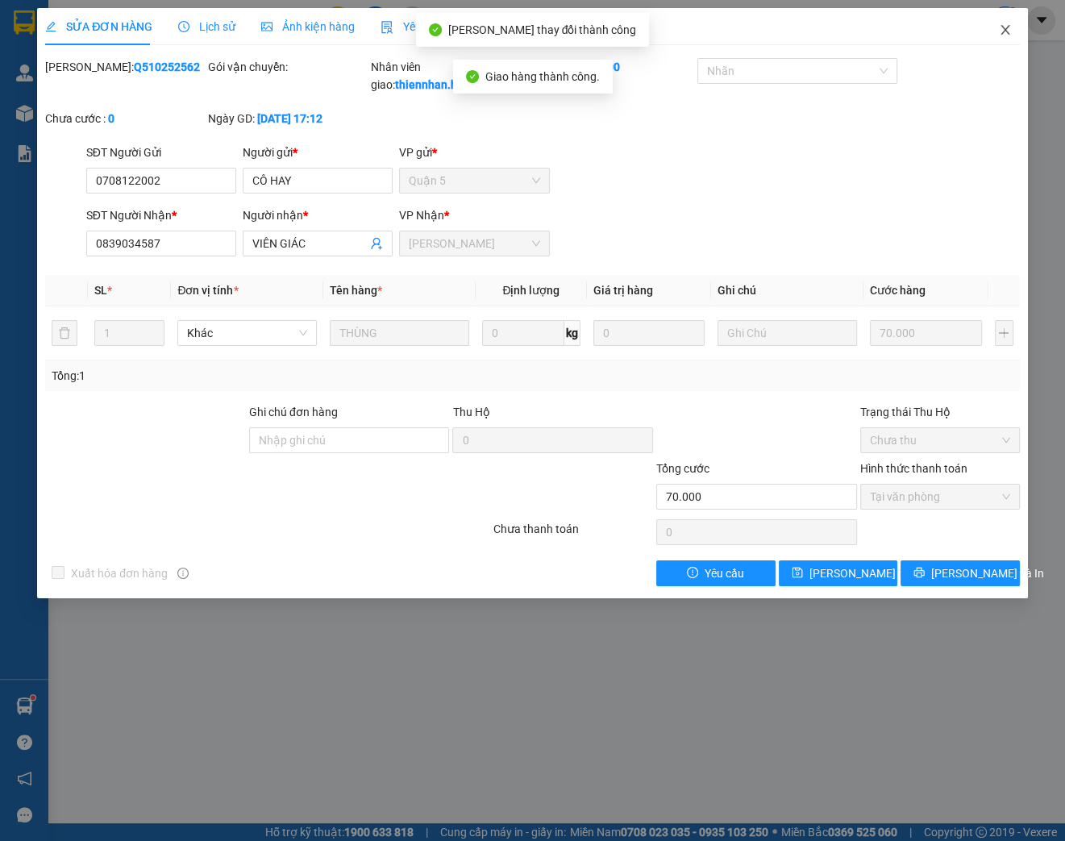
click at [1010, 29] on icon "close" at bounding box center [1005, 29] width 13 height 13
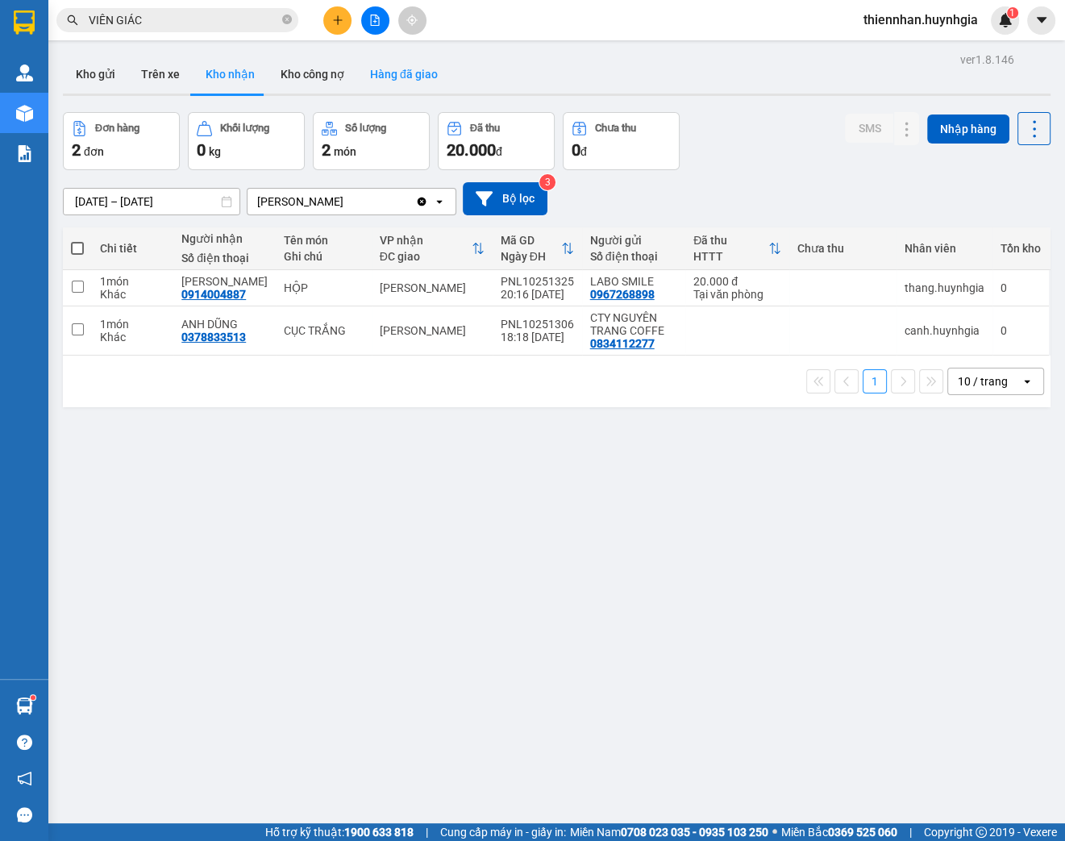
click at [401, 73] on button "Hàng đã giao" at bounding box center [403, 74] width 93 height 39
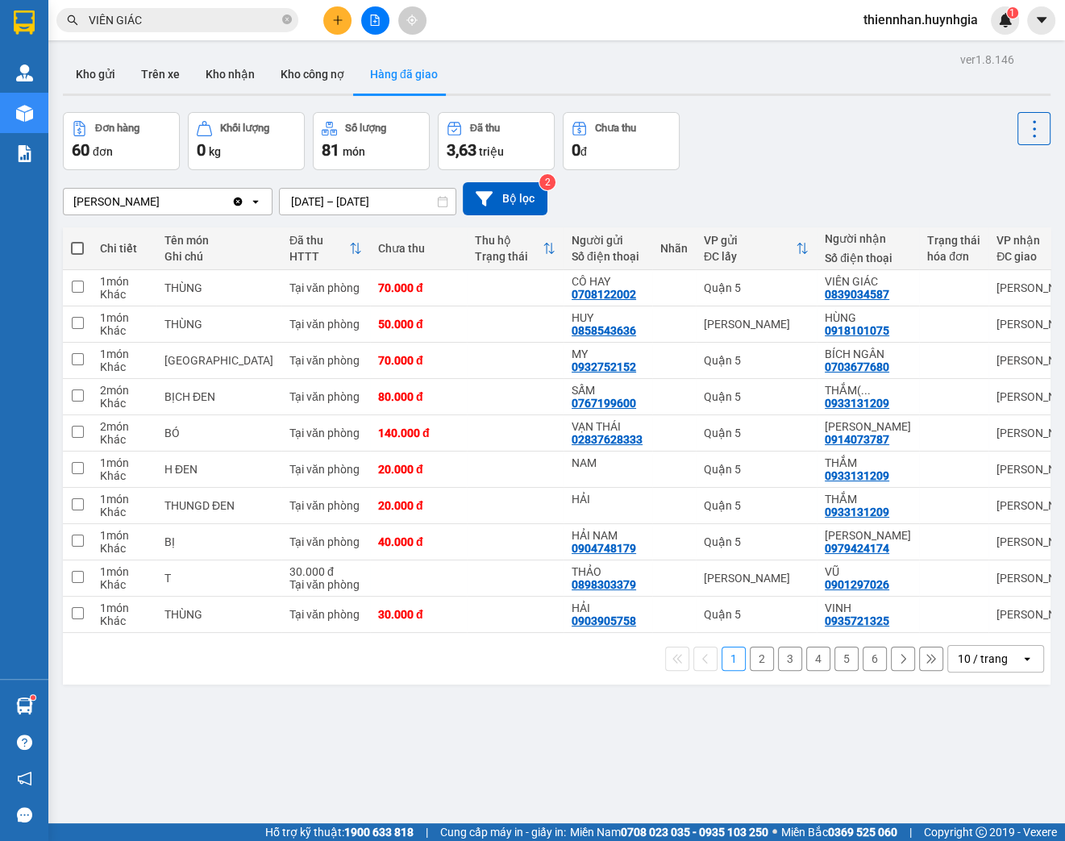
click at [433, 201] on input "[DATE] – [DATE]" at bounding box center [368, 202] width 176 height 26
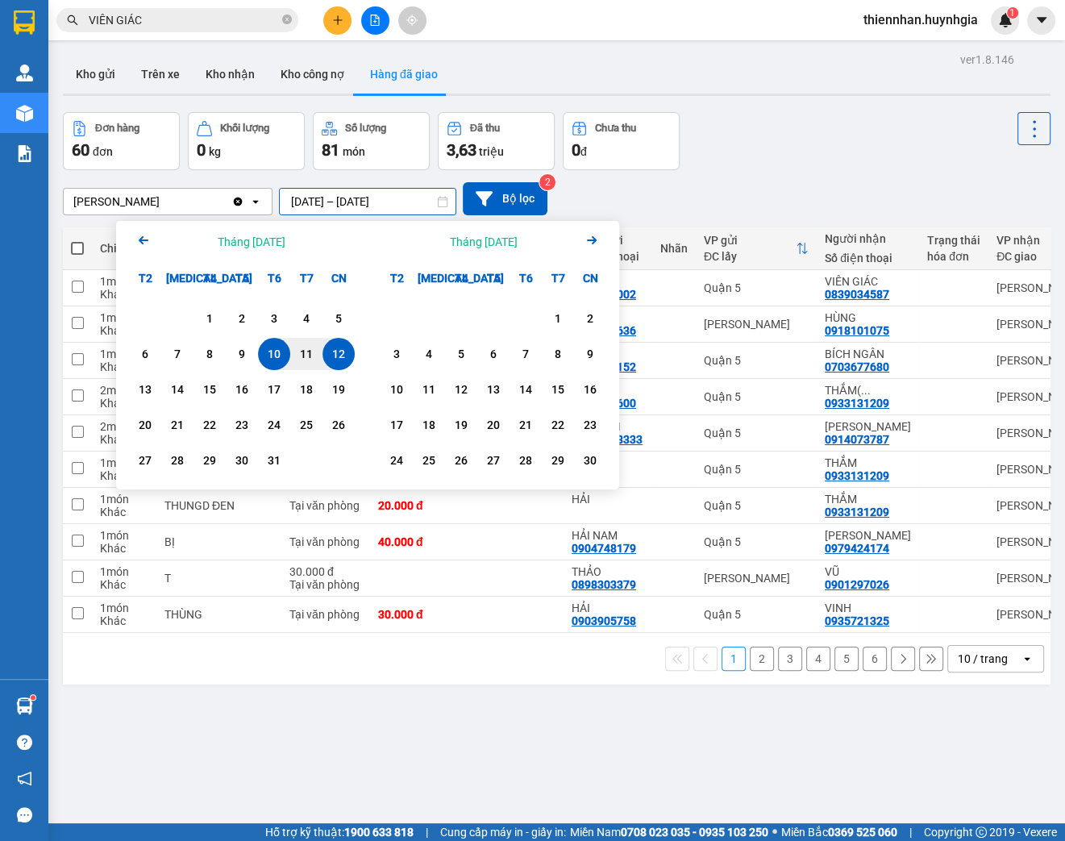
click at [341, 355] on div "12" at bounding box center [338, 353] width 23 height 19
type input "[DATE] – [DATE]"
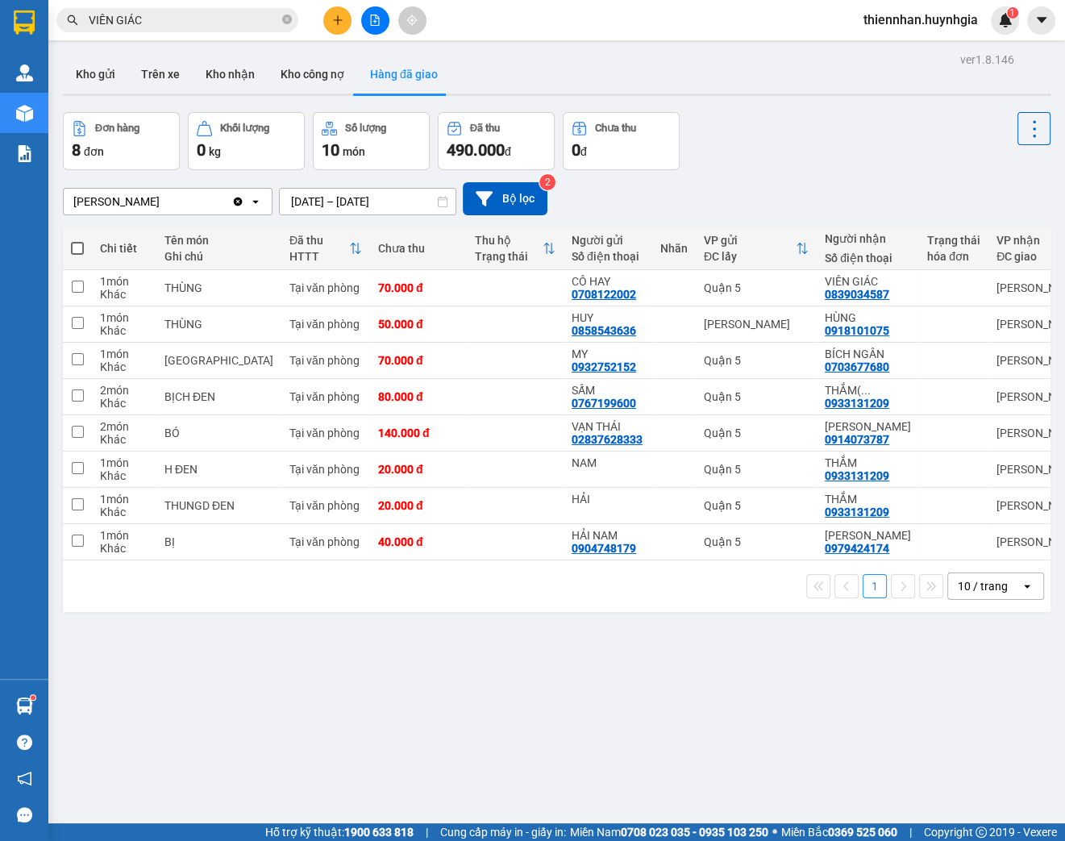
click at [375, 600] on div "1 10 / trang open" at bounding box center [556, 585] width 974 height 27
click at [93, 73] on button "Kho gửi" at bounding box center [95, 74] width 65 height 39
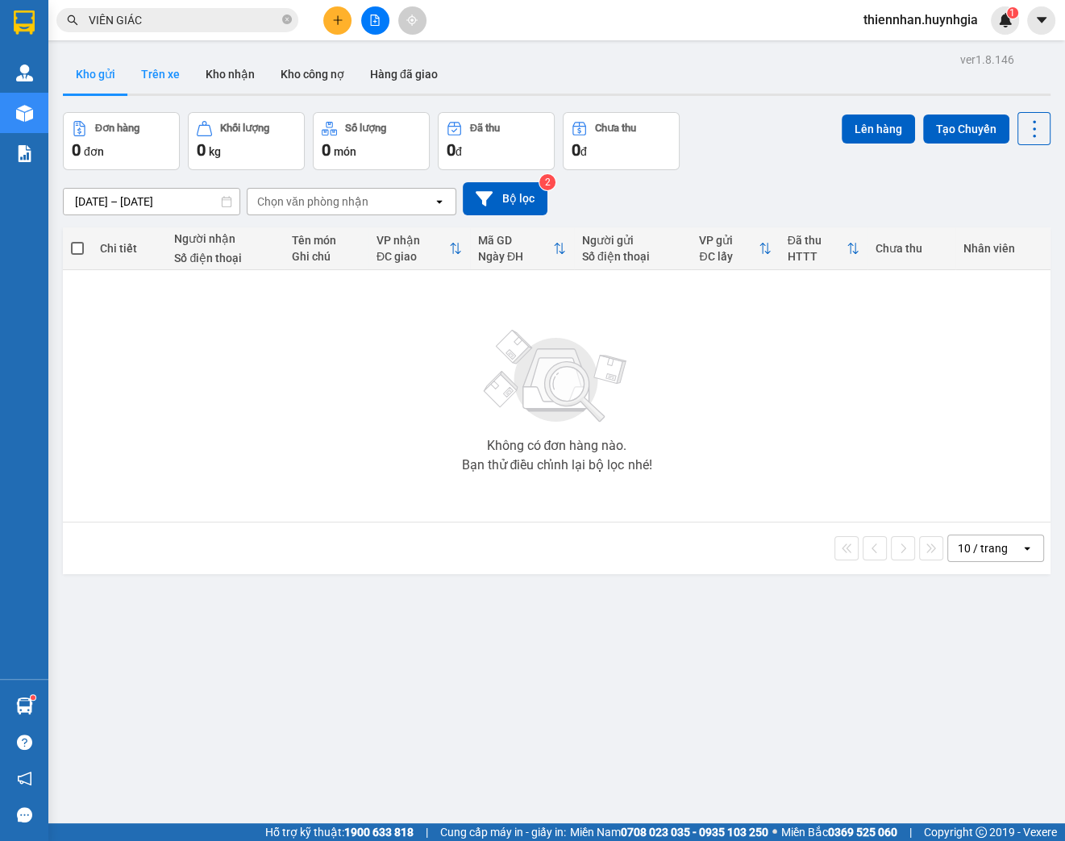
click at [164, 87] on button "Trên xe" at bounding box center [160, 74] width 64 height 39
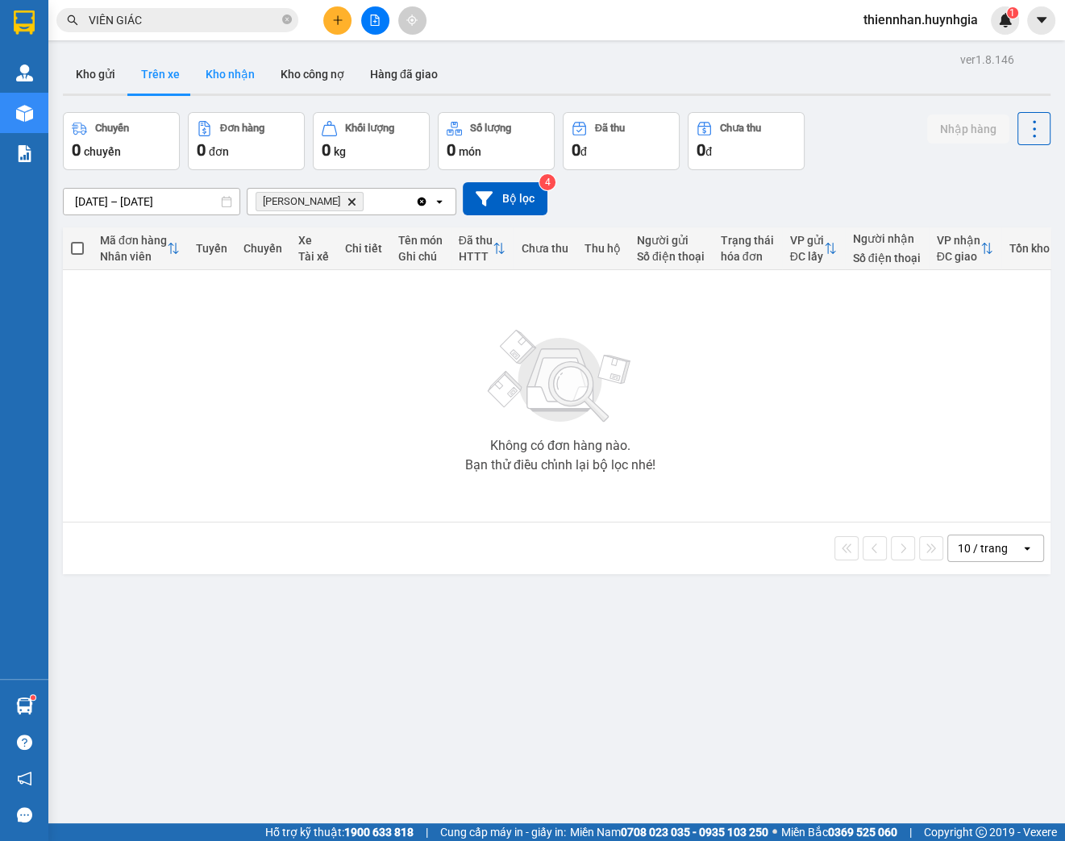
click at [232, 76] on button "Kho nhận" at bounding box center [230, 74] width 75 height 39
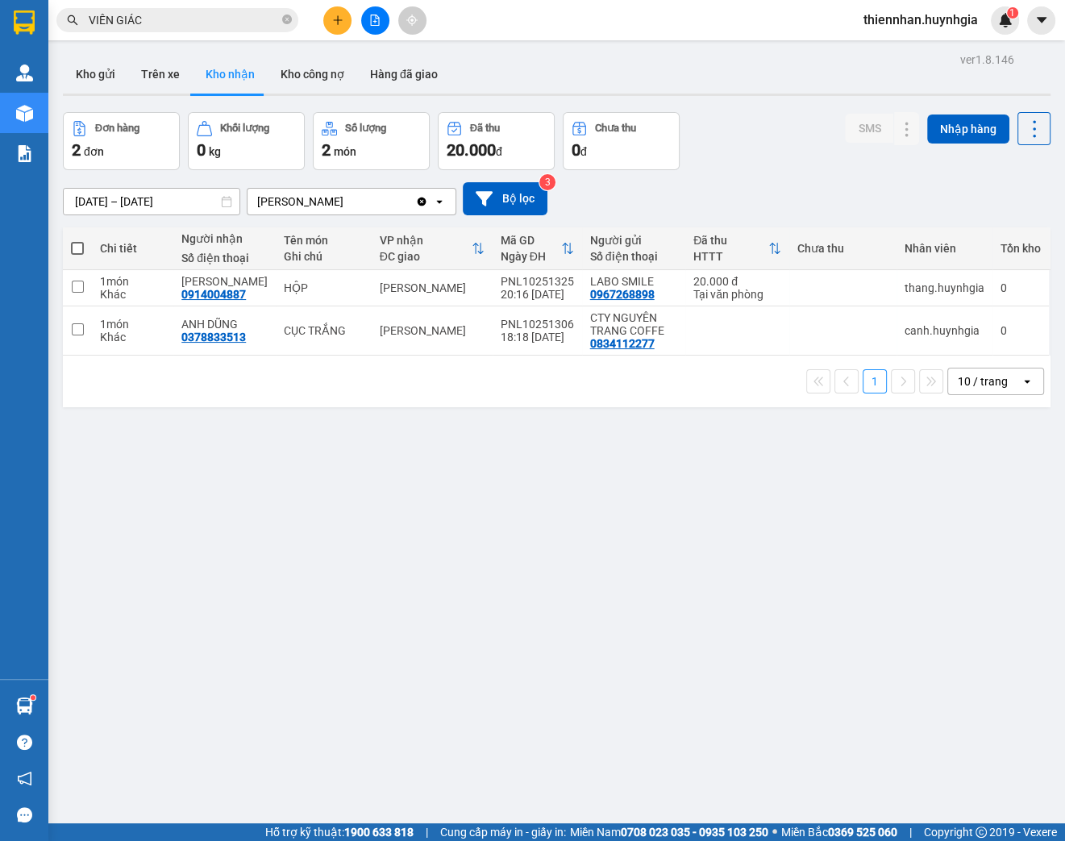
click at [339, 29] on button at bounding box center [337, 20] width 28 height 28
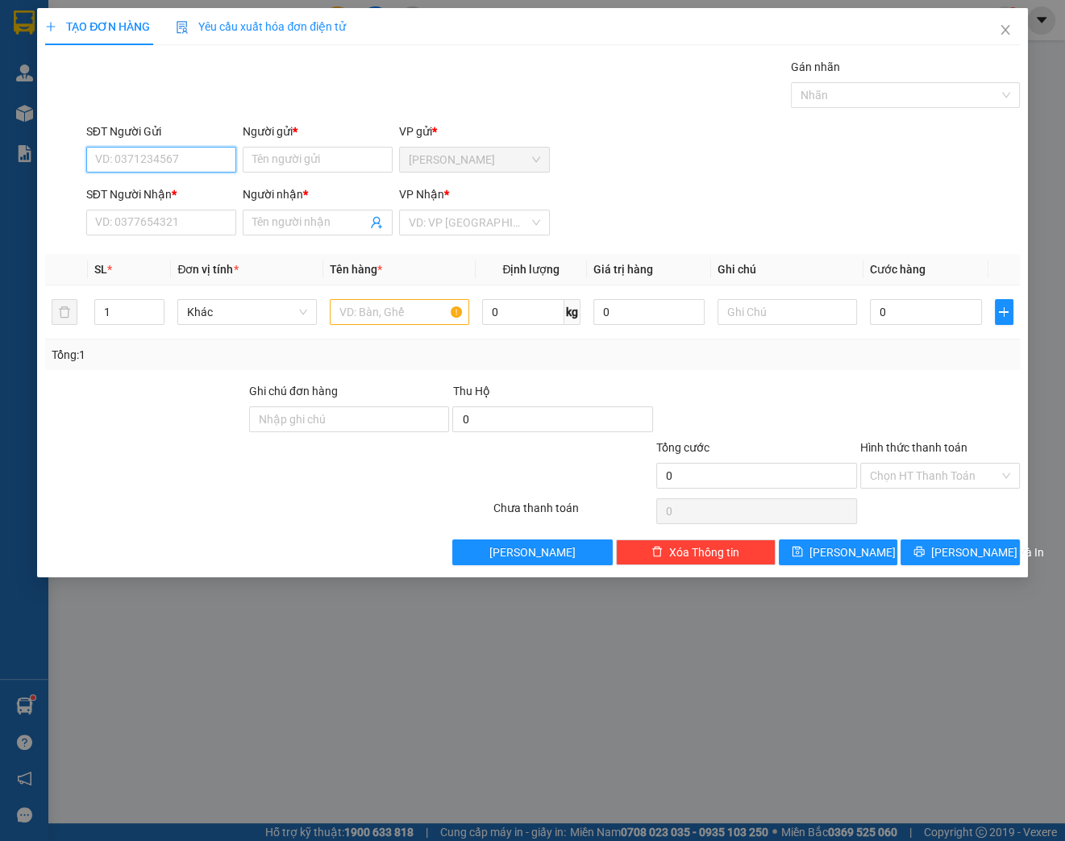
drag, startPoint x: 218, startPoint y: 152, endPoint x: 251, endPoint y: 156, distance: 33.2
click at [216, 152] on input "SĐT Người Gửi" at bounding box center [161, 160] width 150 height 26
click at [194, 190] on div "0914004887 - [PERSON_NAME]" at bounding box center [175, 191] width 159 height 18
type input "0914004887"
type input "[PERSON_NAME]"
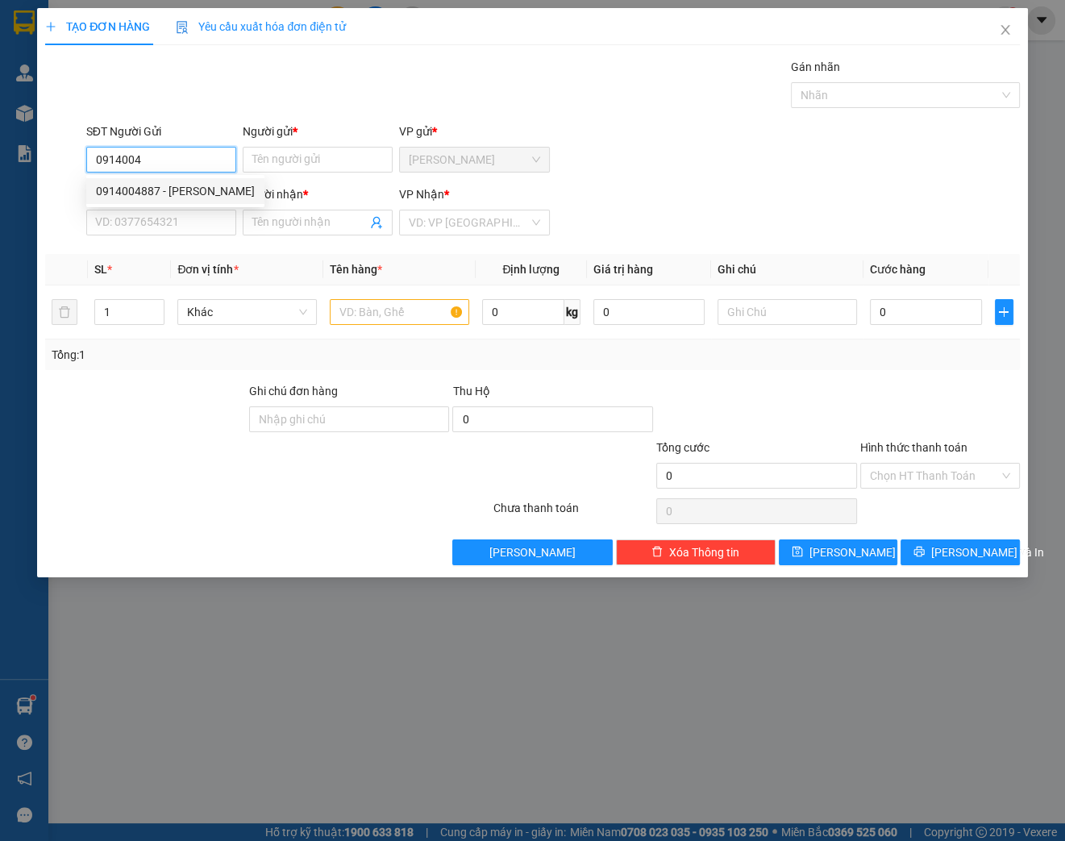
type input "0967268898"
type input "LABO SMILE"
type input "0914004887"
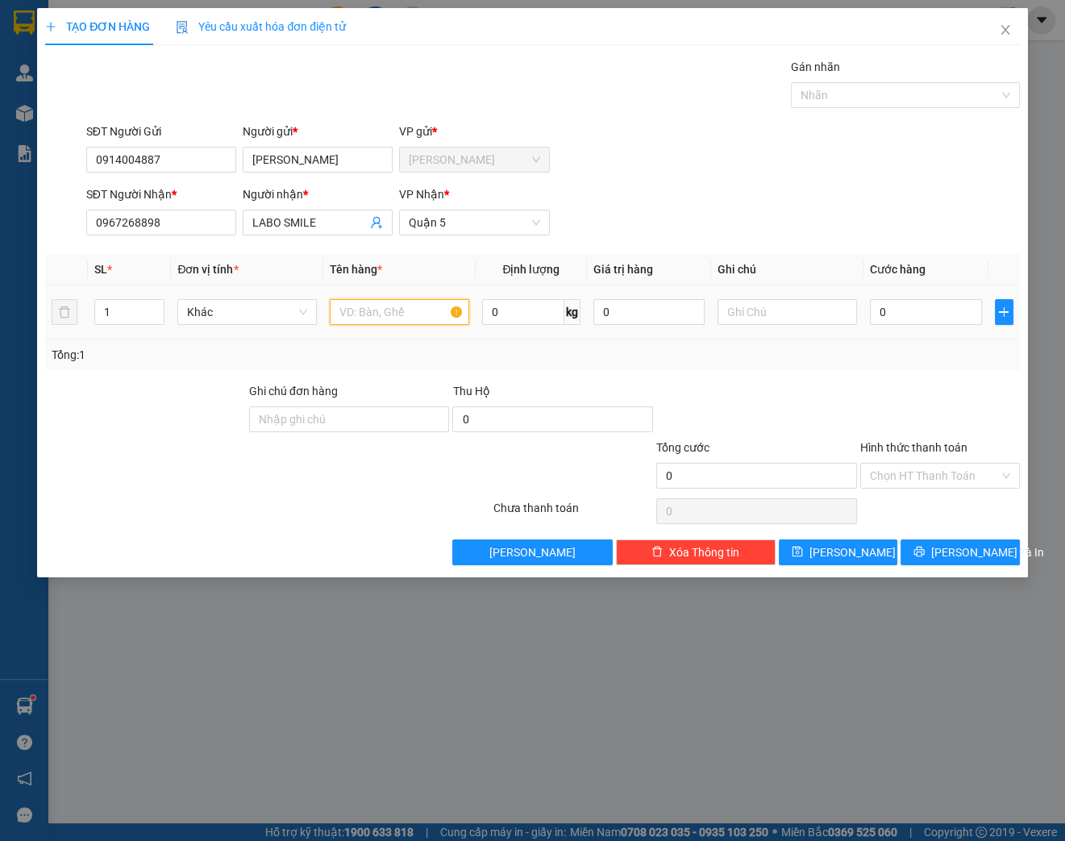
drag, startPoint x: 372, startPoint y: 313, endPoint x: 413, endPoint y: 309, distance: 41.2
click at [377, 313] on input "text" at bounding box center [399, 312] width 139 height 26
type input "HỘP"
click at [889, 314] on input "0" at bounding box center [926, 312] width 112 height 26
type input "2"
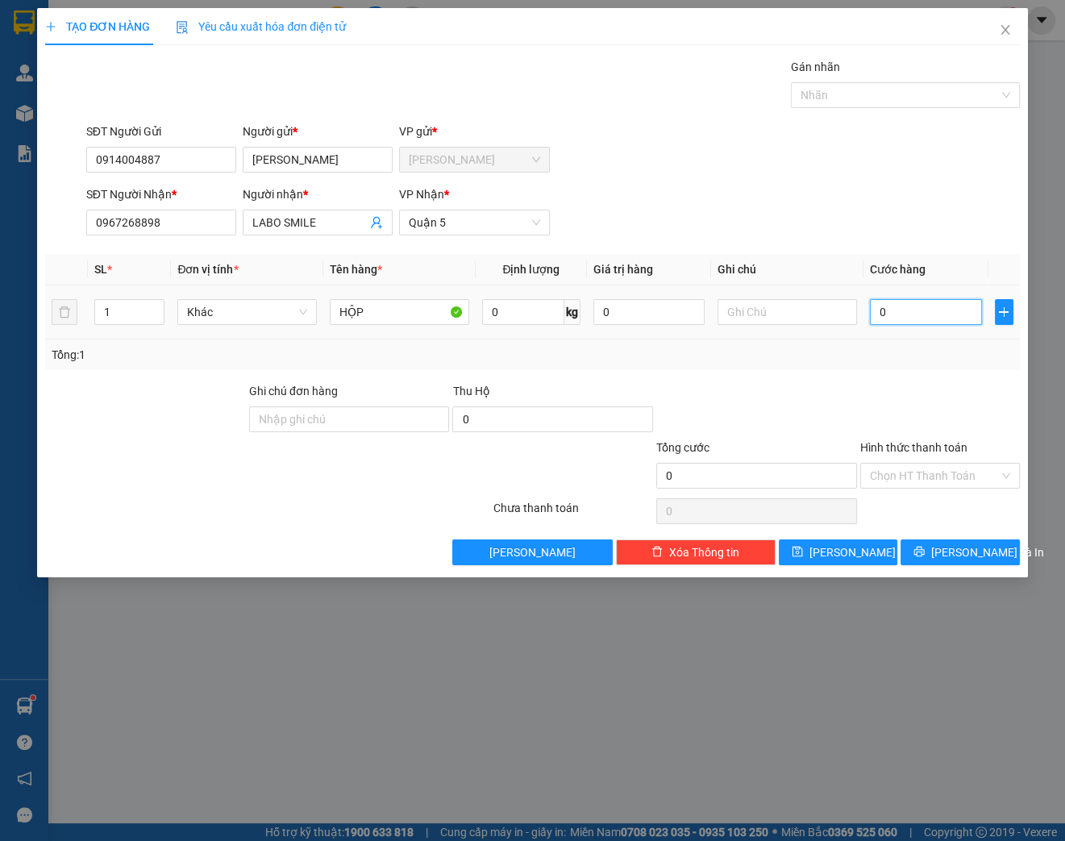
type input "2"
type input "20"
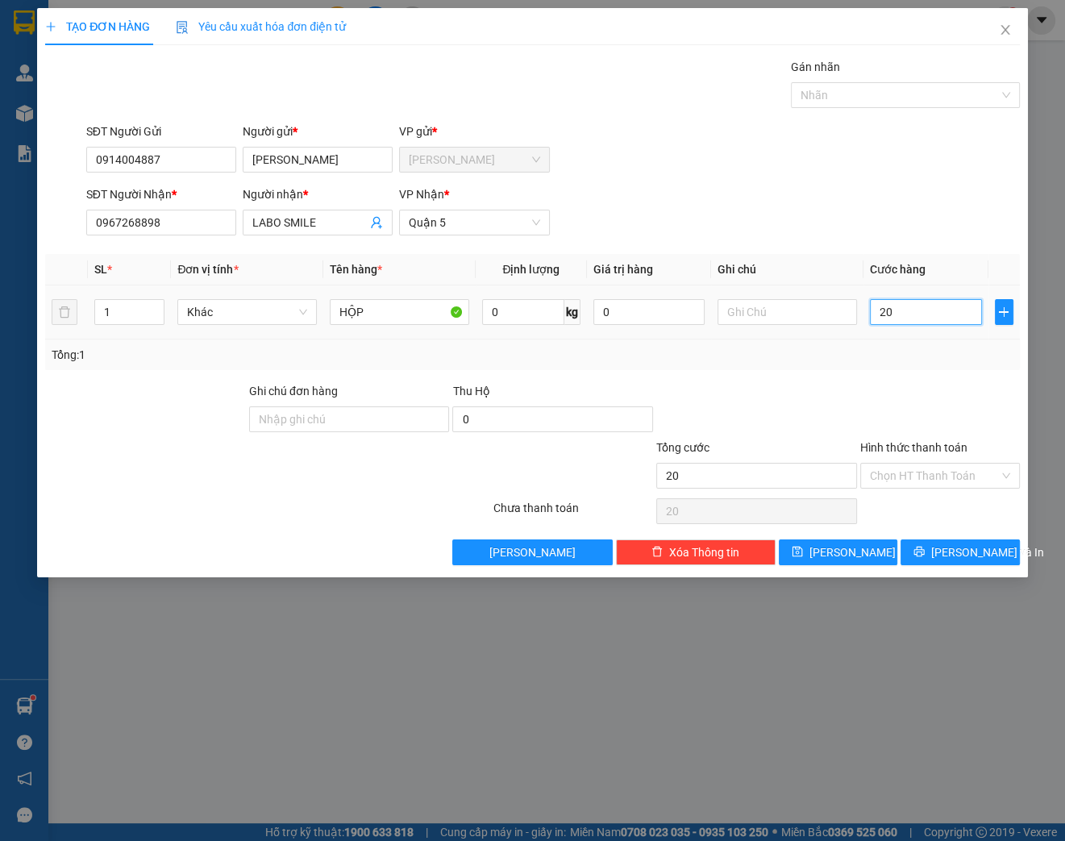
type input "200"
type input "2.000"
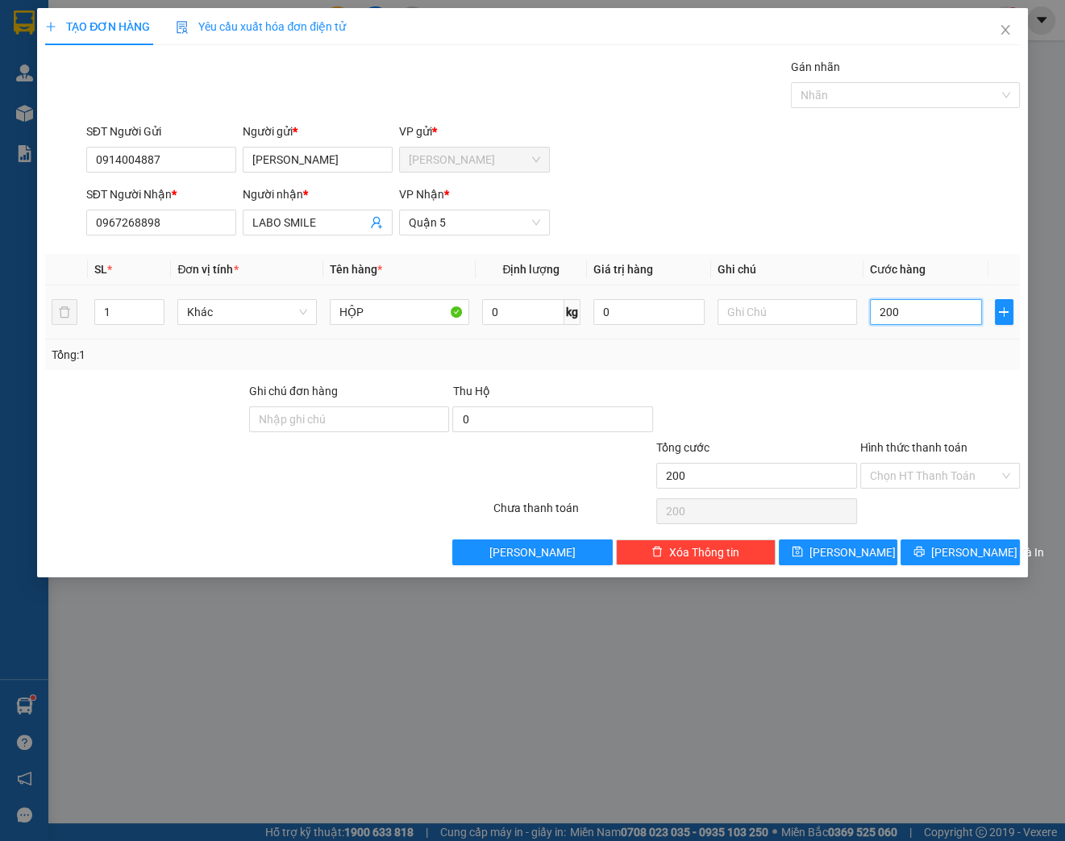
type input "2.000"
click at [915, 458] on div "Hình thức thanh toán" at bounding box center [940, 450] width 160 height 24
click at [910, 469] on input "Hình thức thanh toán" at bounding box center [934, 475] width 129 height 24
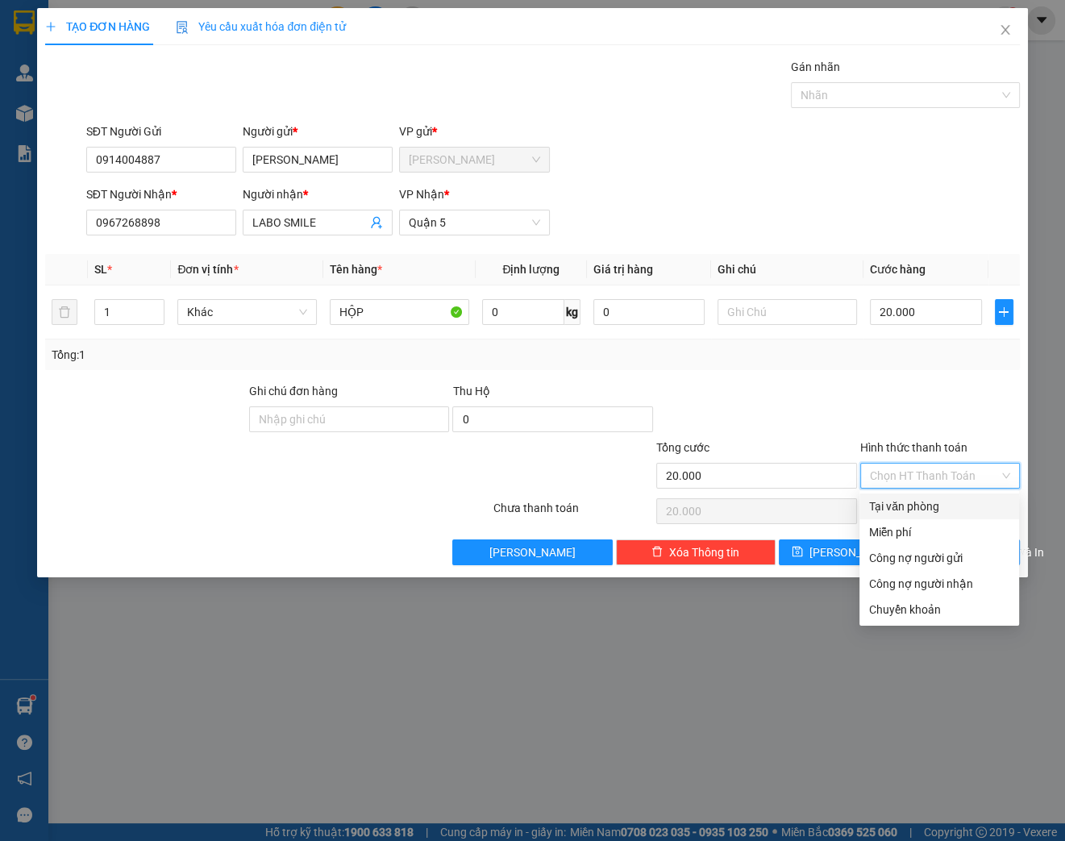
click at [908, 503] on div "Tại văn phòng" at bounding box center [939, 506] width 140 height 18
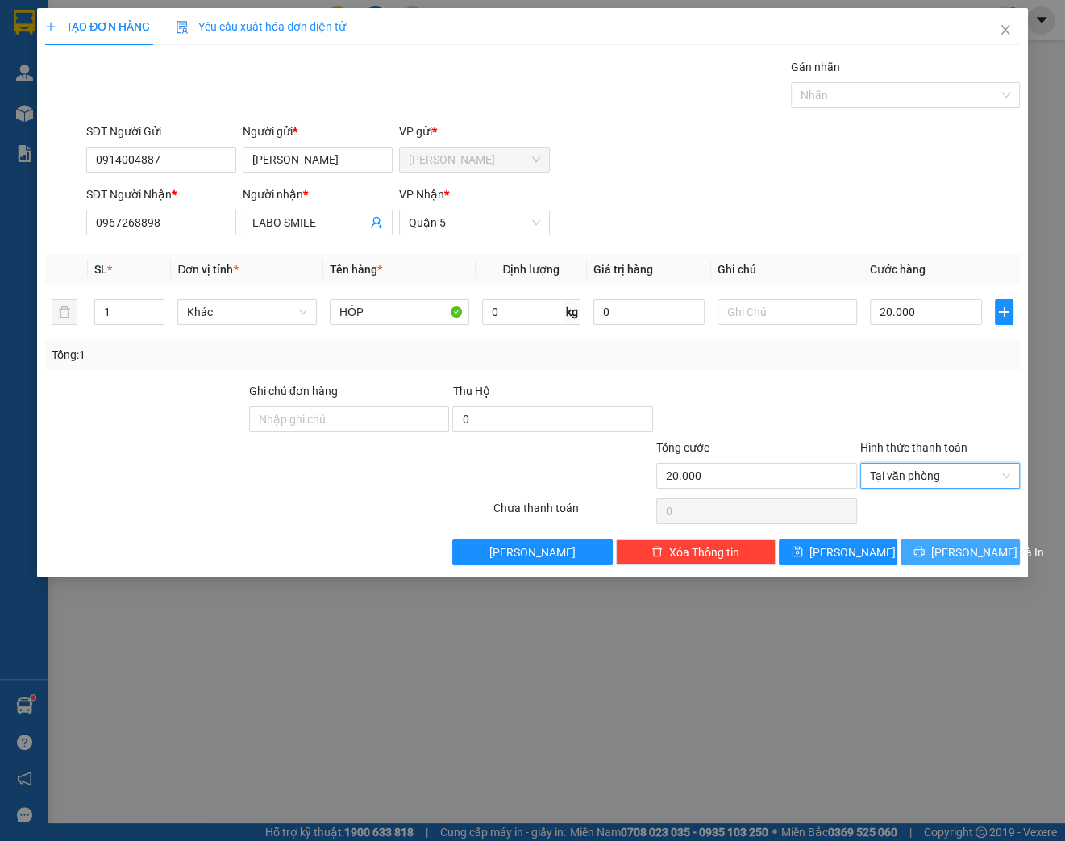
click at [951, 555] on span "[PERSON_NAME] và In" at bounding box center [987, 552] width 113 height 18
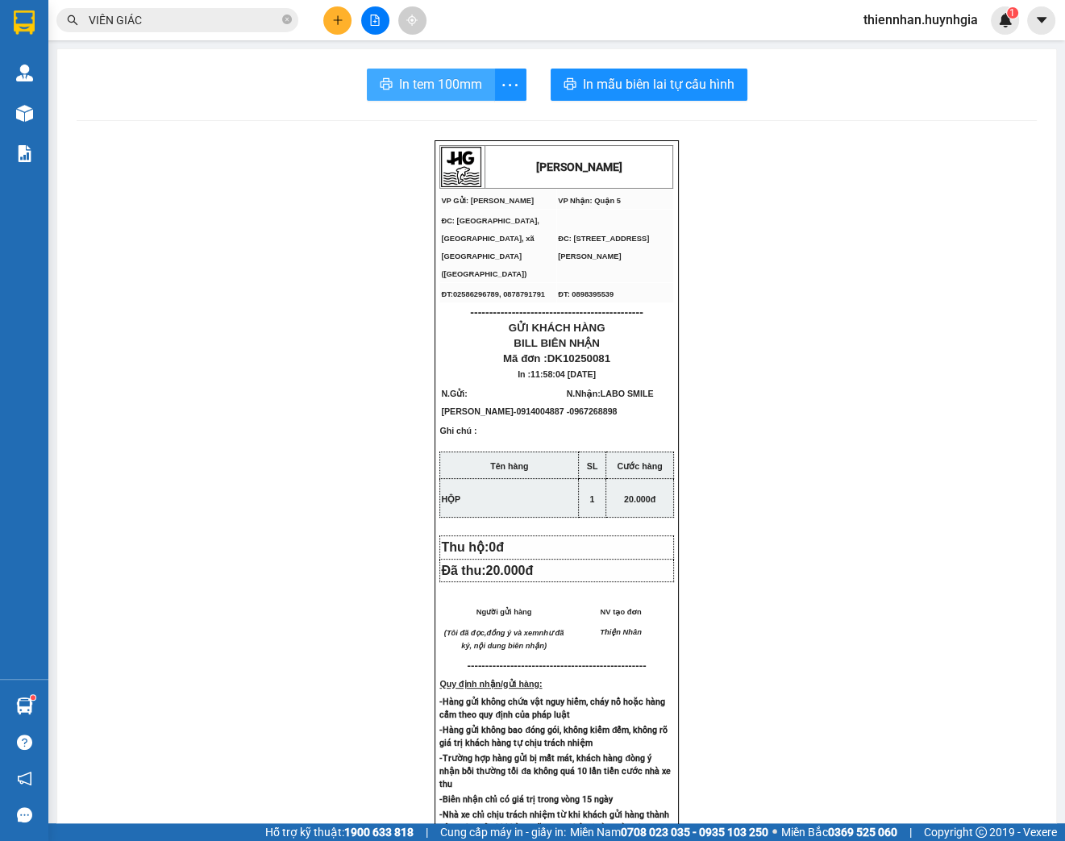
click at [434, 88] on span "In tem 100mm" at bounding box center [440, 84] width 83 height 20
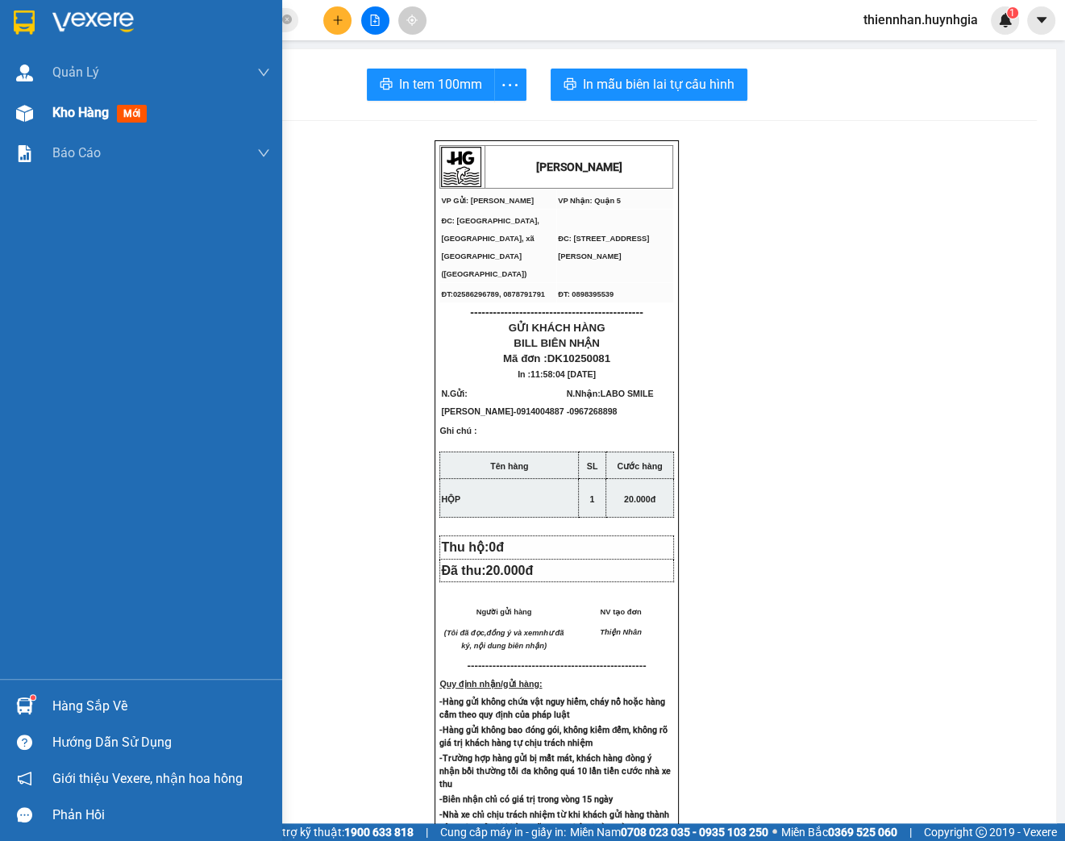
click at [18, 105] on img at bounding box center [24, 113] width 17 height 17
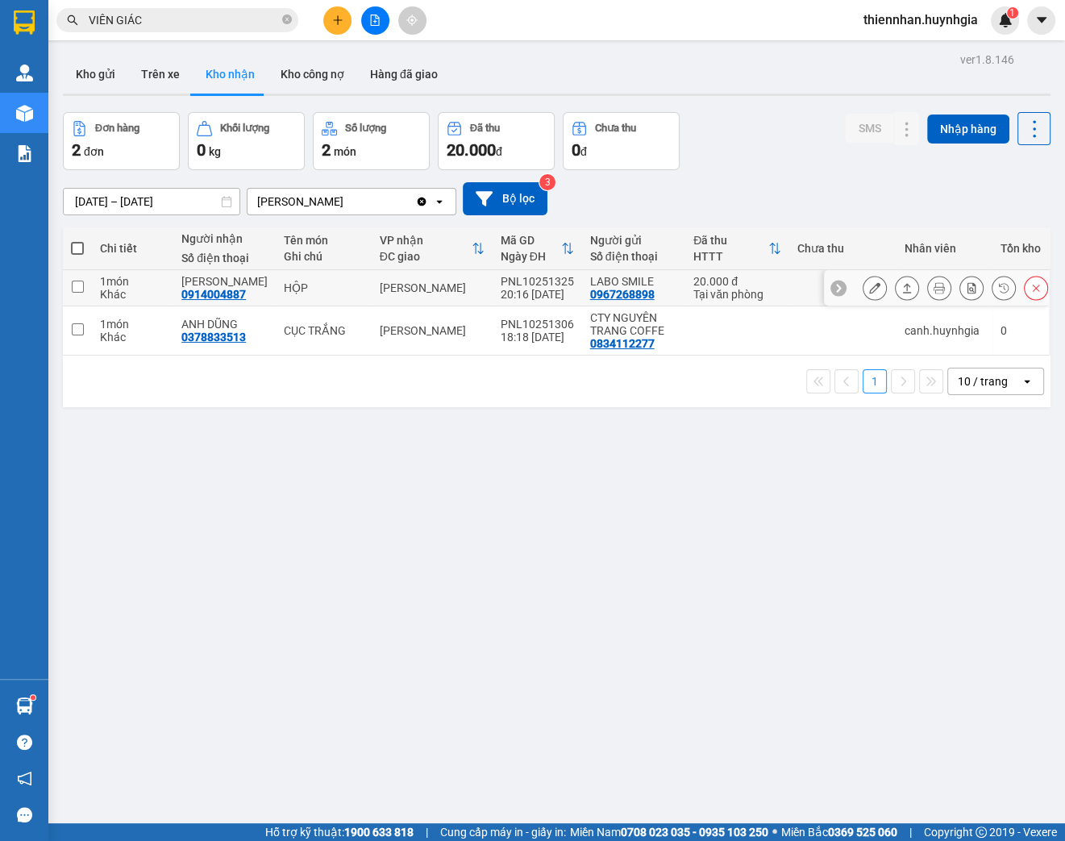
click at [870, 290] on button at bounding box center [874, 288] width 23 height 28
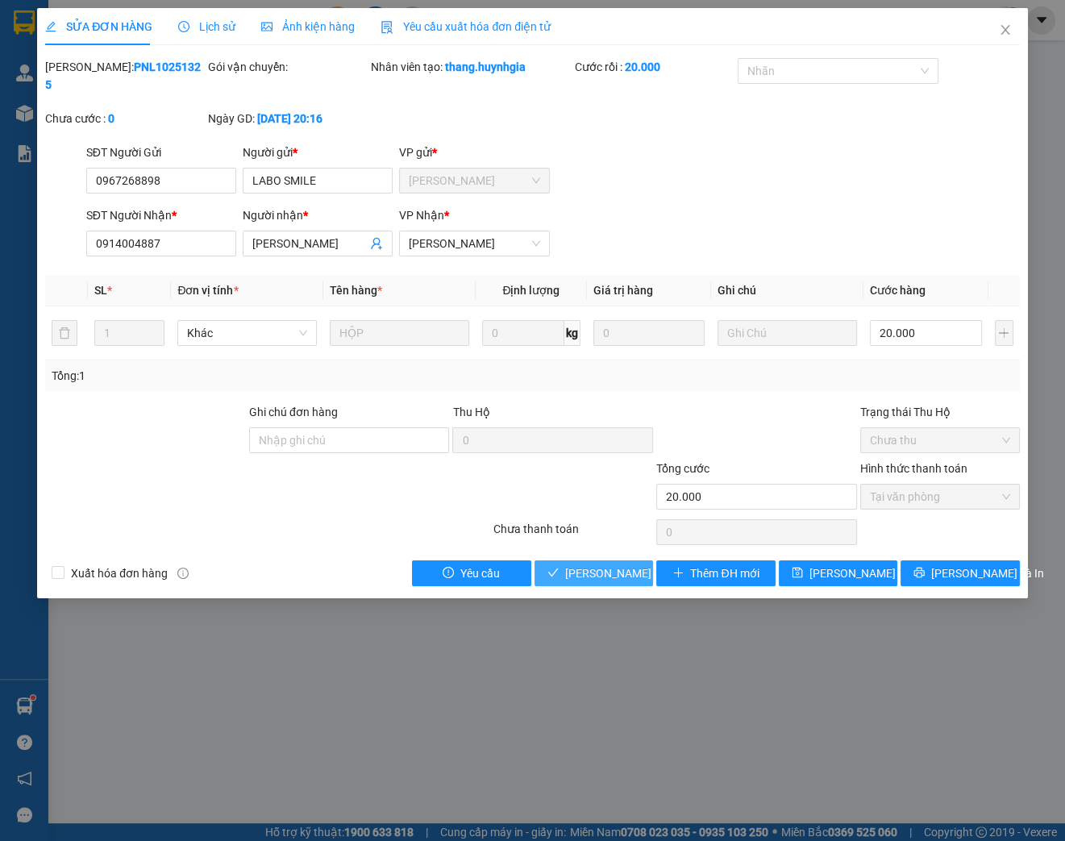
click at [582, 580] on span "[PERSON_NAME] và Giao hàng" at bounding box center [642, 573] width 155 height 18
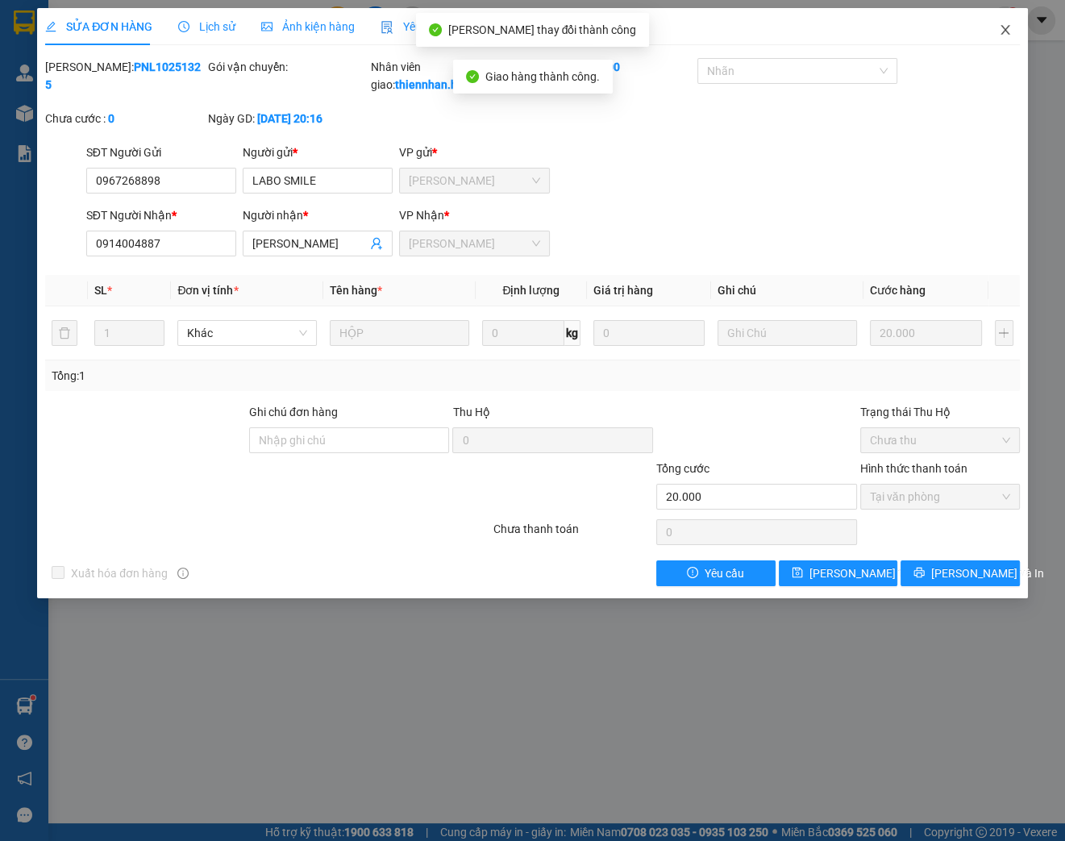
click at [1005, 27] on icon "close" at bounding box center [1005, 29] width 13 height 13
